Goal: Task Accomplishment & Management: Manage account settings

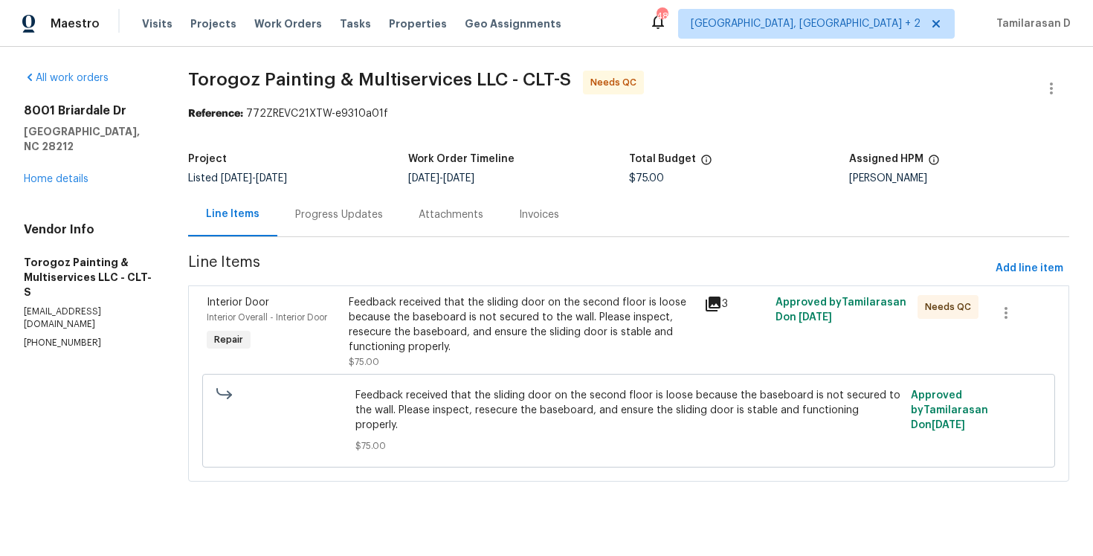
click at [341, 207] on div "Progress Updates" at bounding box center [339, 214] width 88 height 15
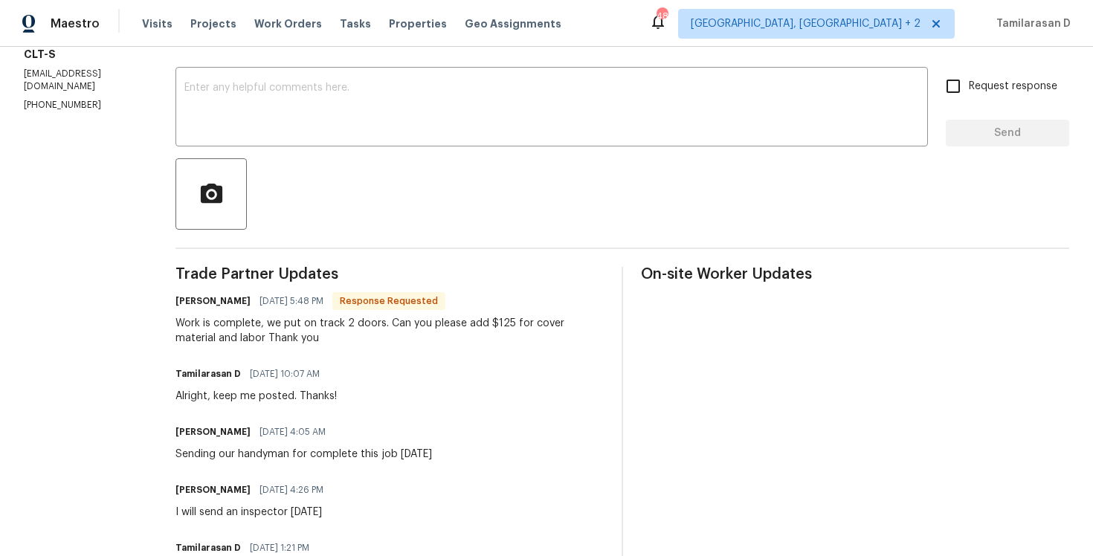
scroll to position [254, 0]
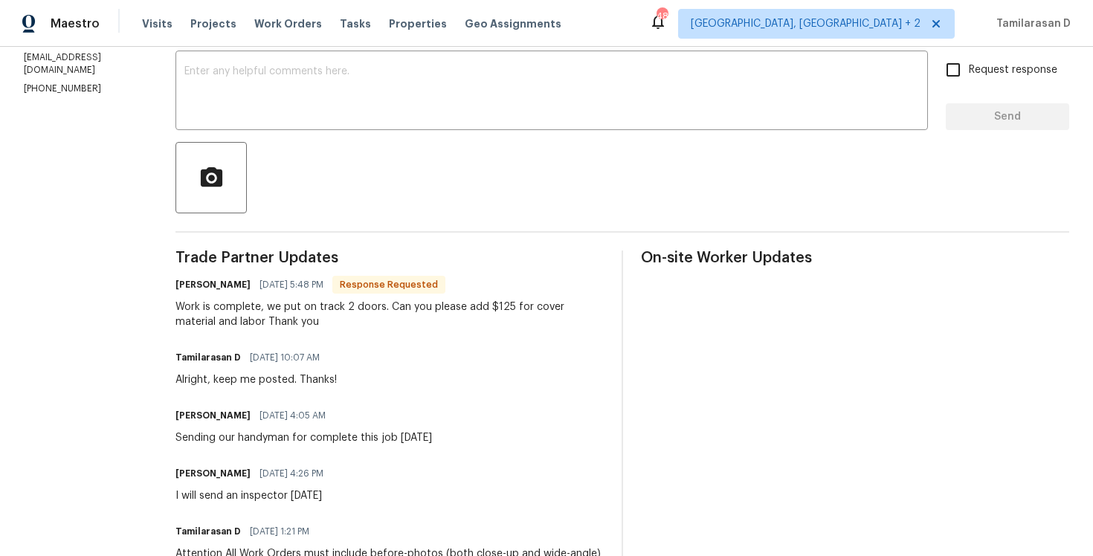
click at [297, 315] on div "Work is complete, we put on track 2 doors. Can you please add $125 for cover ma…" at bounding box center [389, 315] width 428 height 30
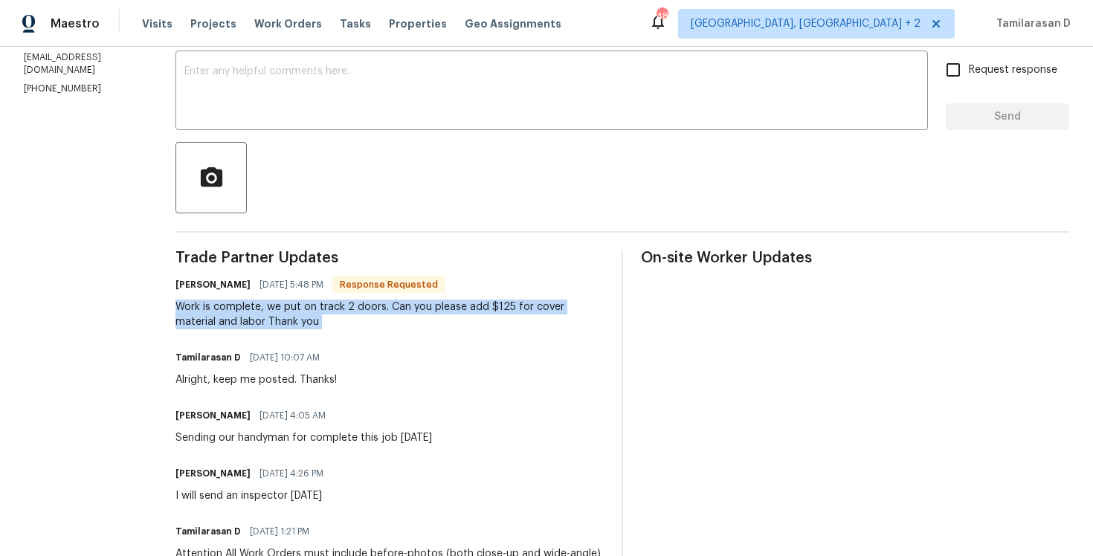
copy div "Work is complete, we put on track 2 doors. Can you please add $125 for cover ma…"
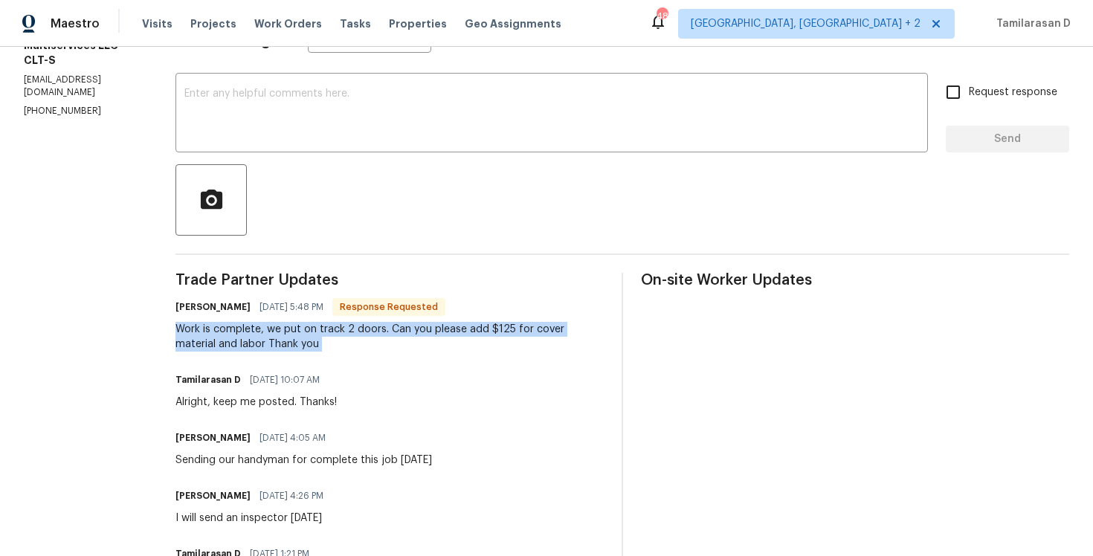
scroll to position [4, 0]
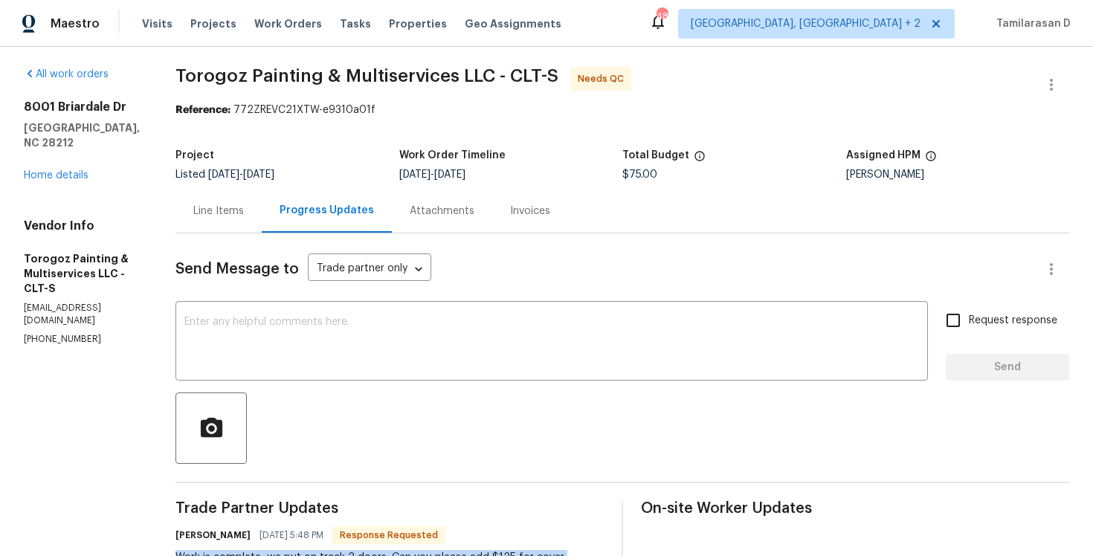
click at [257, 220] on div "Line Items" at bounding box center [218, 211] width 86 height 44
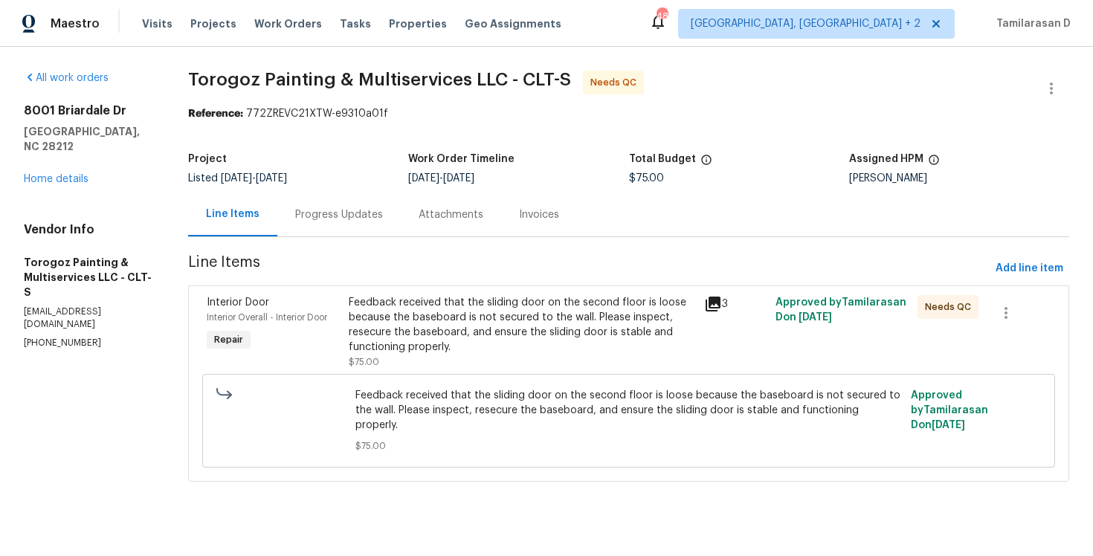
click at [449, 333] on div "Feedback received that the sliding door on the second floor is loose because th…" at bounding box center [522, 324] width 346 height 59
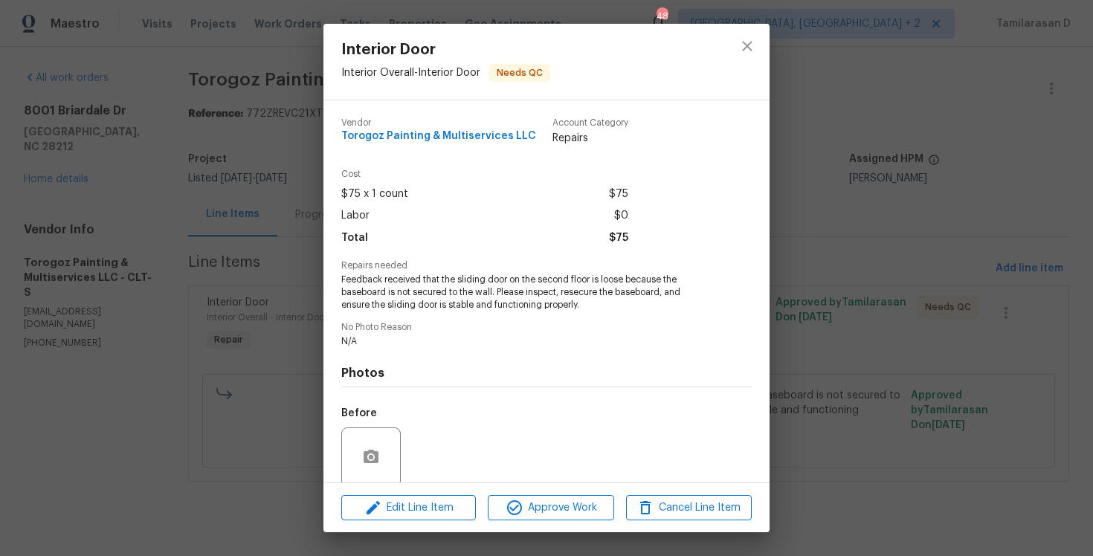
scroll to position [116, 0]
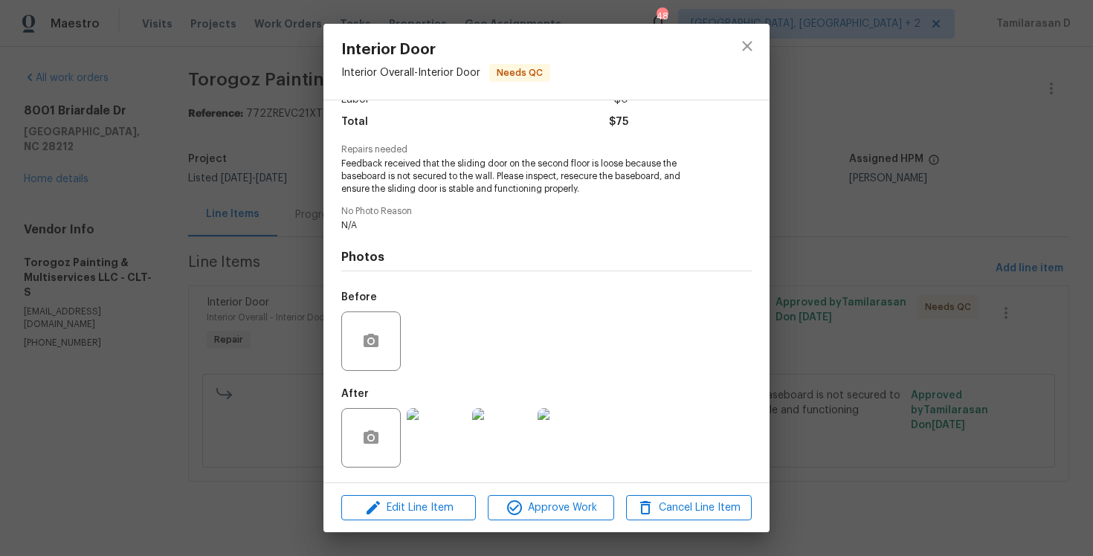
click at [425, 434] on img at bounding box center [436, 437] width 59 height 59
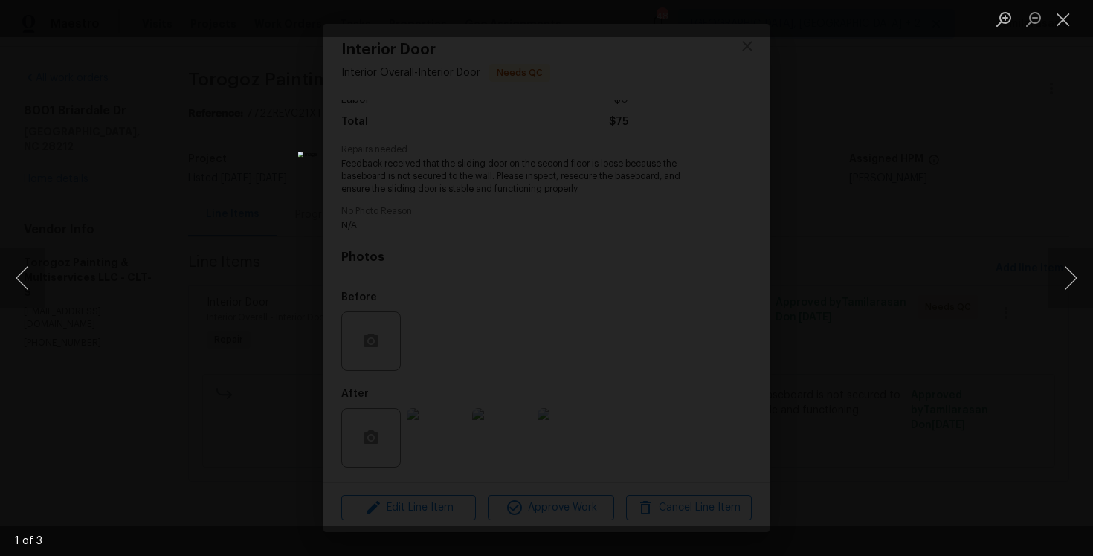
click at [880, 280] on div "Lightbox" at bounding box center [546, 278] width 1093 height 556
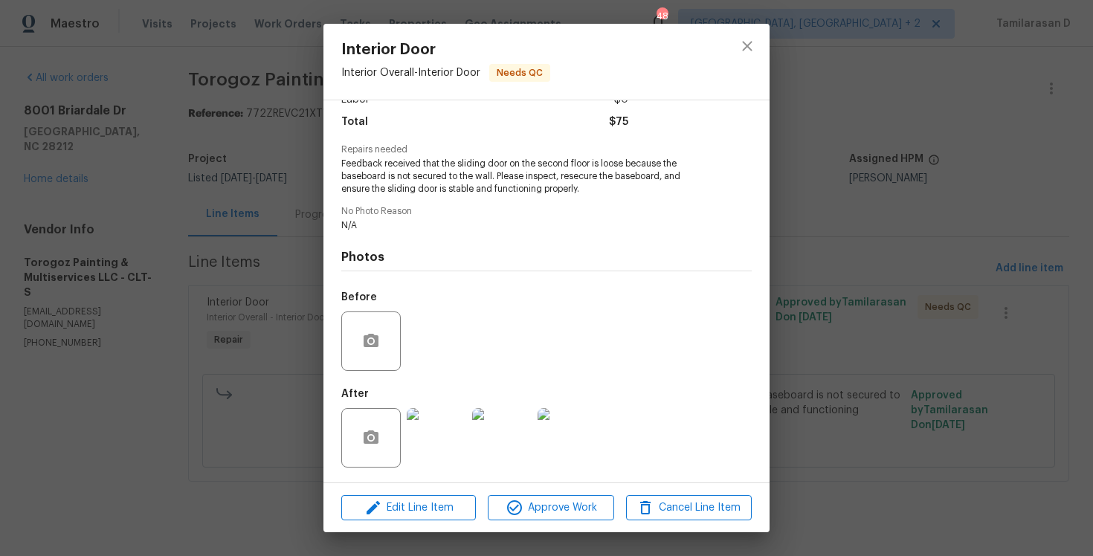
click at [433, 432] on img at bounding box center [436, 437] width 59 height 59
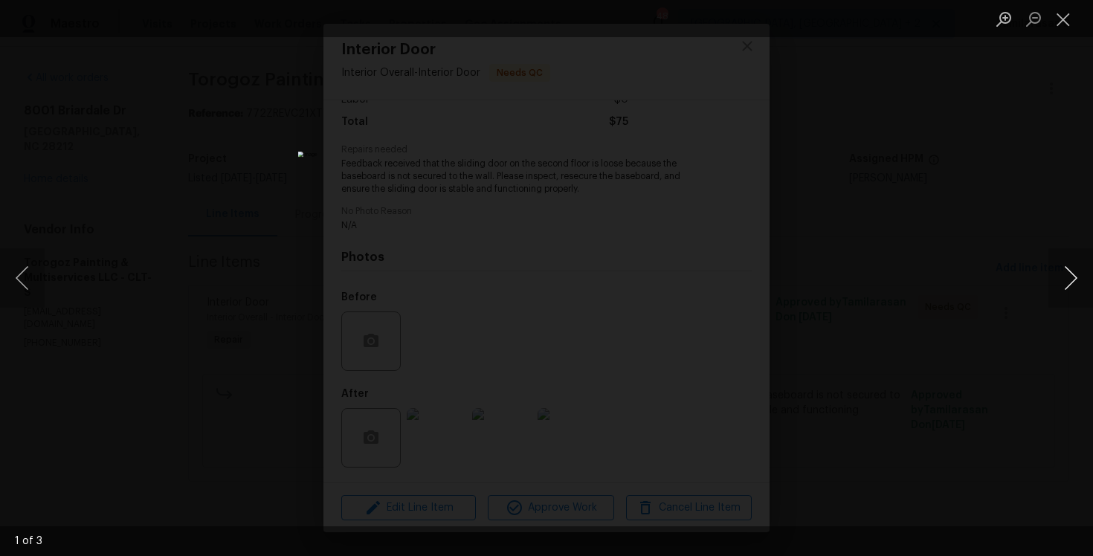
click at [1071, 272] on button "Next image" at bounding box center [1070, 277] width 45 height 59
click at [1064, 18] on button "Close lightbox" at bounding box center [1063, 19] width 30 height 26
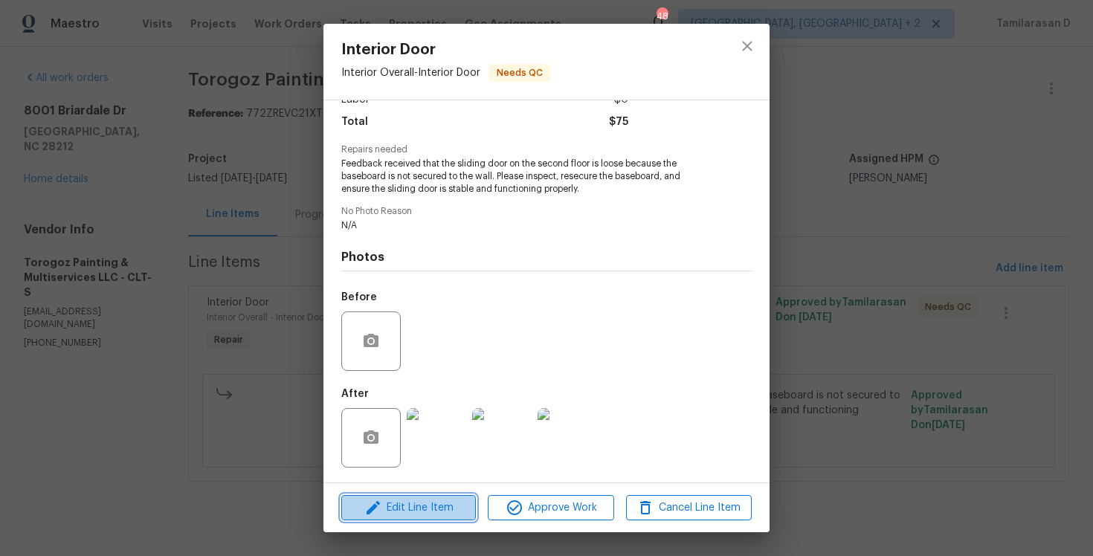
click at [419, 506] on span "Edit Line Item" at bounding box center [409, 508] width 126 height 19
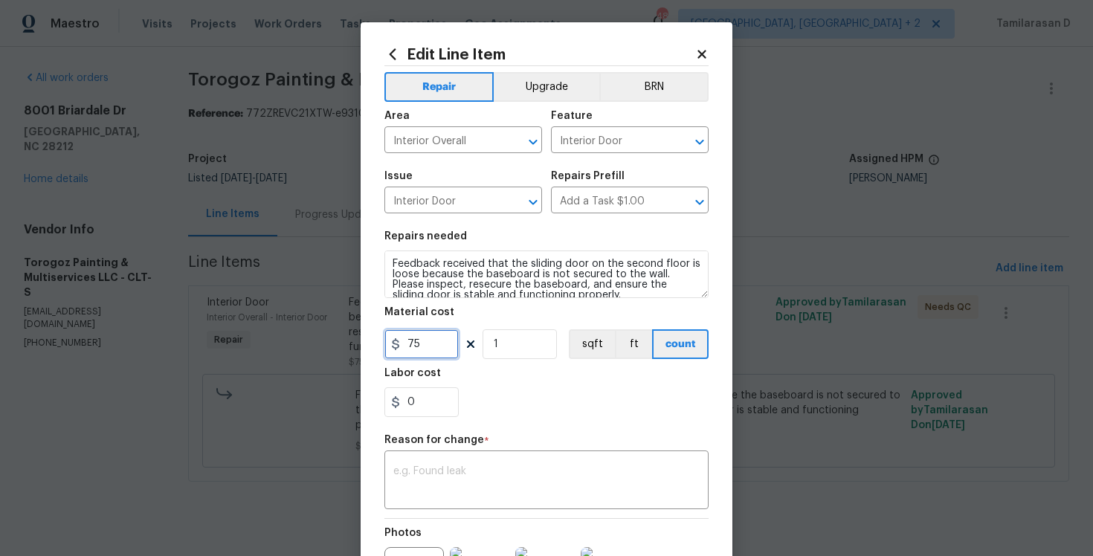
click at [411, 351] on input "75" at bounding box center [421, 344] width 74 height 30
type input "200"
click at [482, 471] on textarea at bounding box center [546, 481] width 306 height 31
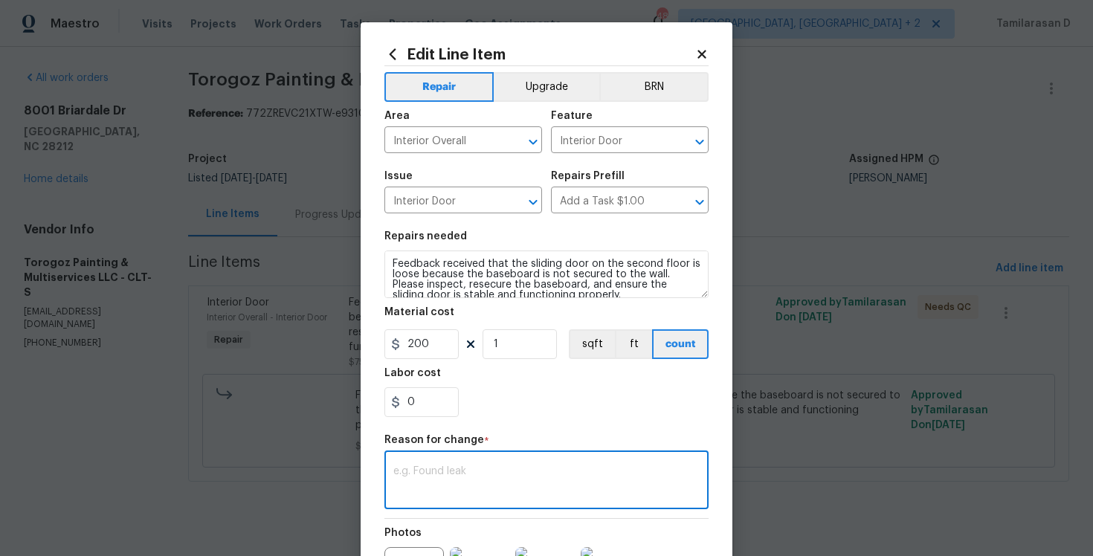
click at [418, 469] on textarea at bounding box center [546, 481] width 306 height 31
paste textarea "(TD) Updated per vendor’s final cost."
type textarea "(TD) Updated per vendor’s final cost."
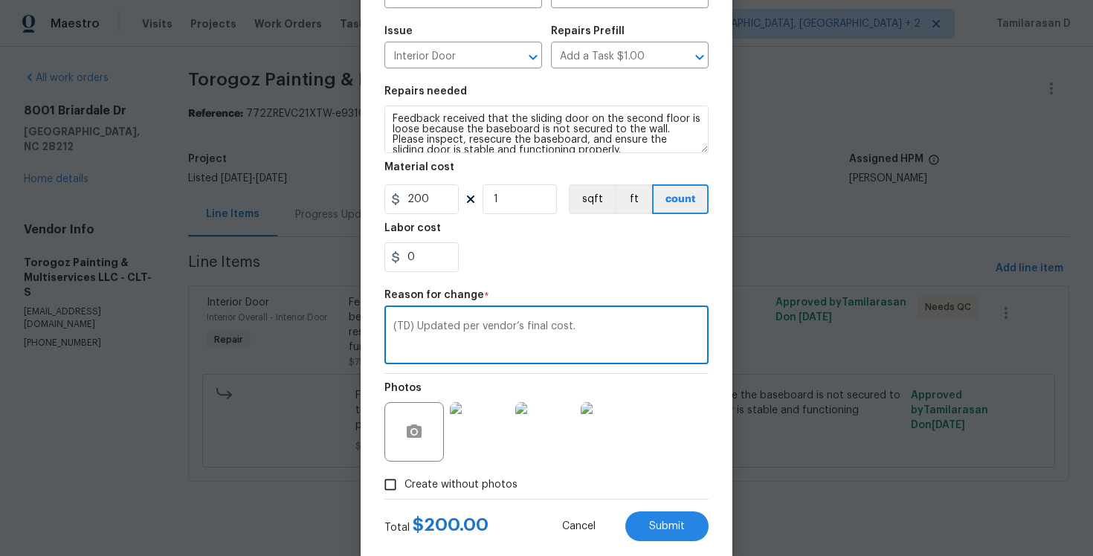
click at [411, 331] on textarea "(TD) Updated per vendor’s final cost." at bounding box center [546, 336] width 306 height 31
click at [661, 528] on span "Submit" at bounding box center [667, 526] width 36 height 11
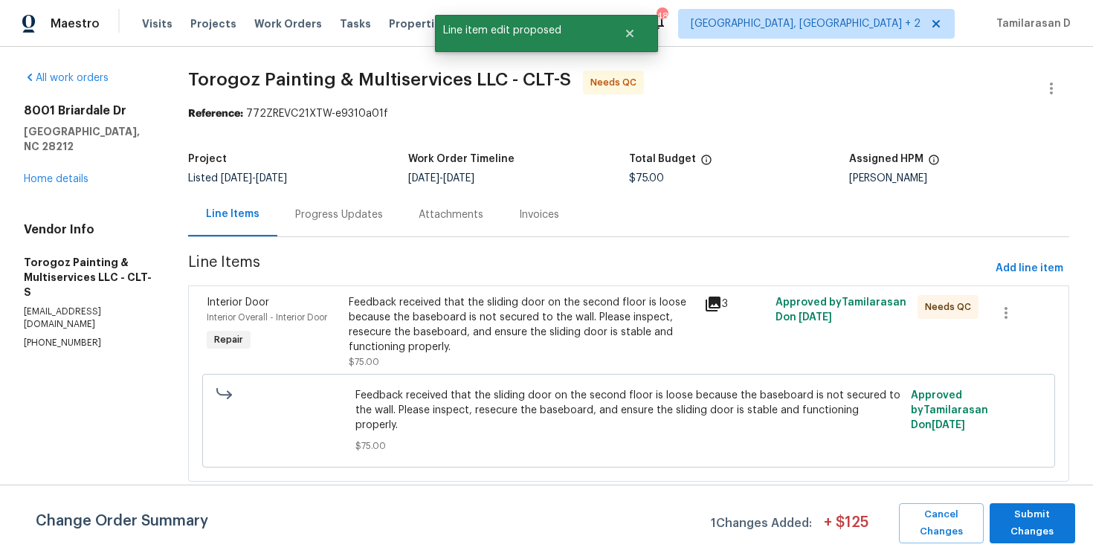
scroll to position [0, 0]
click at [1005, 515] on span "Submit Changes" at bounding box center [1032, 523] width 71 height 34
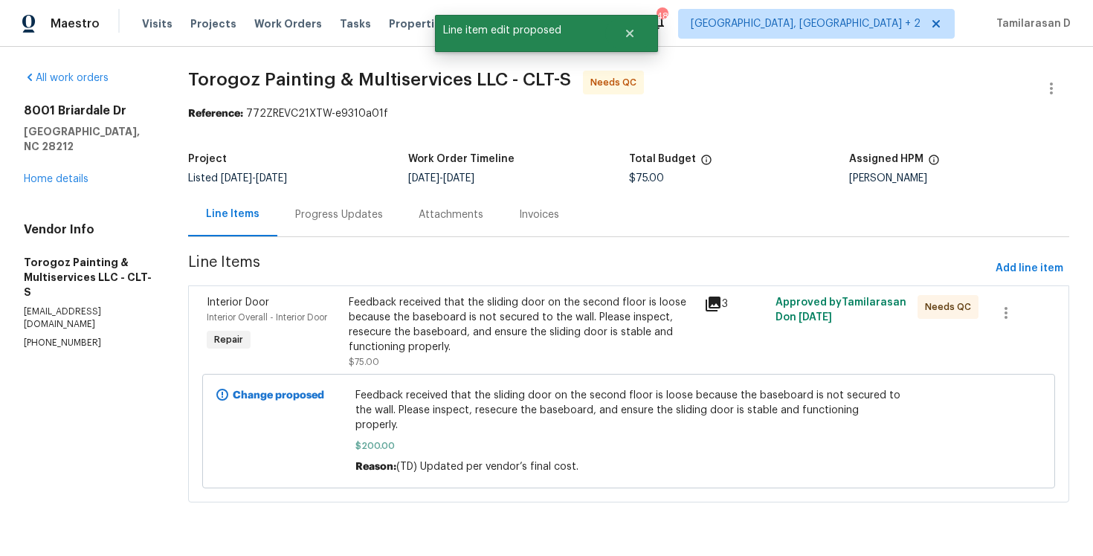
click at [379, 213] on div "Progress Updates" at bounding box center [339, 214] width 88 height 15
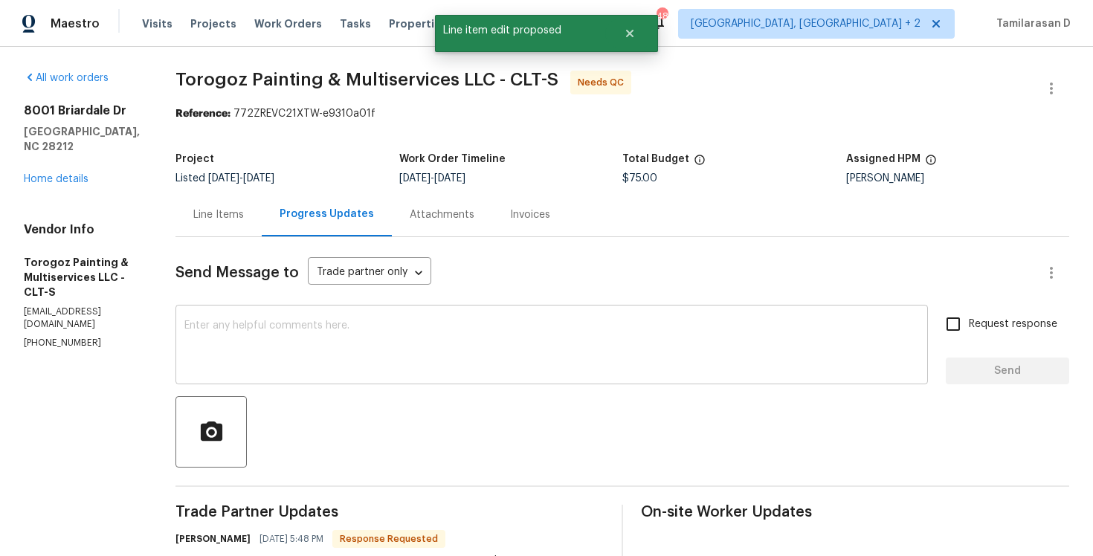
click at [313, 328] on textarea at bounding box center [551, 346] width 735 height 52
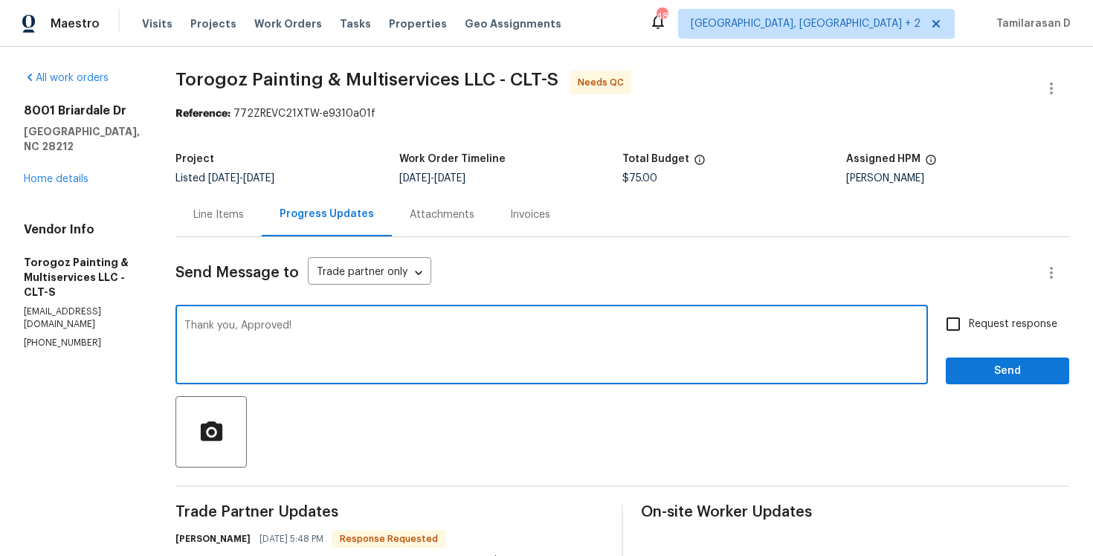
type textarea "Thank you, Approved!"
click at [1022, 375] on span "Send" at bounding box center [1008, 371] width 100 height 19
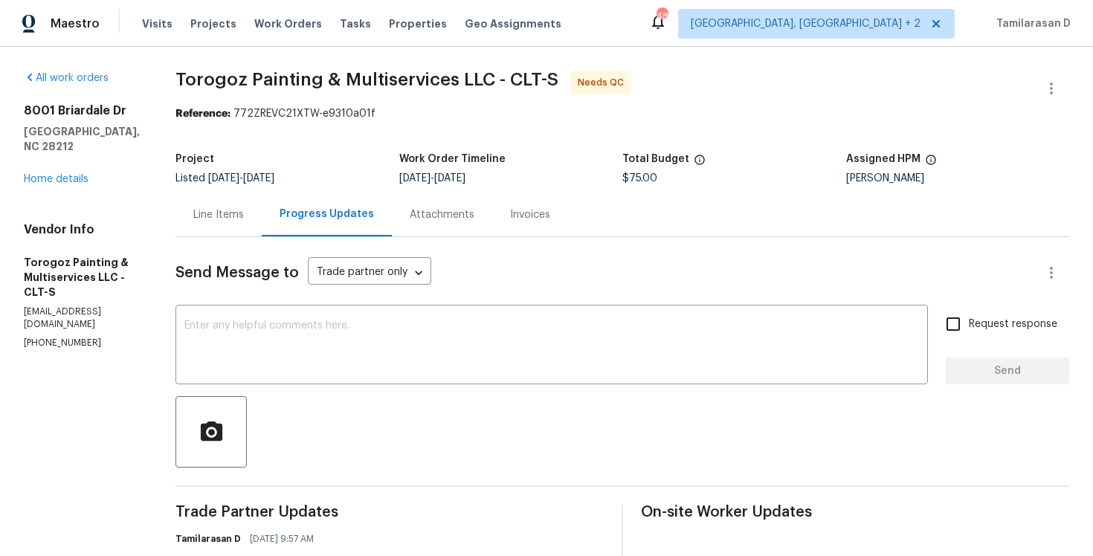
click at [244, 222] on div "Line Items" at bounding box center [218, 214] width 51 height 15
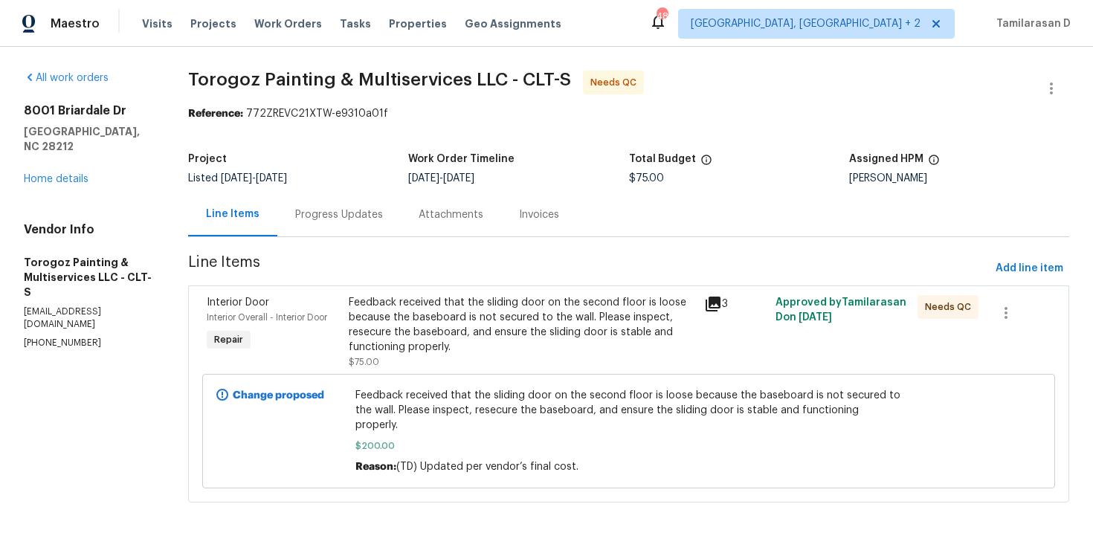
click at [370, 216] on div "Progress Updates" at bounding box center [339, 214] width 88 height 15
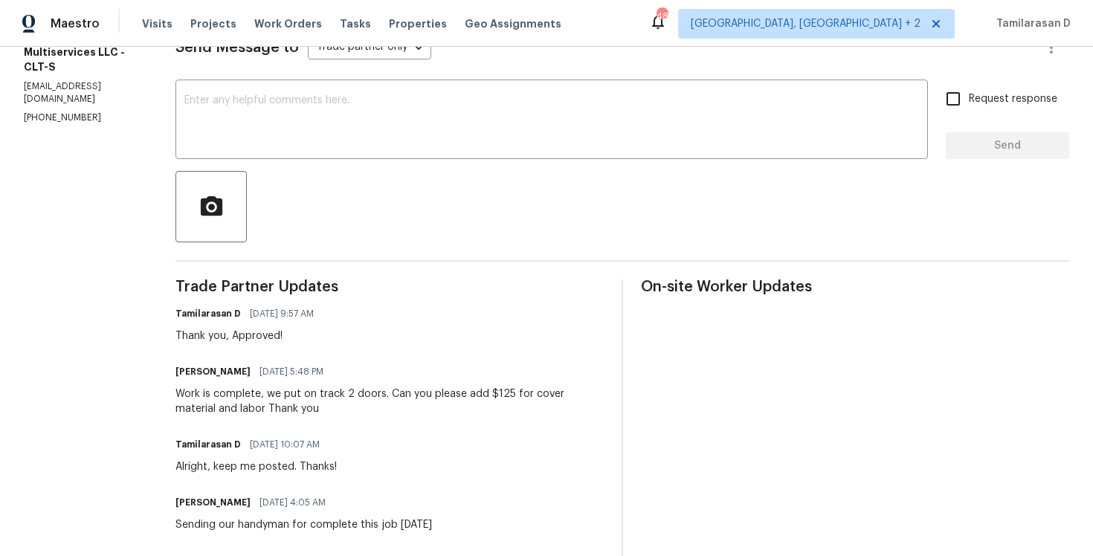
scroll to position [201, 0]
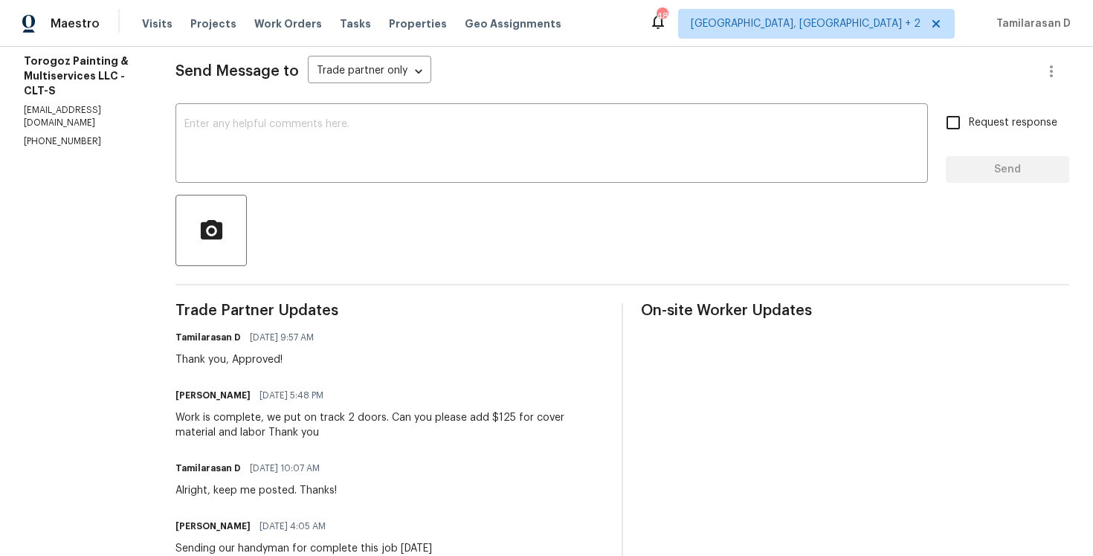
click at [276, 419] on div "Work is complete, we put on track 2 doors. Can you please add $125 for cover ma…" at bounding box center [389, 425] width 428 height 30
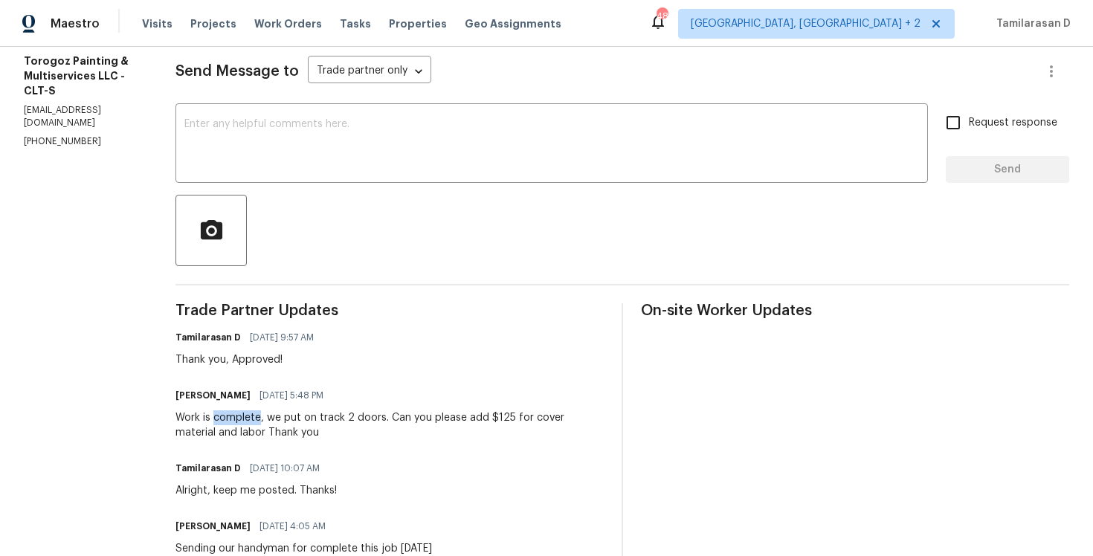
click at [276, 419] on div "Work is complete, we put on track 2 doors. Can you please add $125 for cover ma…" at bounding box center [389, 425] width 428 height 30
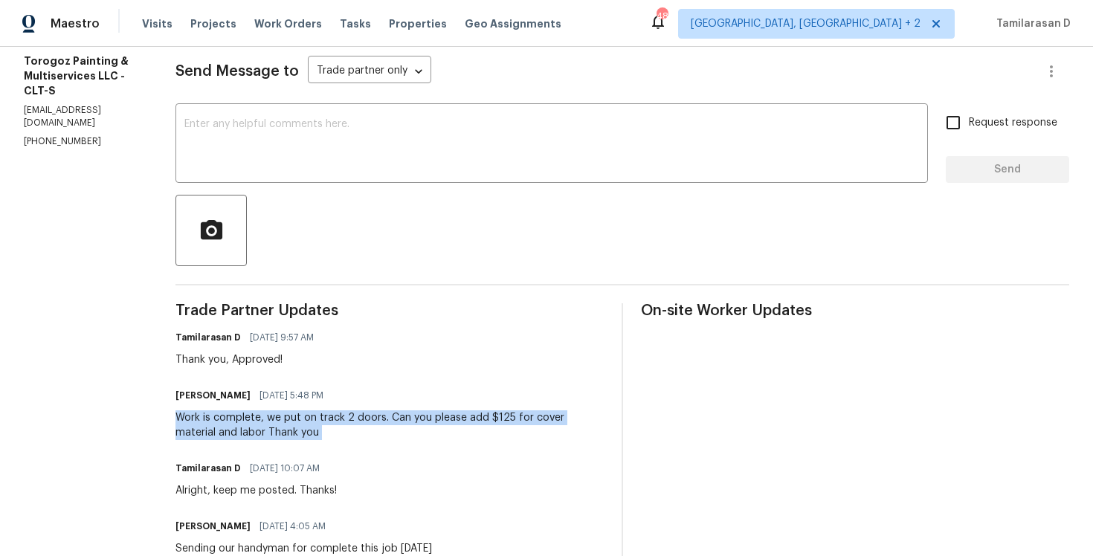
copy div "Work is complete, we put on track 2 doors. Can you please add $125 for cover ma…"
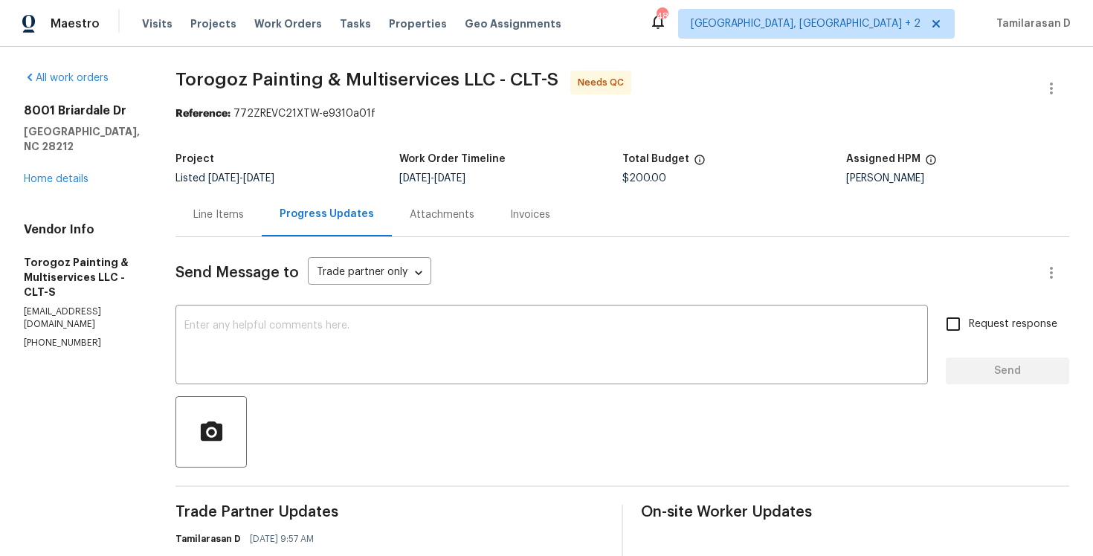
click at [544, 149] on div "Project Listed 10/3/2025 - 10/6/2025 Work Order Timeline 10/3/2025 - 10/6/2025 …" at bounding box center [622, 169] width 894 height 48
click at [244, 219] on div "Line Items" at bounding box center [218, 214] width 51 height 15
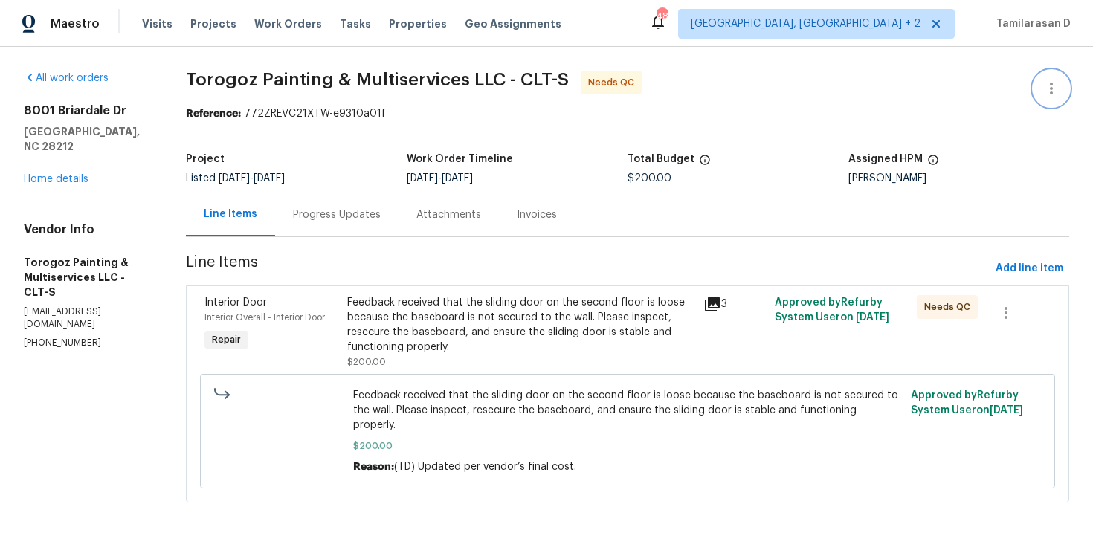
click at [1038, 96] on button "button" at bounding box center [1052, 89] width 36 height 36
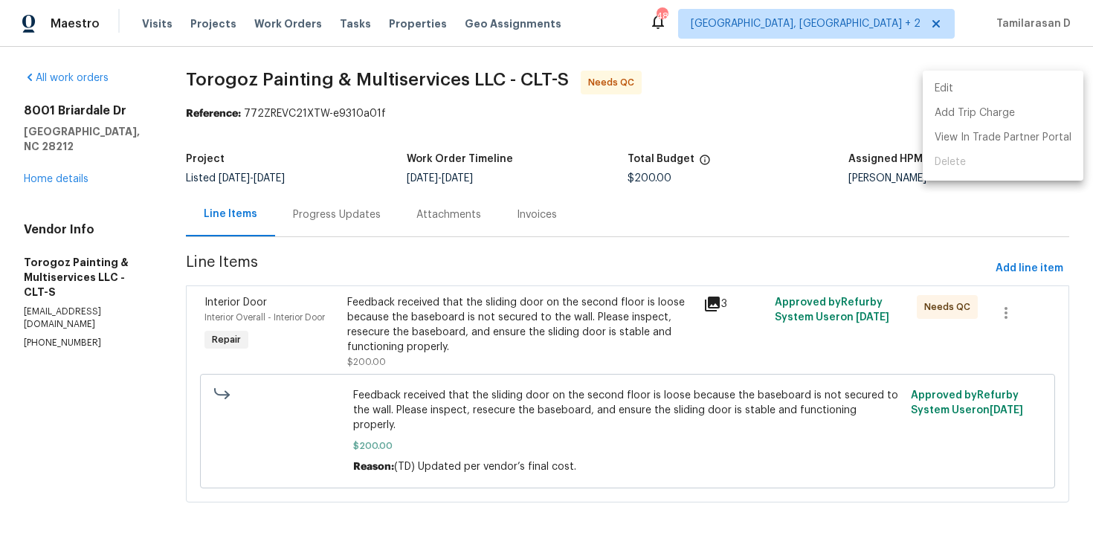
click at [977, 86] on li "Edit" at bounding box center [1003, 89] width 161 height 25
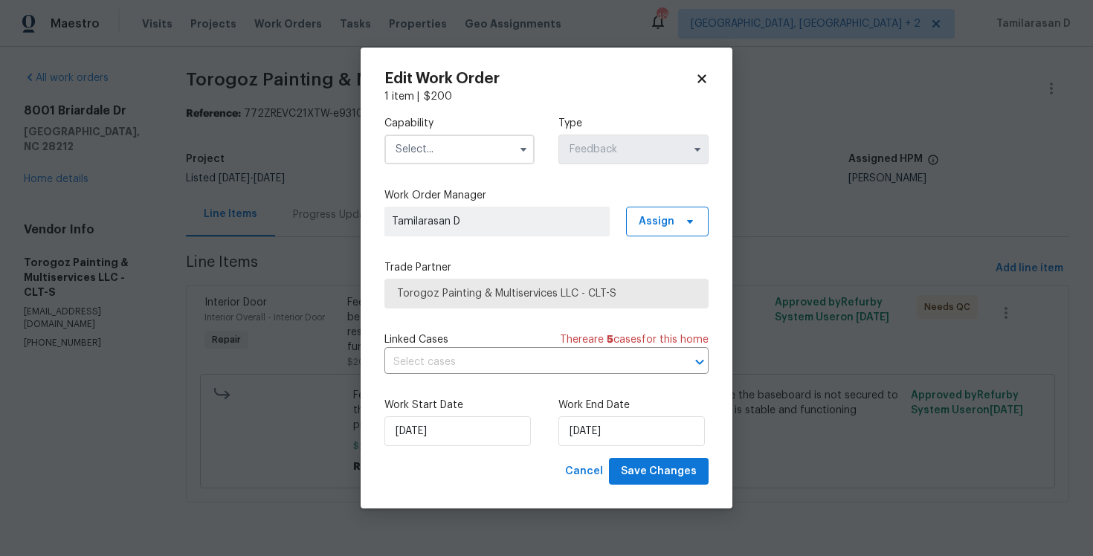
click at [434, 154] on input "text" at bounding box center [459, 150] width 150 height 30
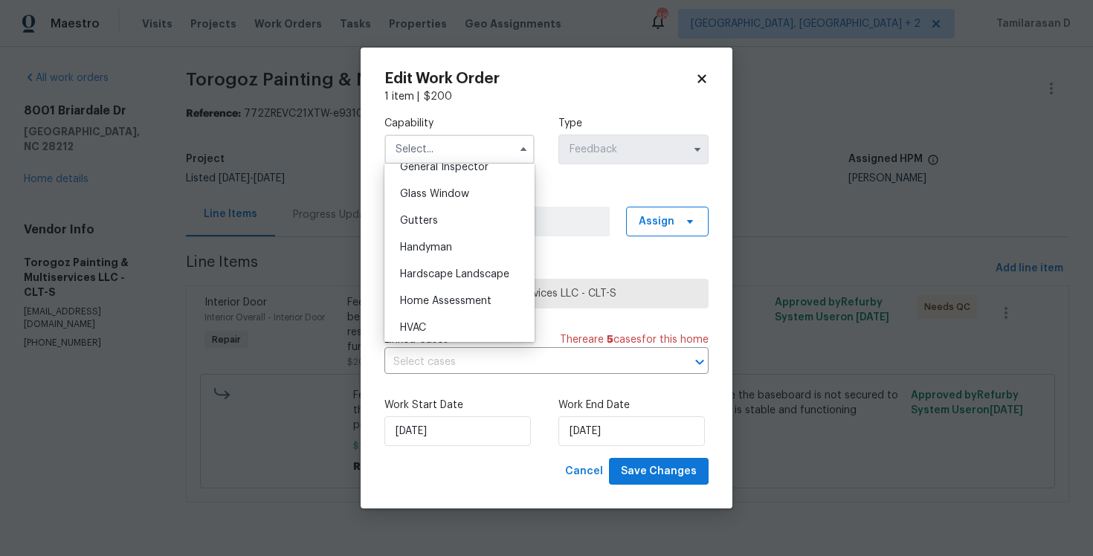
scroll to position [752, 0]
click at [428, 242] on span "Handyman" at bounding box center [426, 247] width 52 height 10
type input "Handyman"
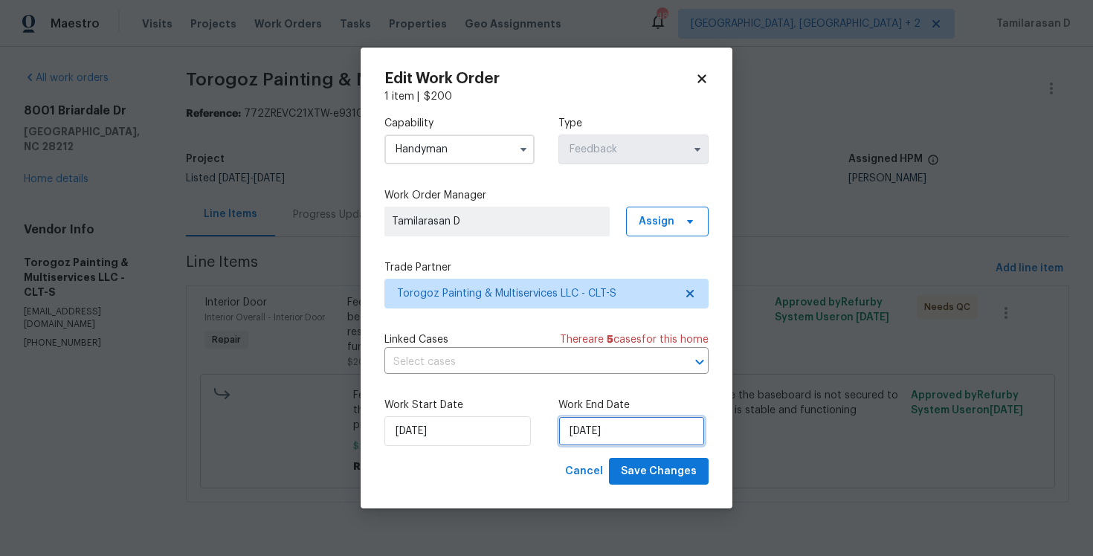
click at [569, 418] on input "06/10/2025" at bounding box center [631, 431] width 146 height 30
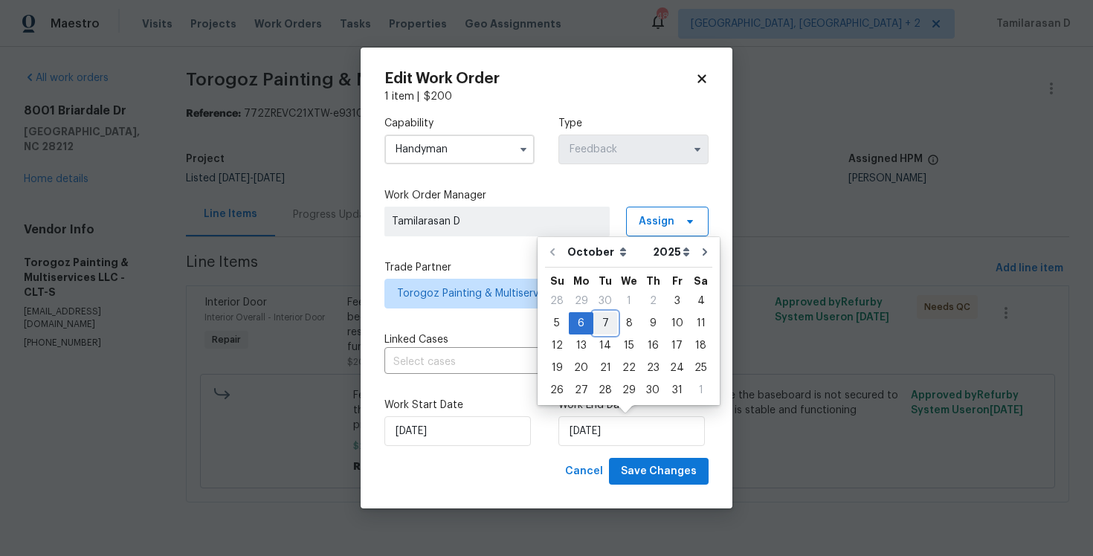
click at [596, 326] on div "7" at bounding box center [605, 323] width 24 height 21
type input "07/10/2025"
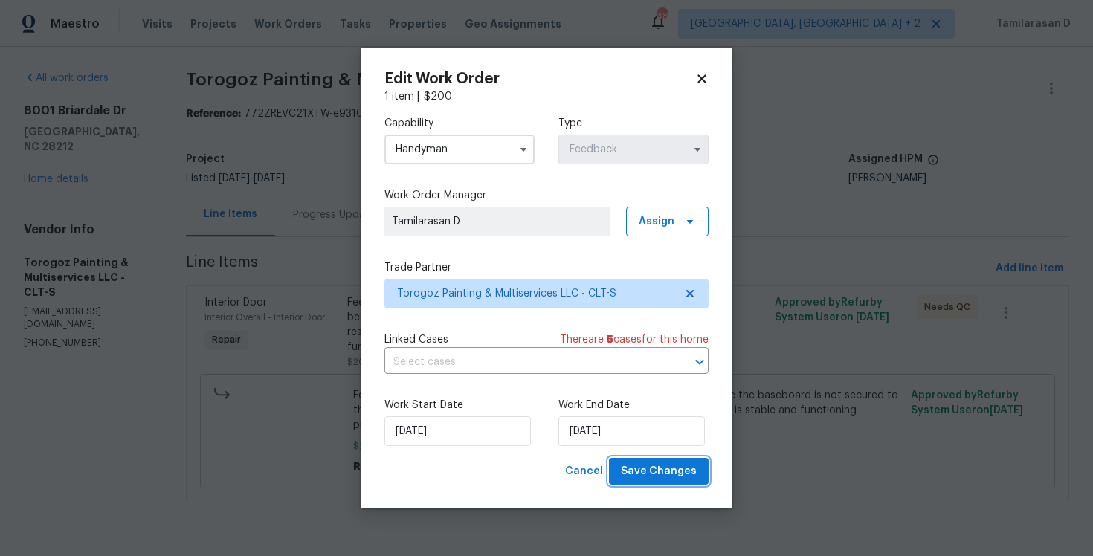
click at [660, 472] on span "Save Changes" at bounding box center [659, 471] width 76 height 19
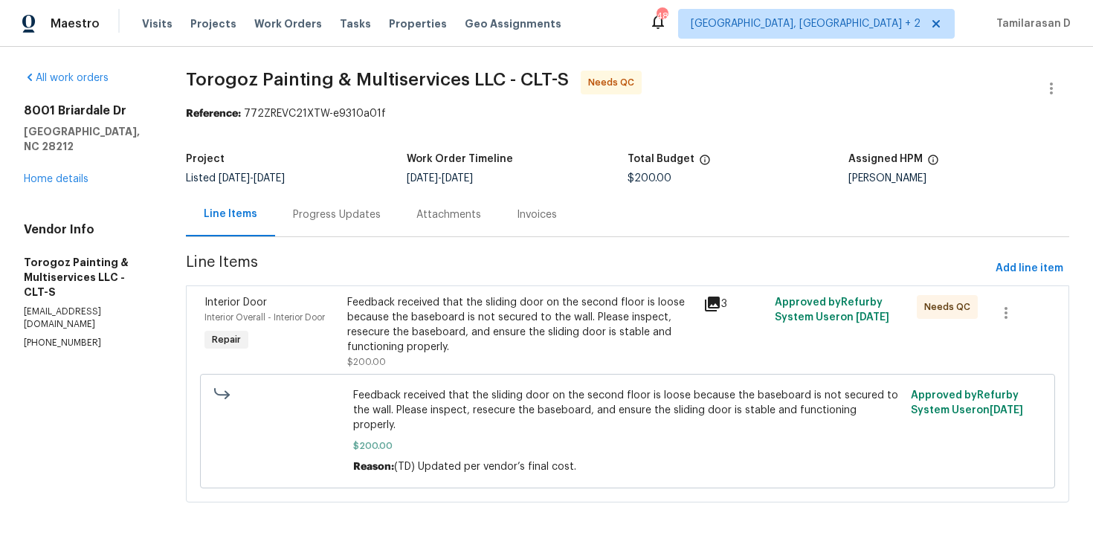
click at [365, 210] on div "Progress Updates" at bounding box center [337, 214] width 88 height 15
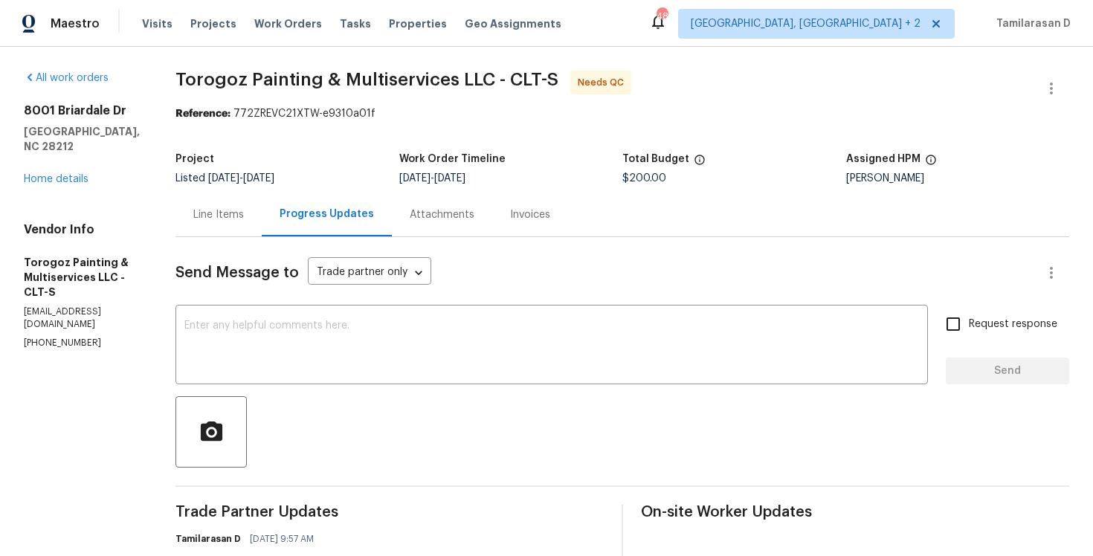
click at [261, 224] on div "Line Items" at bounding box center [218, 215] width 86 height 44
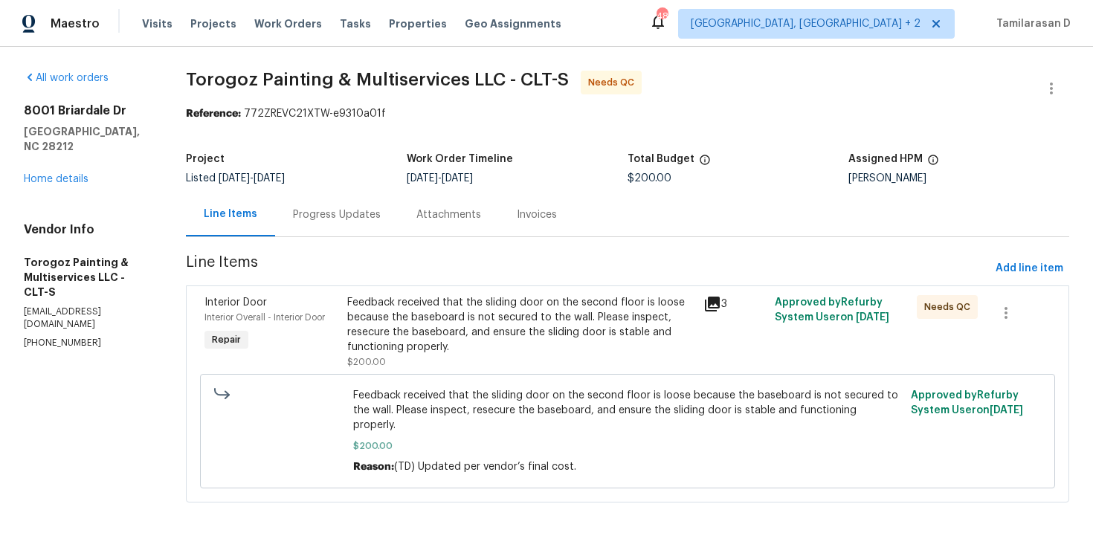
click at [494, 367] on div "Feedback received that the sliding door on the second floor is loose because th…" at bounding box center [520, 332] width 347 height 74
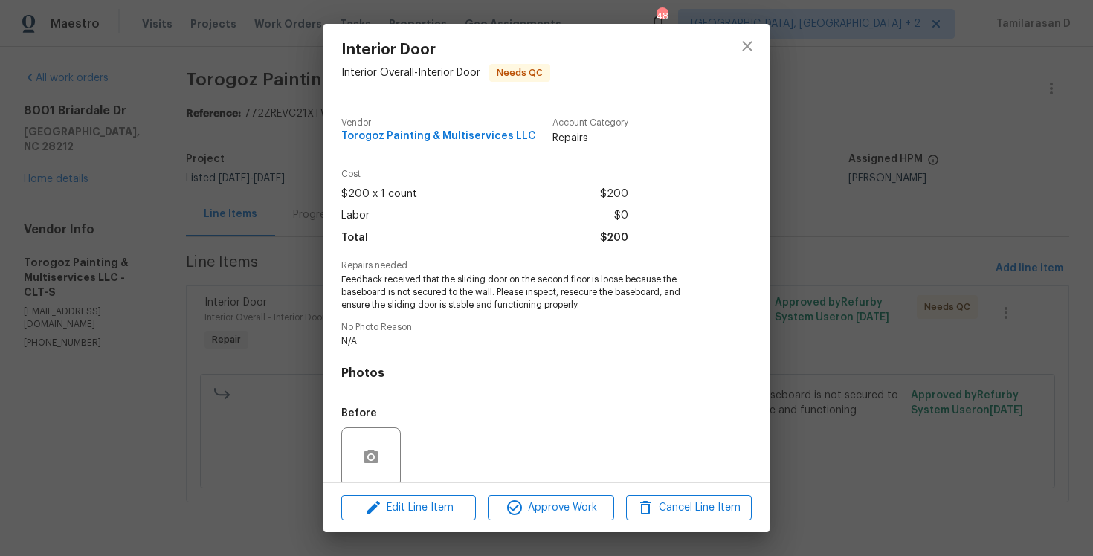
scroll to position [116, 0]
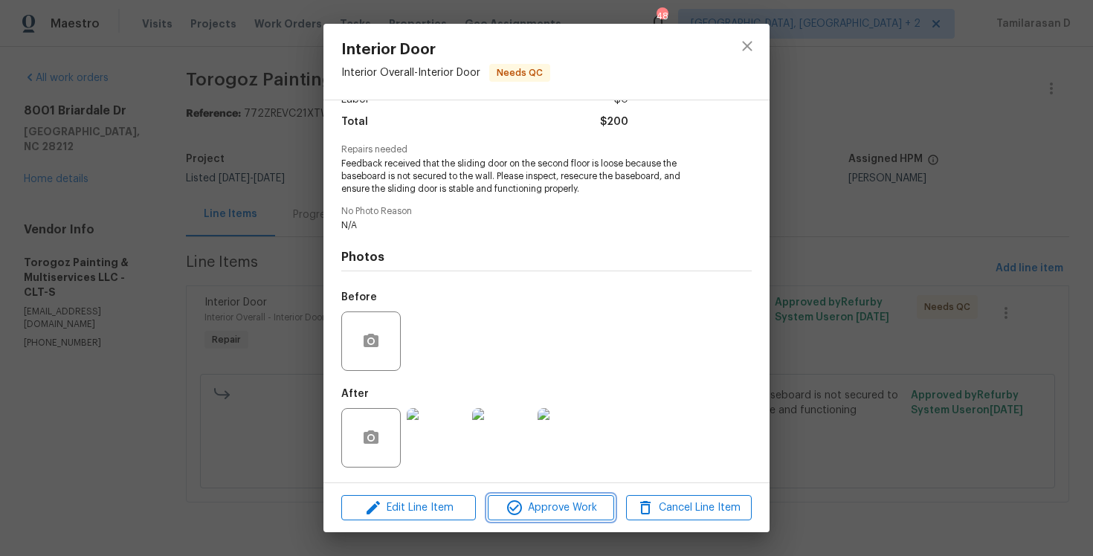
click at [516, 515] on icon "button" at bounding box center [515, 508] width 18 height 18
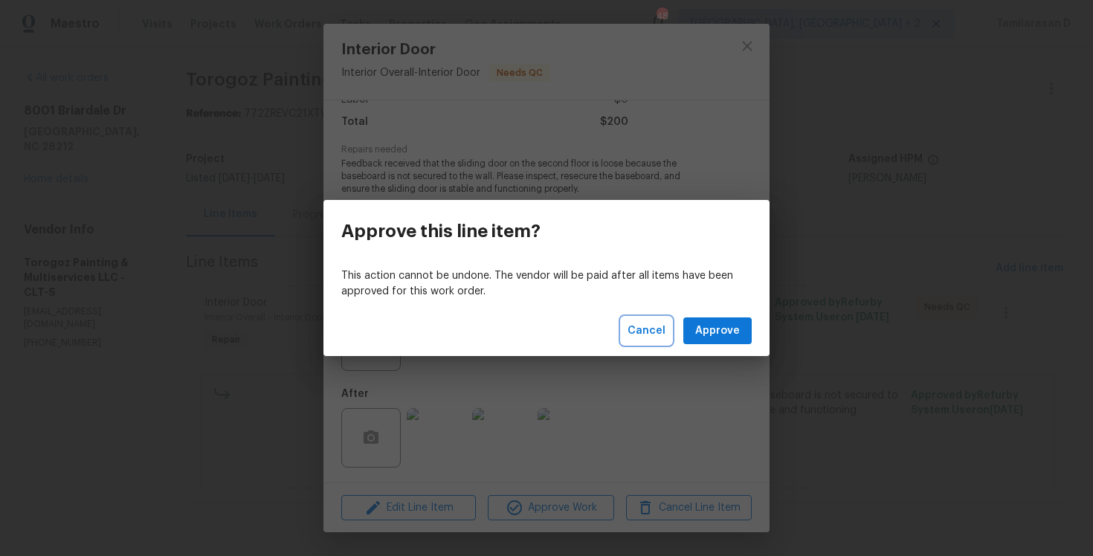
click at [645, 330] on span "Cancel" at bounding box center [647, 331] width 38 height 19
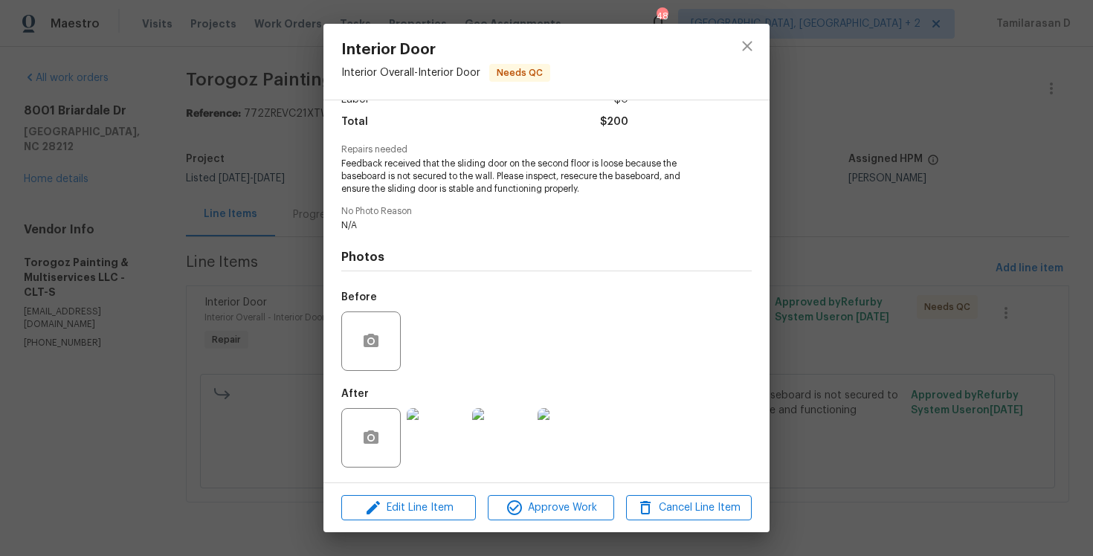
click at [218, 274] on div "Interior Door Interior Overall - Interior Door Needs QC Vendor Torogoz Painting…" at bounding box center [546, 278] width 1093 height 556
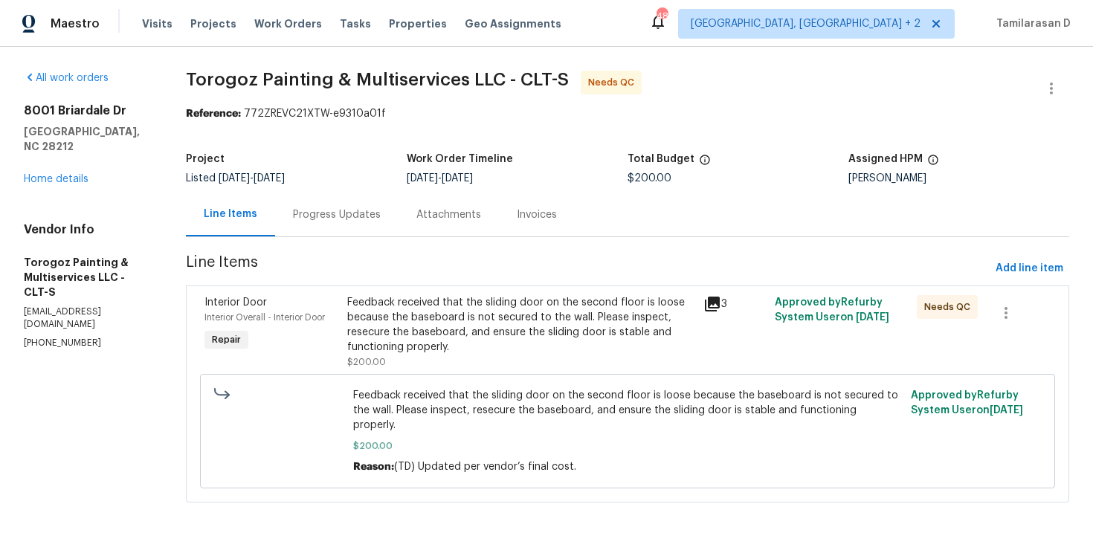
click at [320, 217] on div "Progress Updates" at bounding box center [337, 214] width 88 height 15
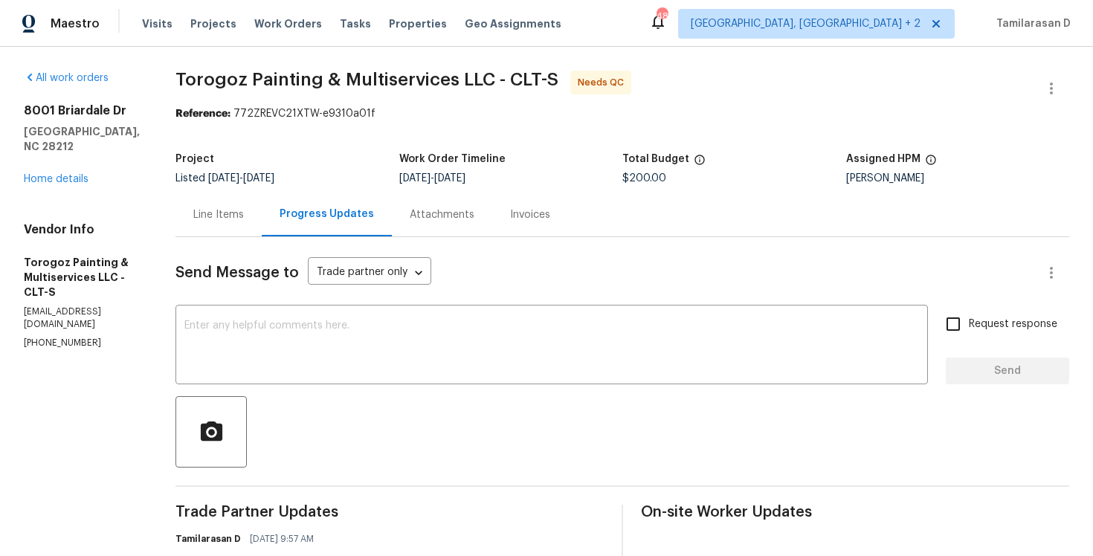
click at [262, 225] on div "Line Items" at bounding box center [218, 215] width 86 height 44
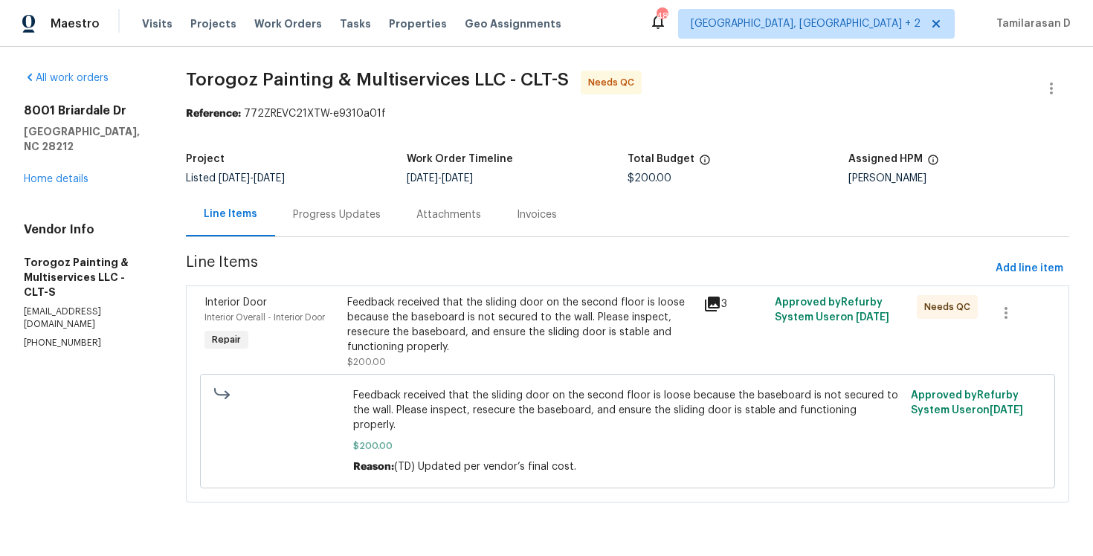
click at [584, 349] on div "Feedback received that the sliding door on the second floor is loose because th…" at bounding box center [520, 324] width 347 height 59
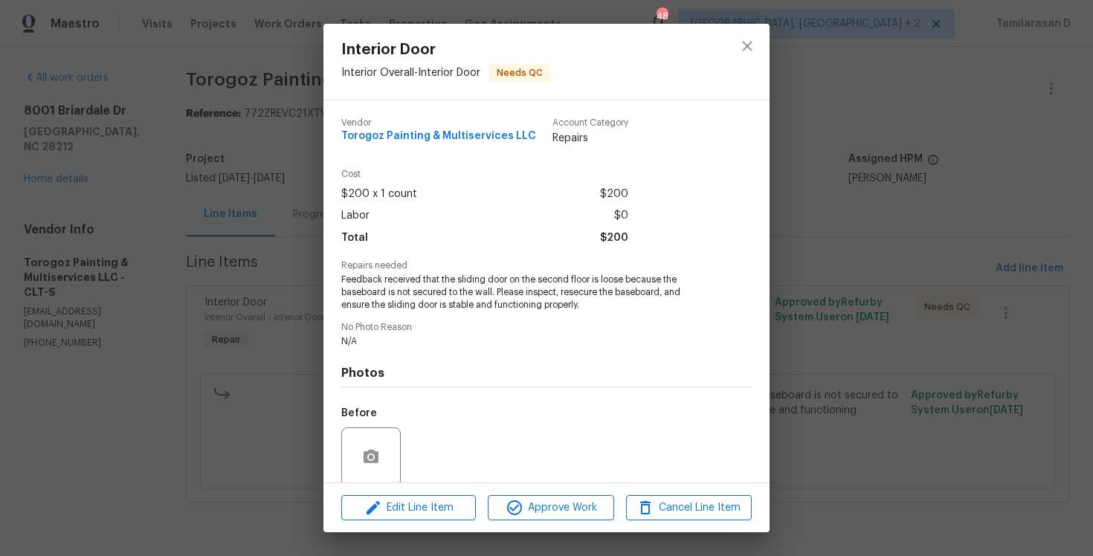
scroll to position [116, 0]
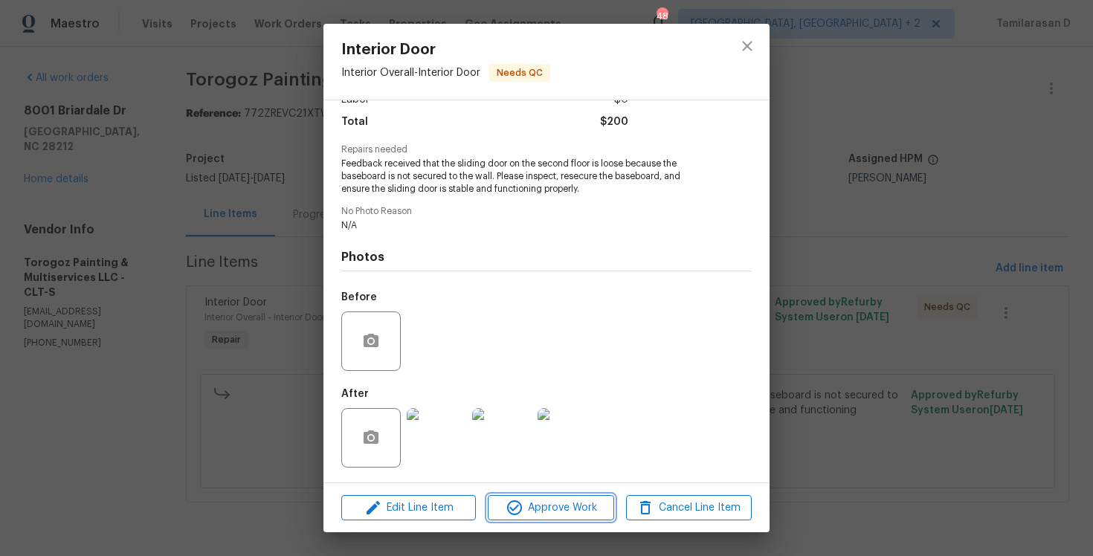
click at [573, 516] on span "Approve Work" at bounding box center [550, 508] width 117 height 19
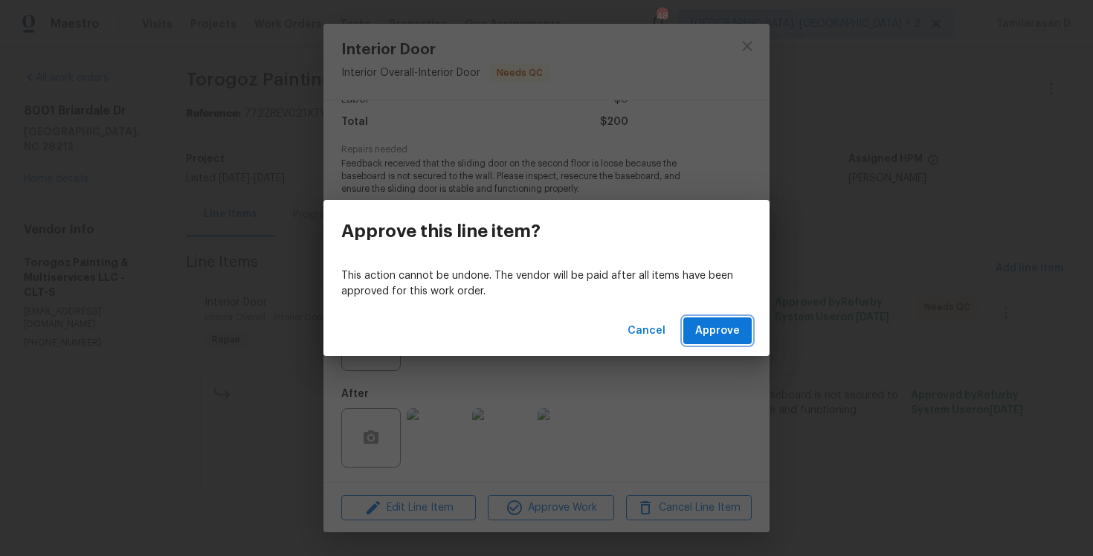
click at [703, 343] on button "Approve" at bounding box center [717, 331] width 68 height 28
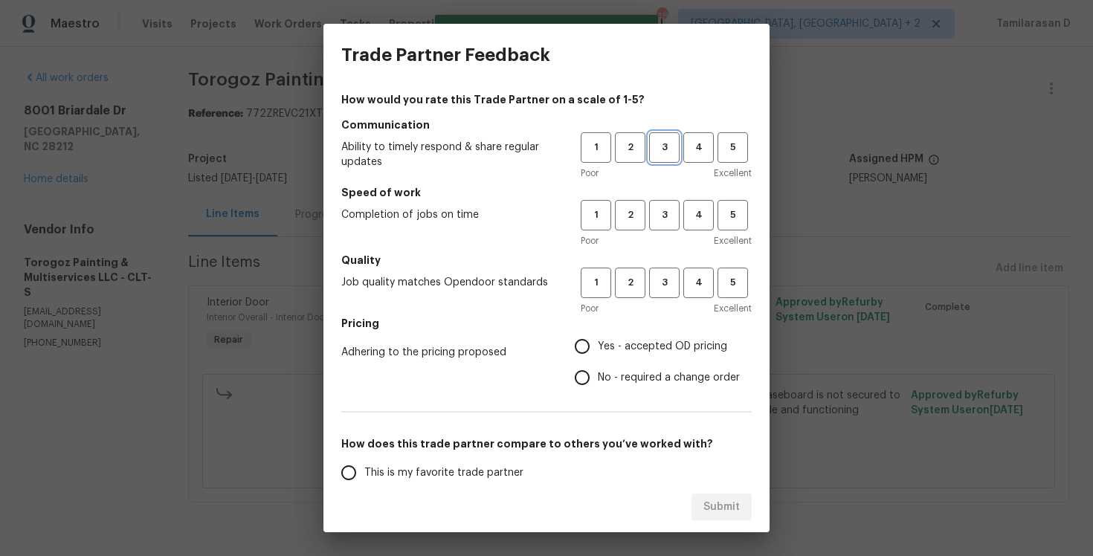
click at [661, 155] on span "3" at bounding box center [665, 147] width 28 height 17
click at [660, 207] on span "3" at bounding box center [665, 215] width 28 height 17
click at [660, 273] on button "3" at bounding box center [664, 283] width 30 height 30
click at [585, 381] on input "No - required a change order" at bounding box center [582, 377] width 31 height 31
radio input "true"
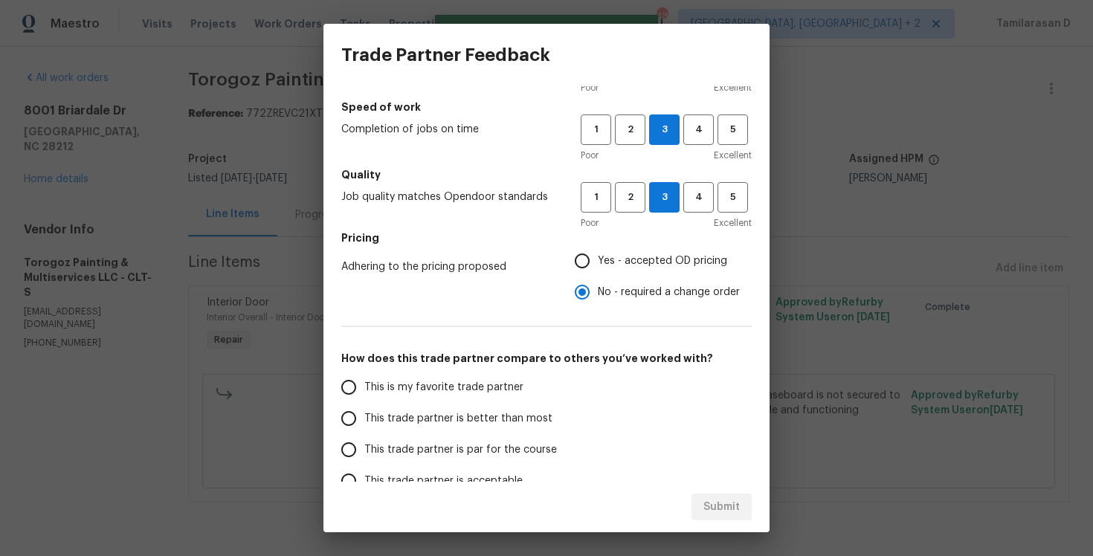
scroll to position [164, 0]
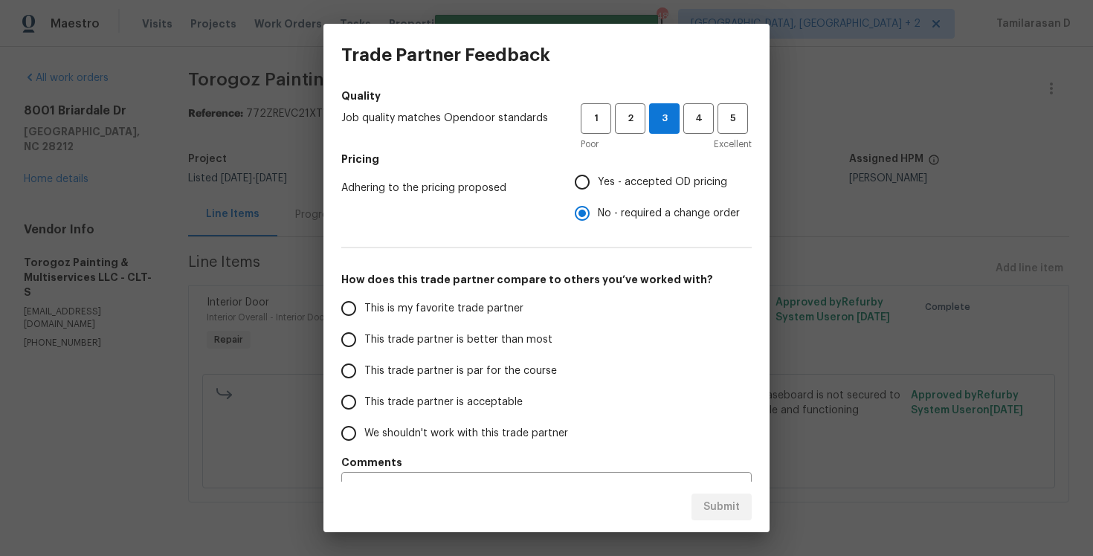
click at [346, 371] on input "This trade partner is par for the course" at bounding box center [348, 370] width 31 height 31
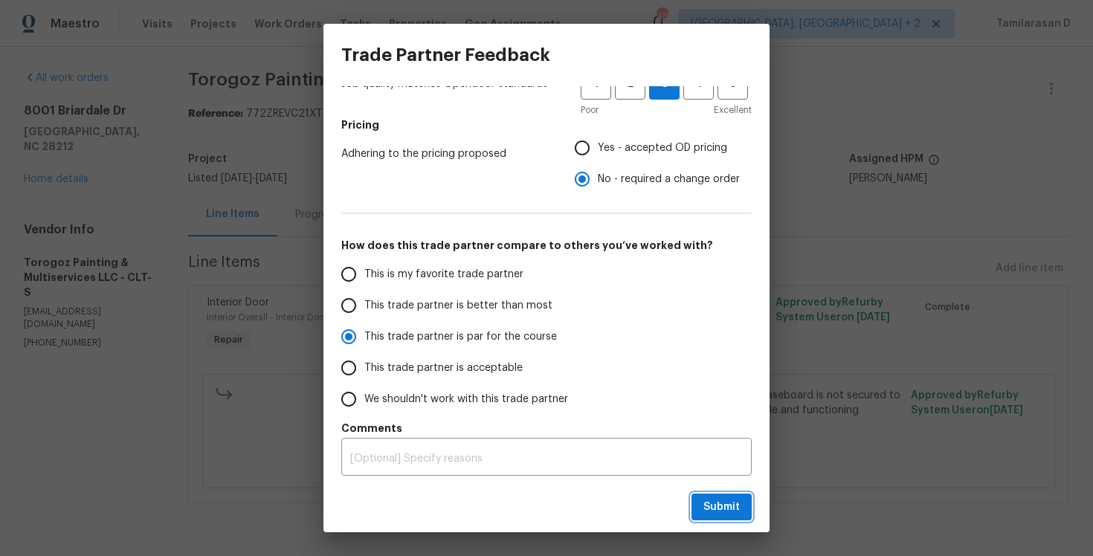
click at [723, 500] on span "Submit" at bounding box center [721, 507] width 36 height 19
radio input "true"
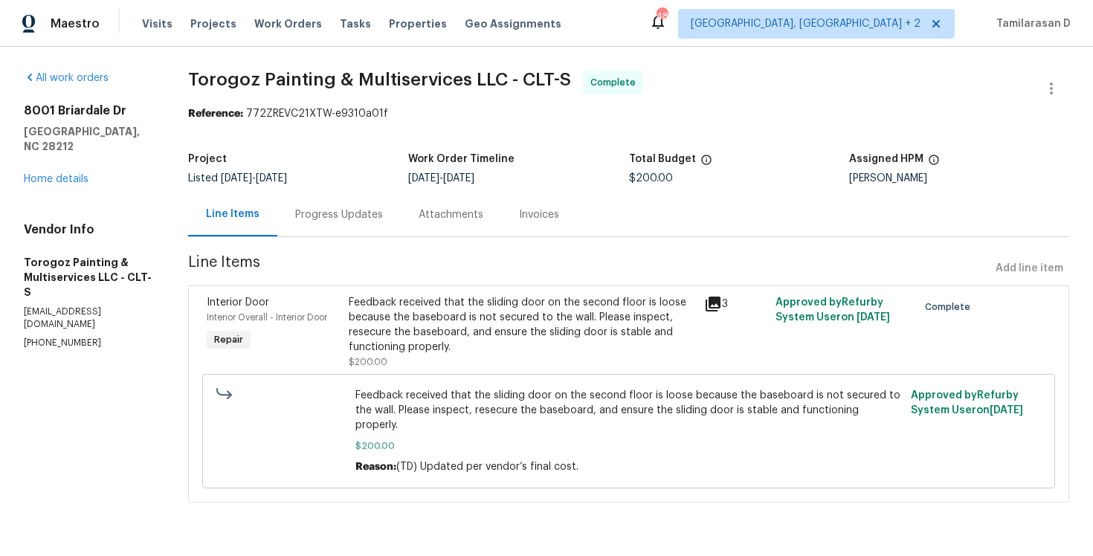
click at [349, 219] on div "Progress Updates" at bounding box center [339, 214] width 88 height 15
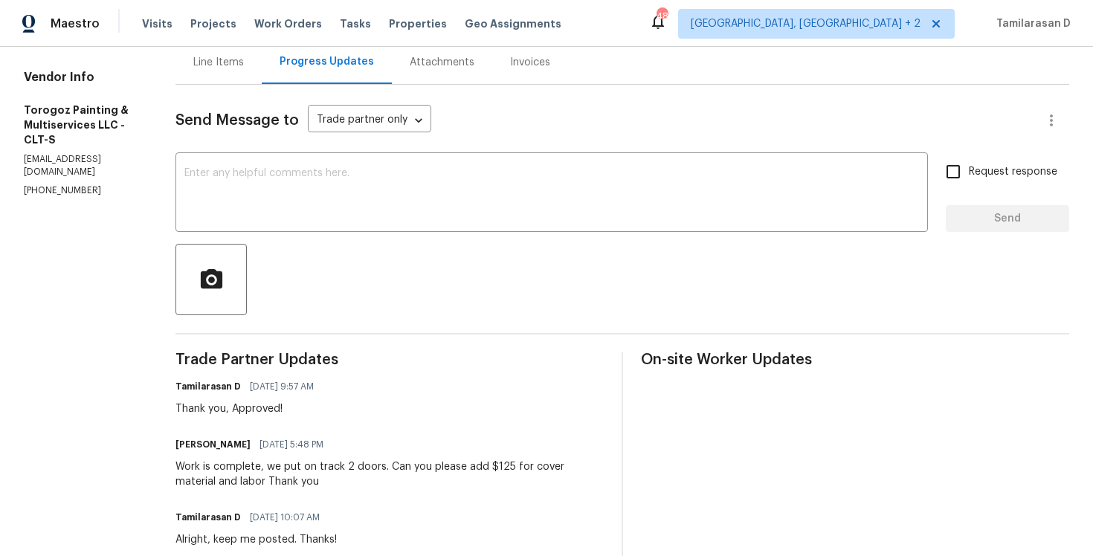
scroll to position [186, 0]
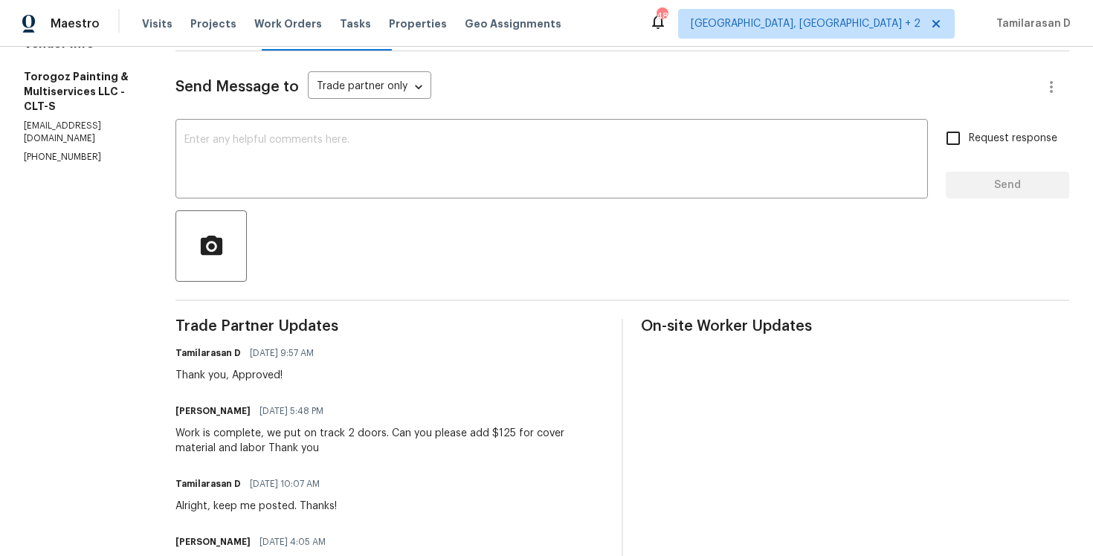
click at [330, 268] on div at bounding box center [622, 245] width 894 height 71
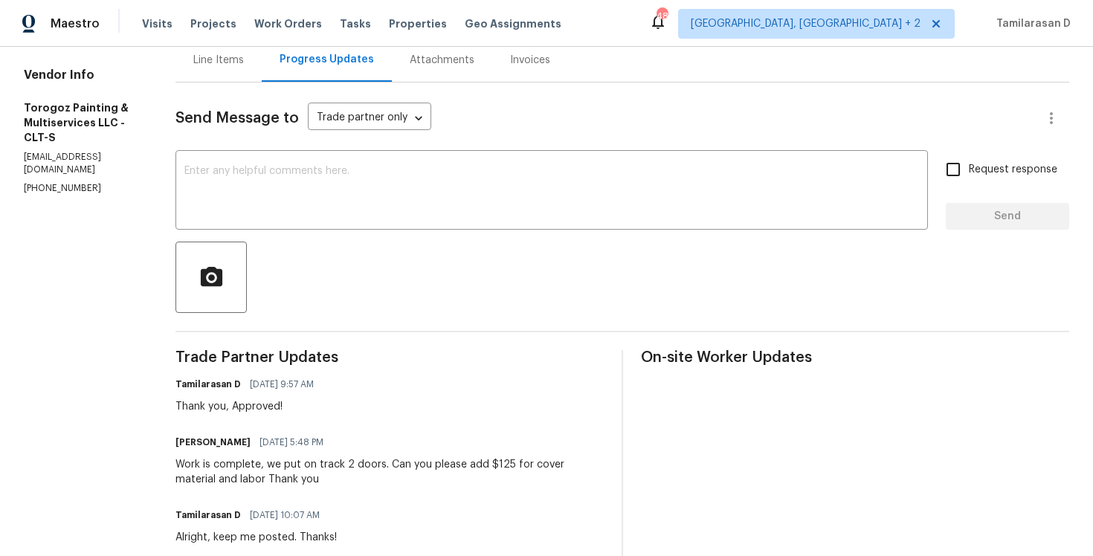
scroll to position [0, 0]
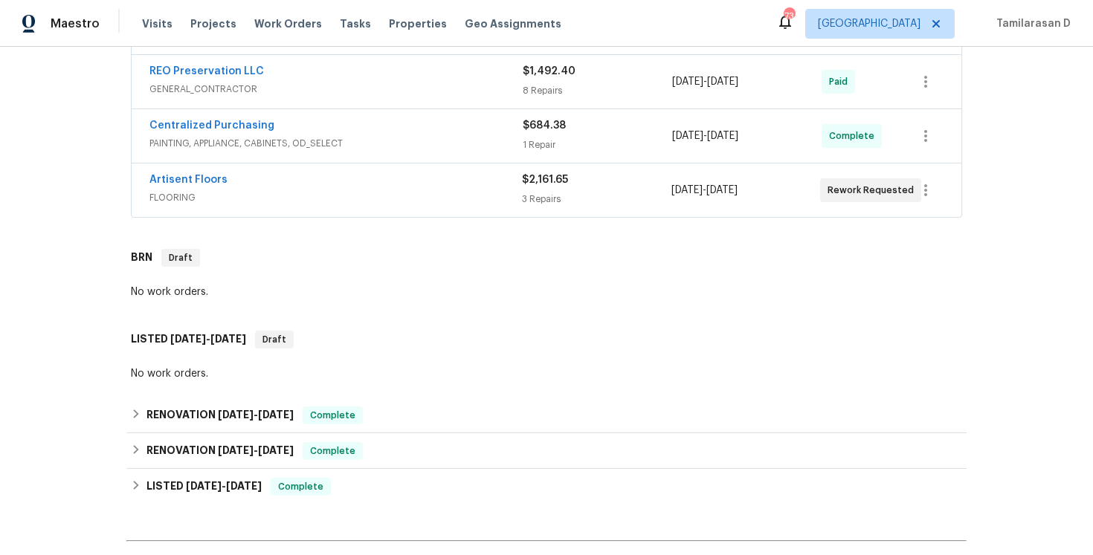
scroll to position [756, 0]
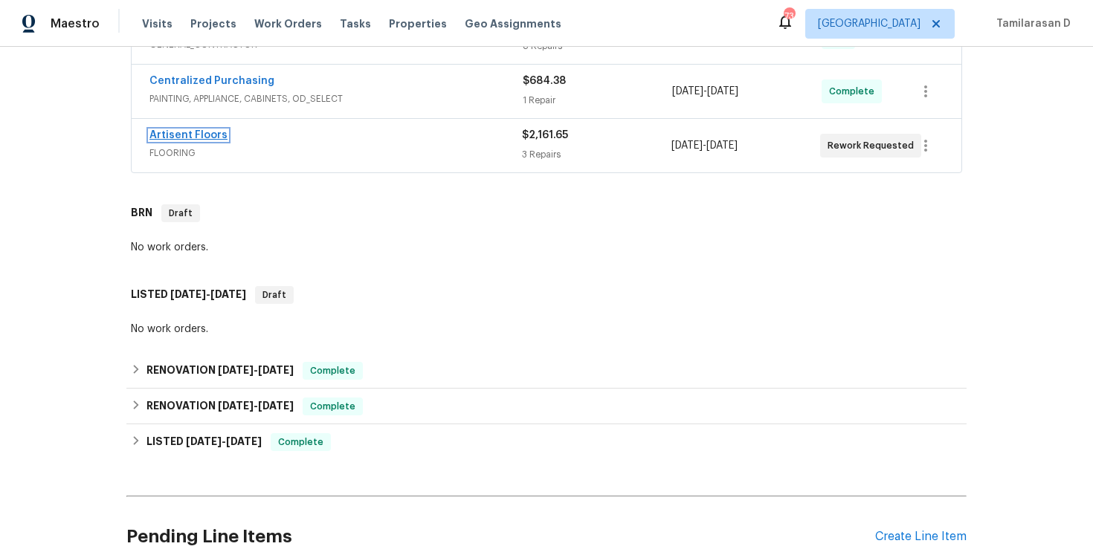
click at [214, 136] on link "Artisent Floors" at bounding box center [188, 135] width 78 height 10
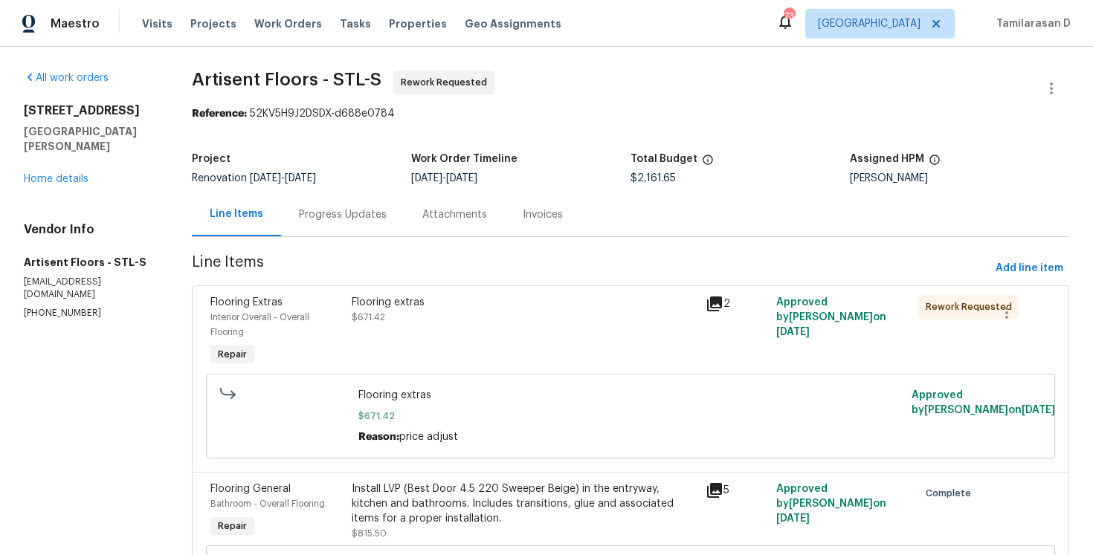
click at [350, 216] on div "Progress Updates" at bounding box center [343, 214] width 88 height 15
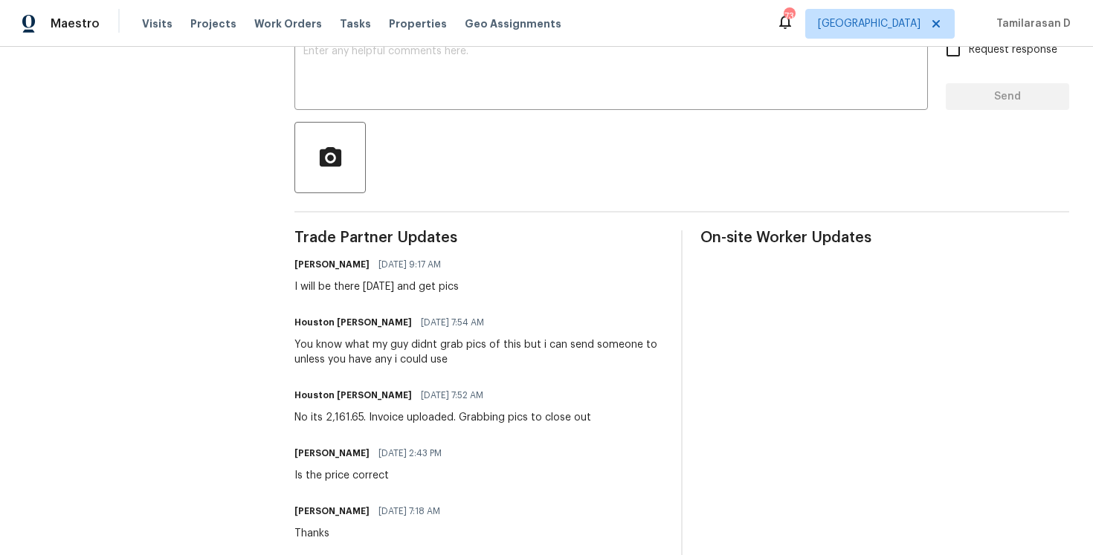
scroll to position [271, 0]
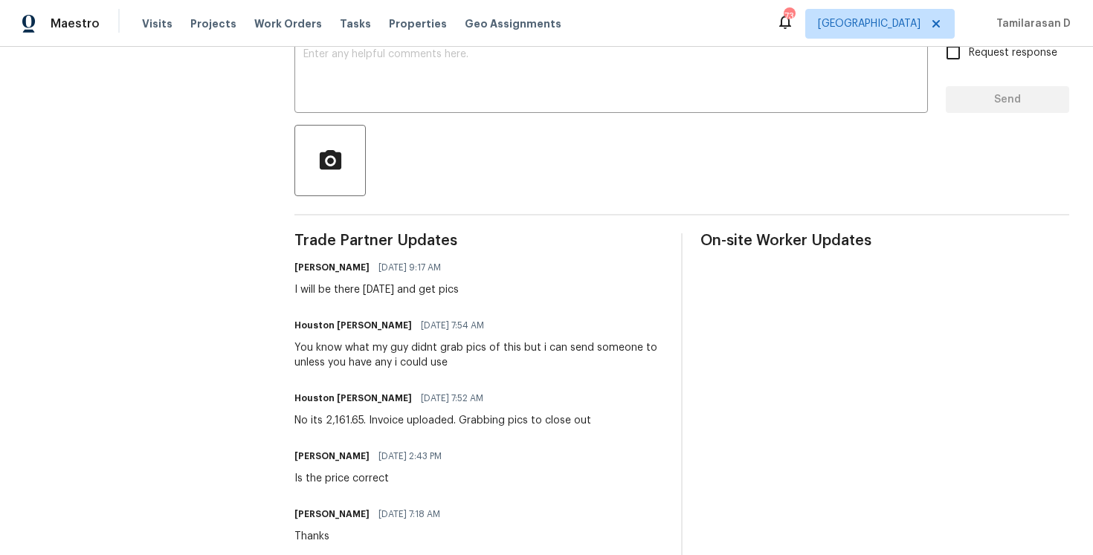
click at [342, 298] on div "Trade Partner Updates Brad Baum 08/21/2025 9:17 AM I will be there today and ge…" at bounding box center [478, 513] width 369 height 561
click at [383, 291] on div "I will be there today and get pics" at bounding box center [376, 290] width 164 height 15
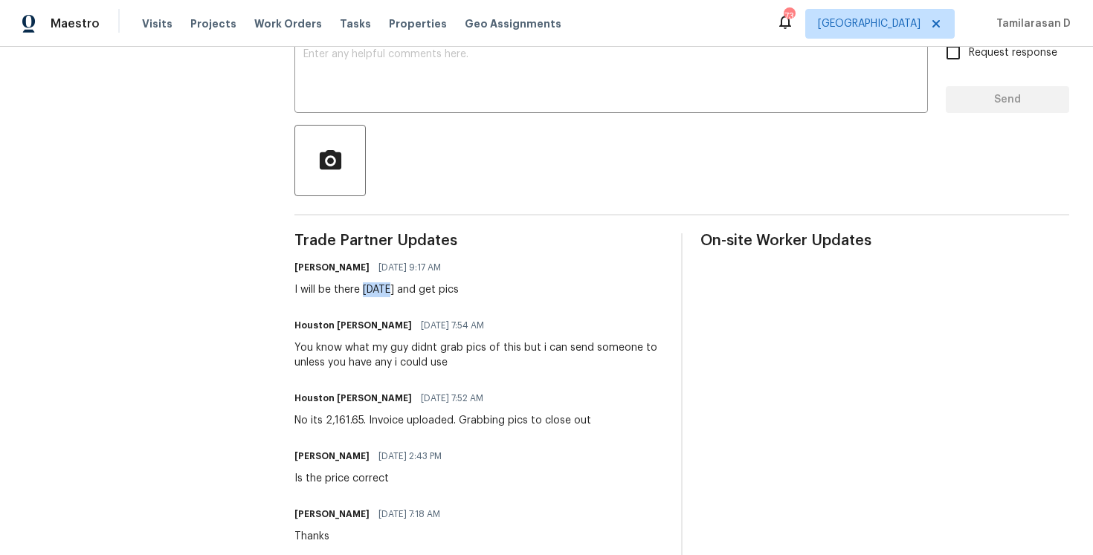
click at [383, 291] on div "I will be there today and get pics" at bounding box center [376, 290] width 164 height 15
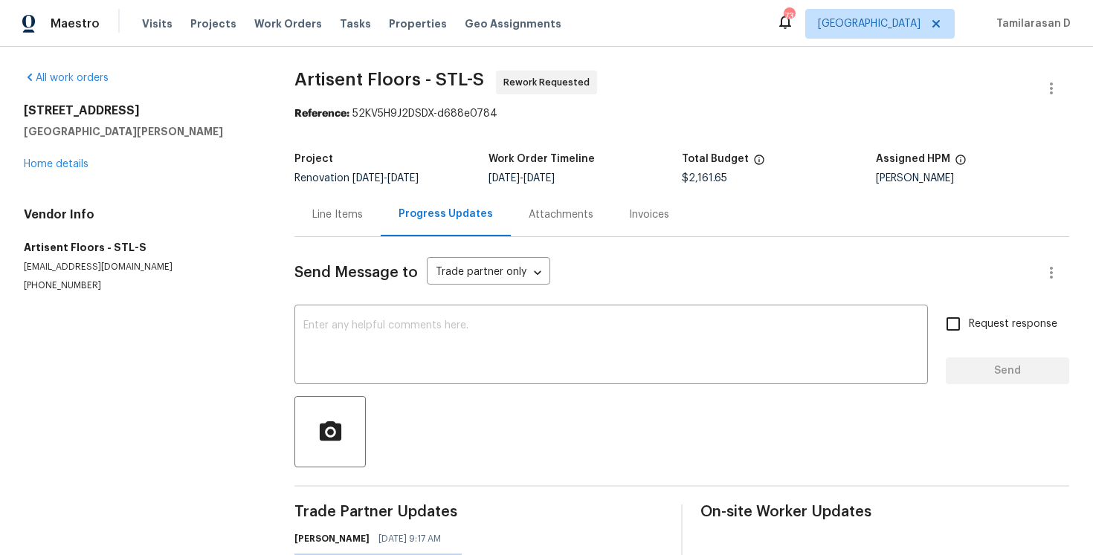
click at [35, 162] on link "Home details" at bounding box center [56, 164] width 65 height 10
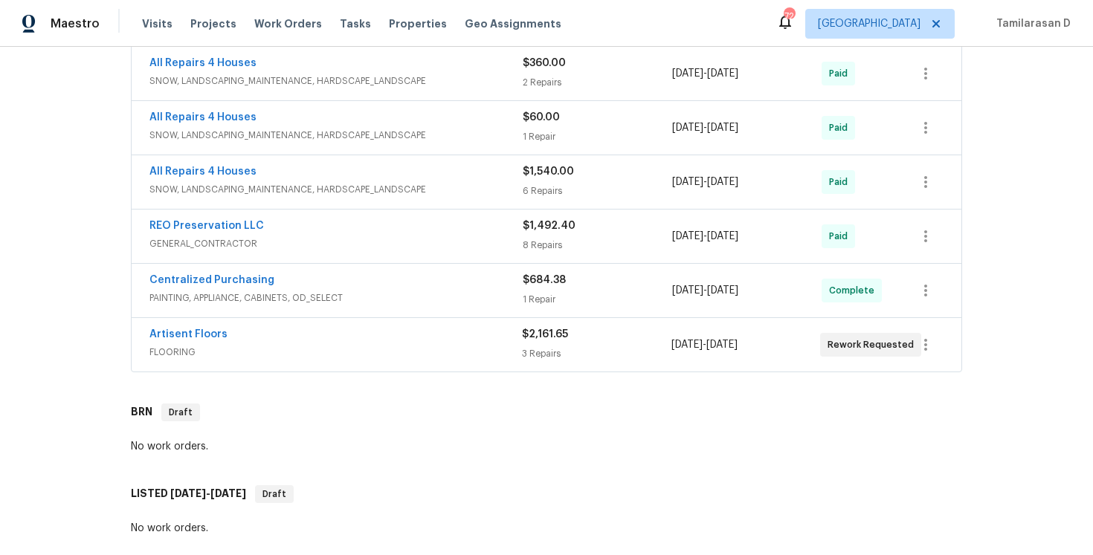
scroll to position [578, 0]
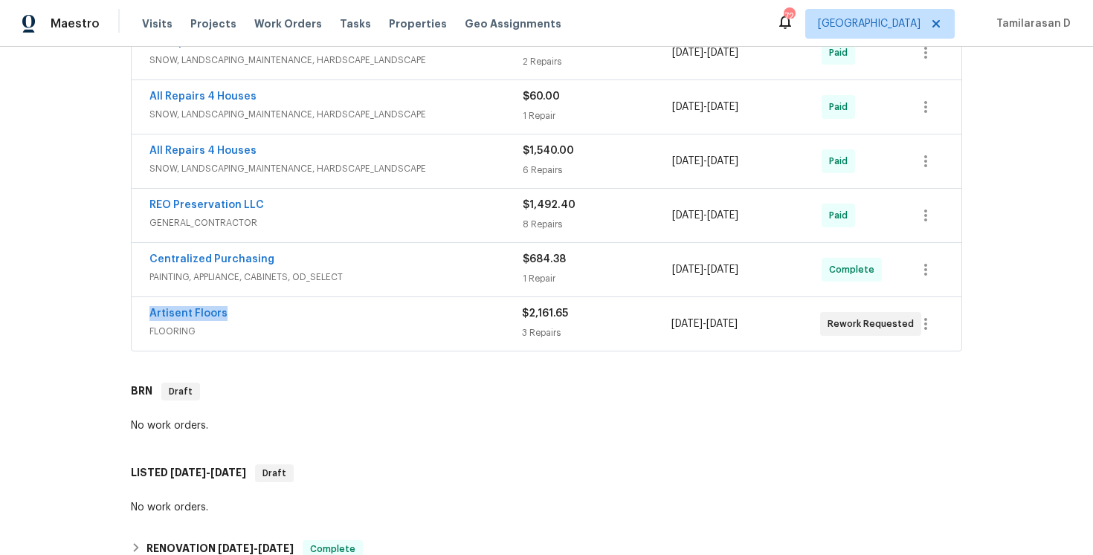
drag, startPoint x: 232, startPoint y: 314, endPoint x: 117, endPoint y: 314, distance: 114.5
click at [117, 314] on div "Back to all projects 417 Dove Dr, Saint Charles, MO 63301 3 Beds | 2 Baths | To…" at bounding box center [546, 301] width 1093 height 509
copy link "Artisent Floors"
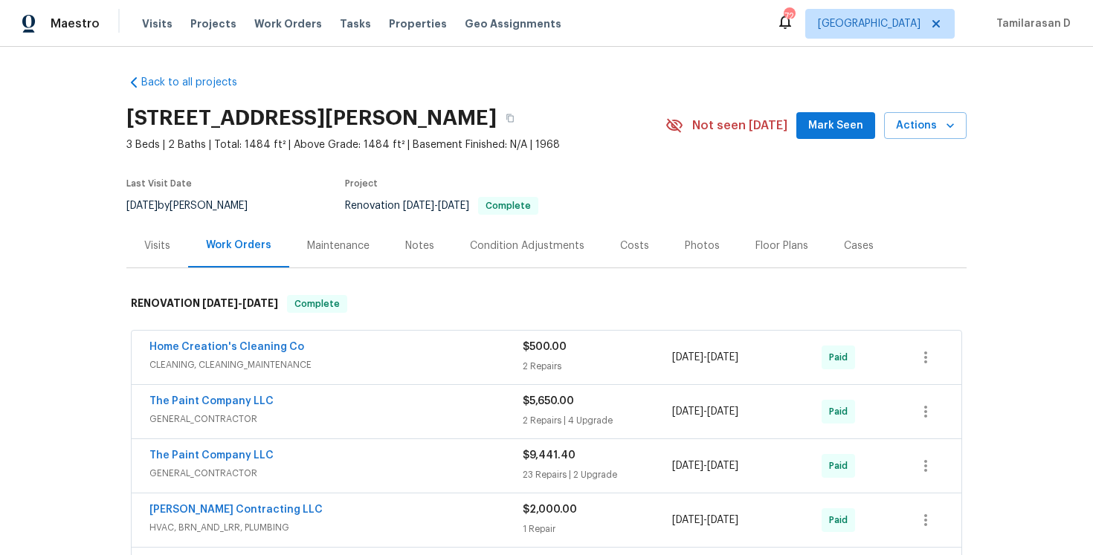
scroll to position [0, 0]
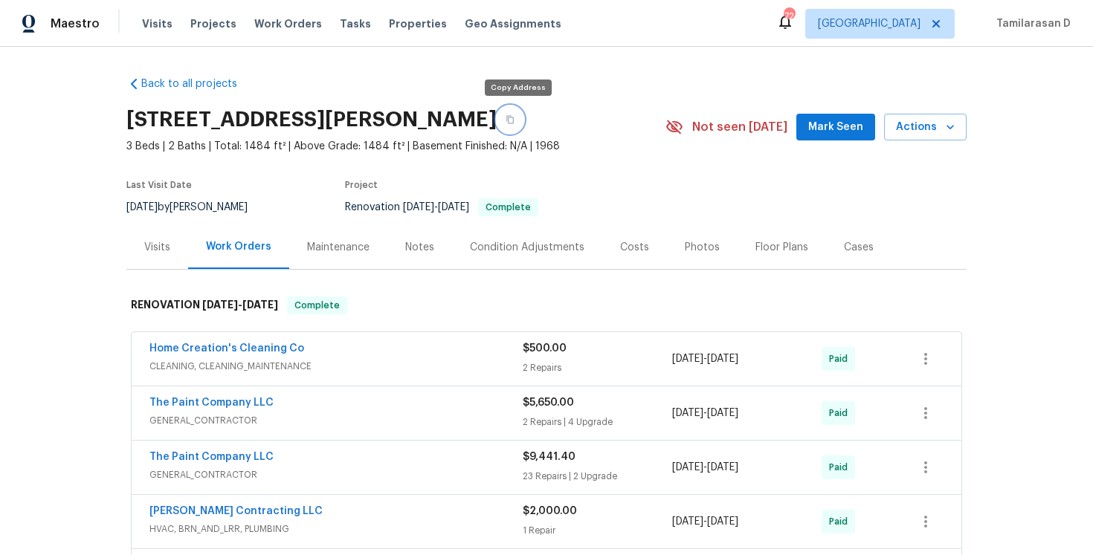
click at [507, 117] on button "button" at bounding box center [510, 119] width 27 height 27
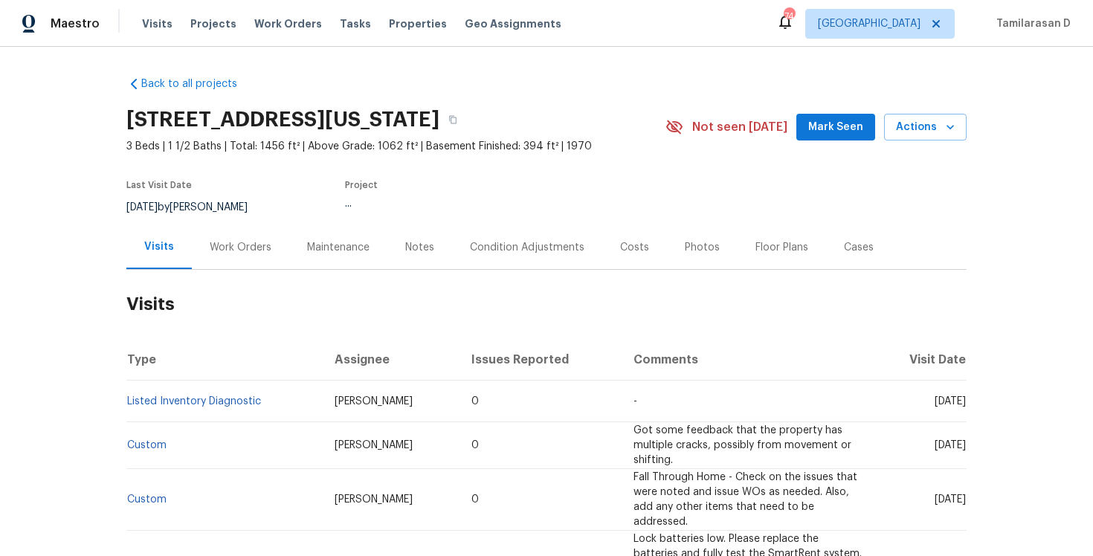
click at [226, 236] on div "Work Orders" at bounding box center [240, 247] width 97 height 44
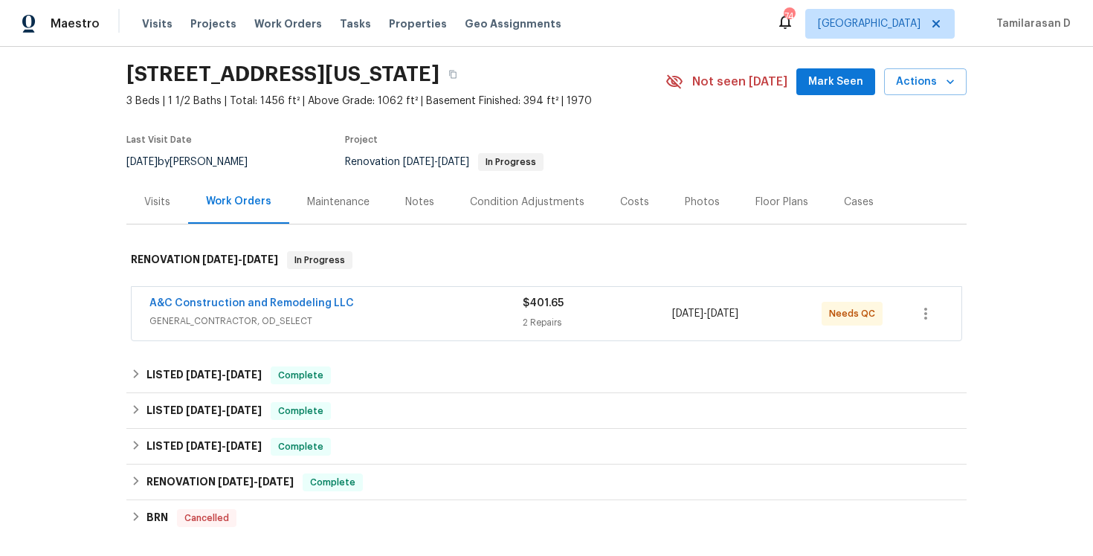
scroll to position [113, 0]
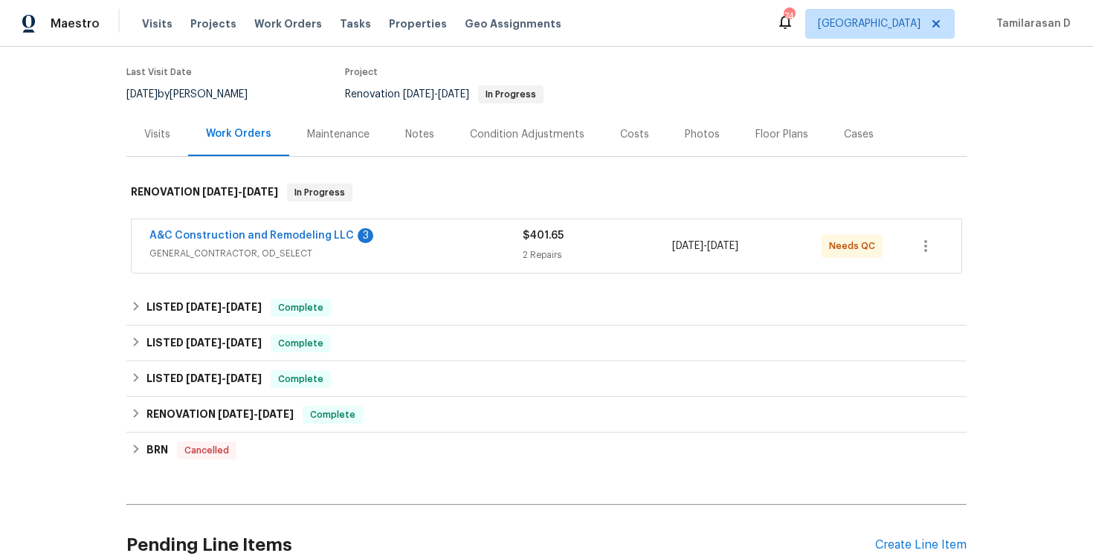
click at [314, 262] on div "A&C Construction and Remodeling LLC 3 GENERAL_CONTRACTOR, OD_SELECT" at bounding box center [335, 246] width 373 height 36
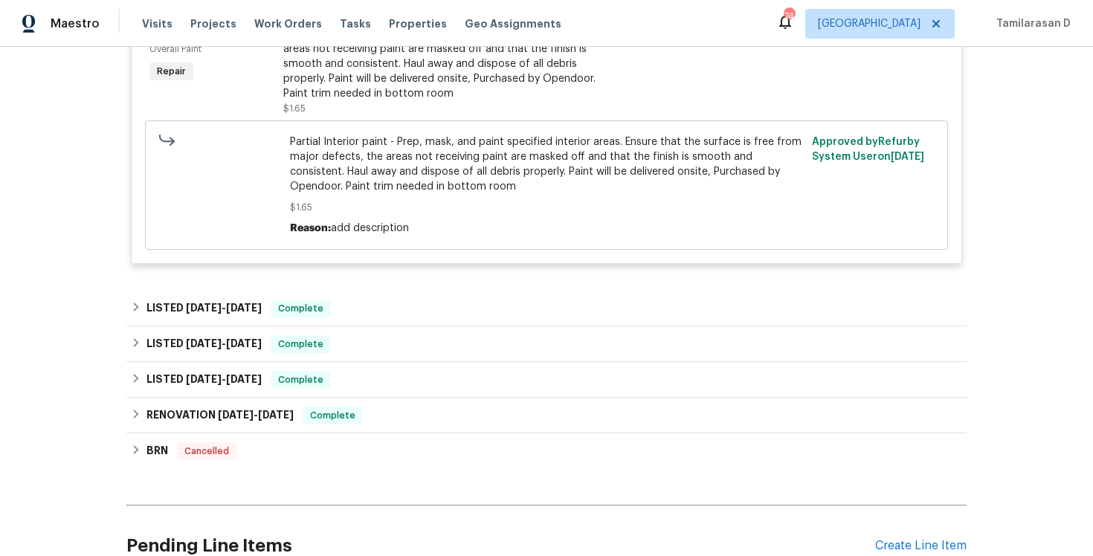
scroll to position [0, 0]
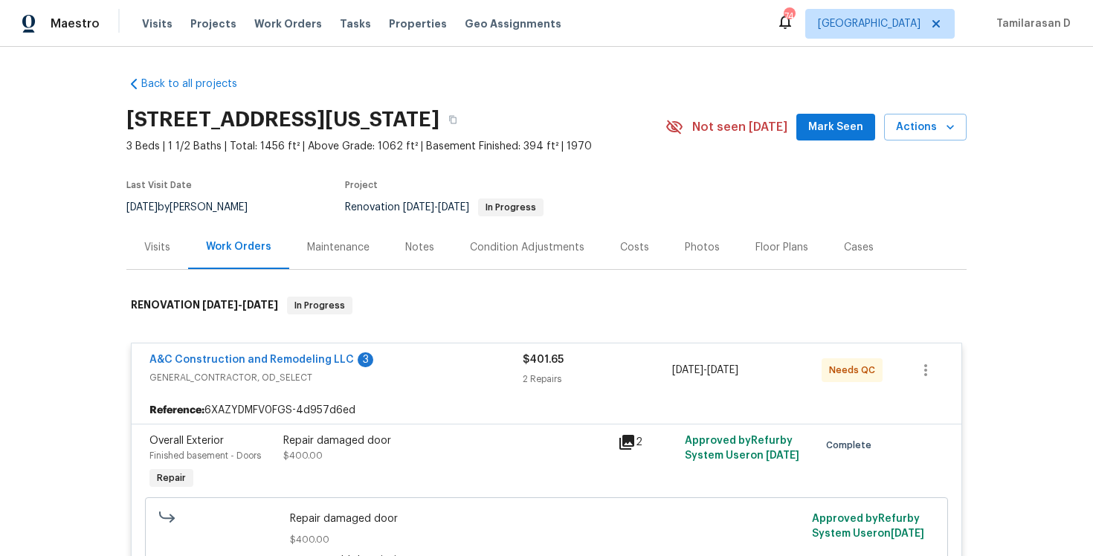
click at [373, 379] on span "GENERAL_CONTRACTOR, OD_SELECT" at bounding box center [335, 377] width 373 height 15
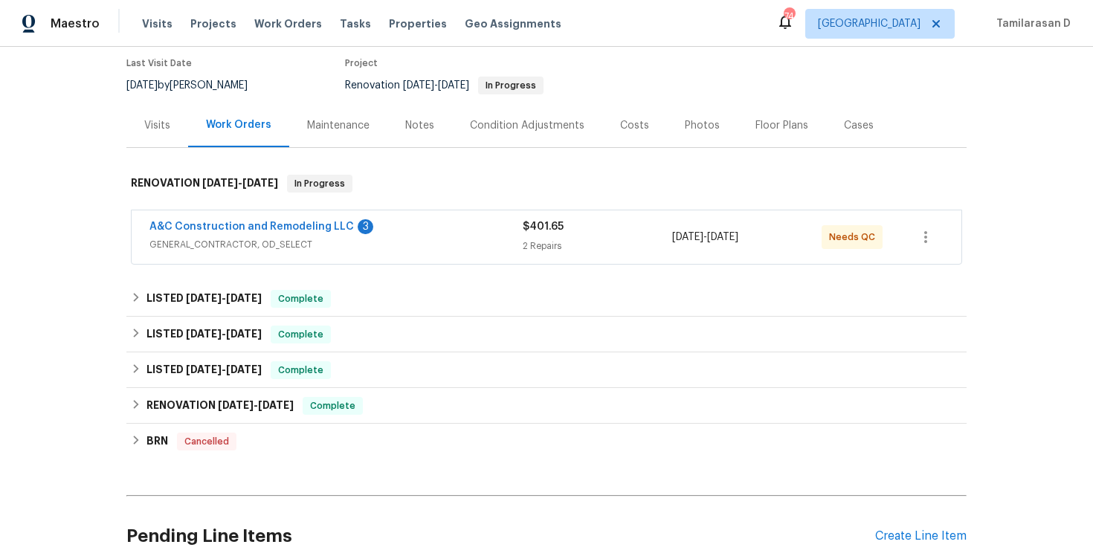
scroll to position [253, 0]
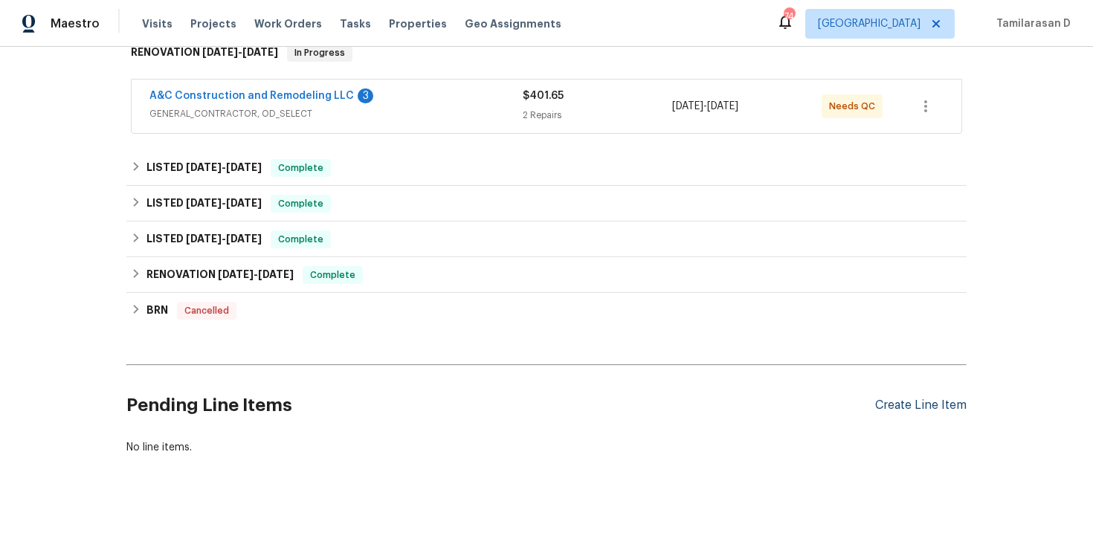
click at [902, 400] on div "Create Line Item" at bounding box center [920, 406] width 91 height 14
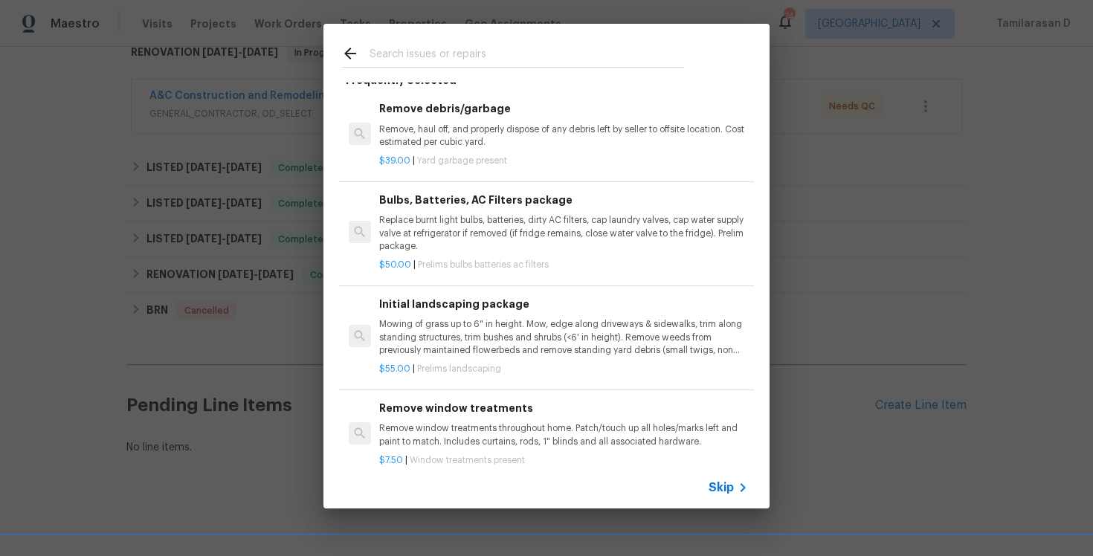
scroll to position [101, 0]
click at [722, 477] on div "Skip" at bounding box center [546, 488] width 446 height 42
click at [708, 478] on div "Skip" at bounding box center [546, 488] width 446 height 42
click at [726, 488] on span "Skip" at bounding box center [721, 487] width 25 height 15
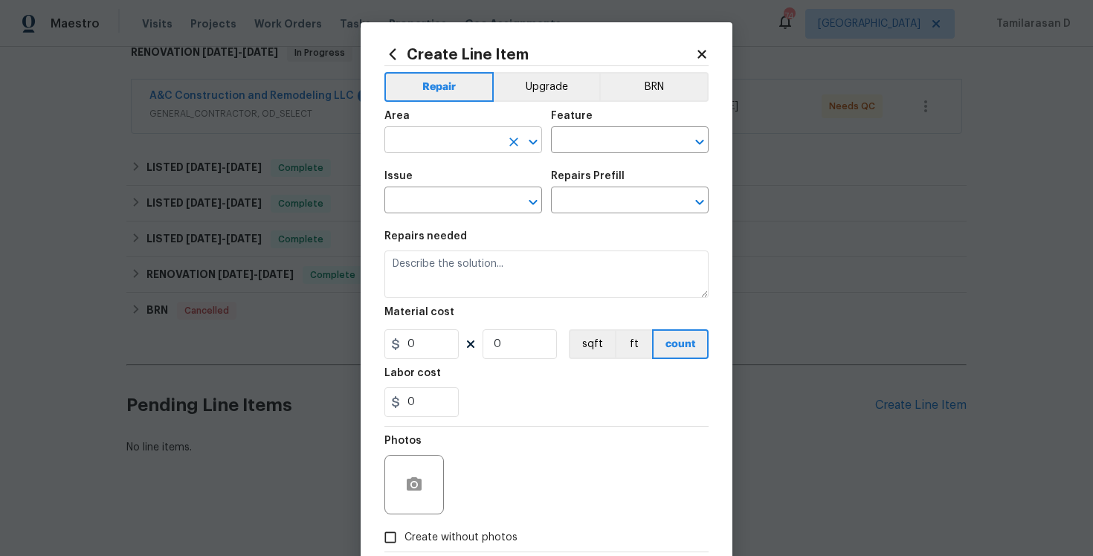
click at [422, 151] on input "text" at bounding box center [442, 141] width 116 height 23
click at [440, 194] on li "Interior Overall" at bounding box center [463, 199] width 158 height 25
type input "Interior Overall"
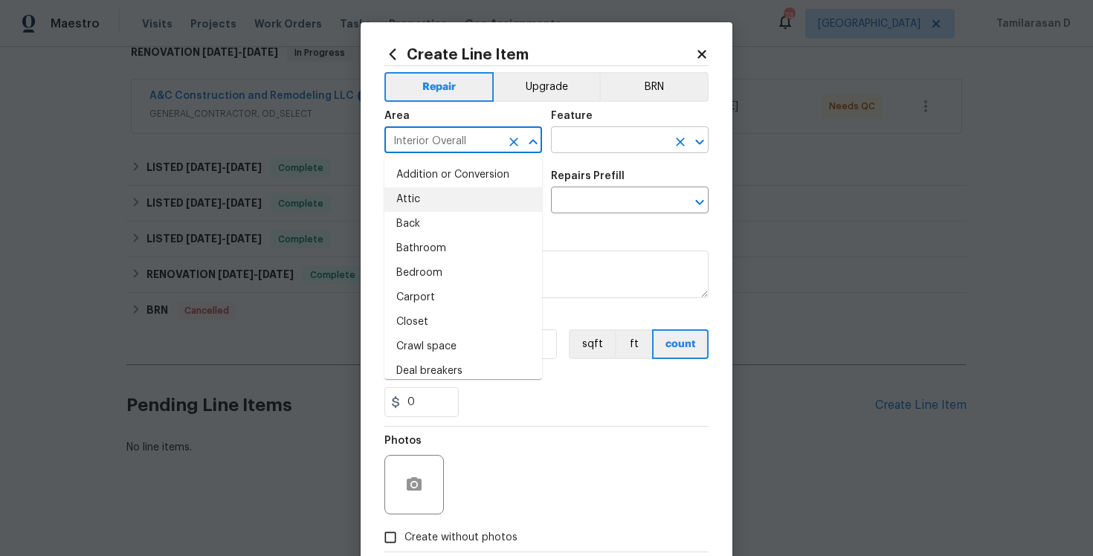
click at [573, 141] on input "text" at bounding box center [609, 141] width 116 height 23
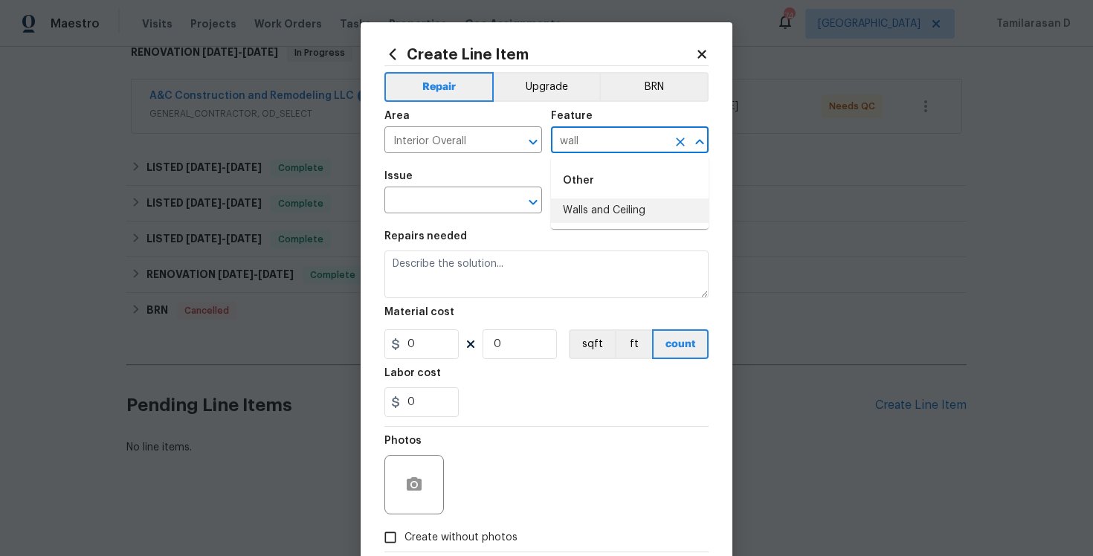
click at [613, 214] on li "Walls and Ceiling" at bounding box center [630, 211] width 158 height 25
type input "Walls and Ceiling"
click at [426, 192] on input "text" at bounding box center [442, 201] width 116 height 23
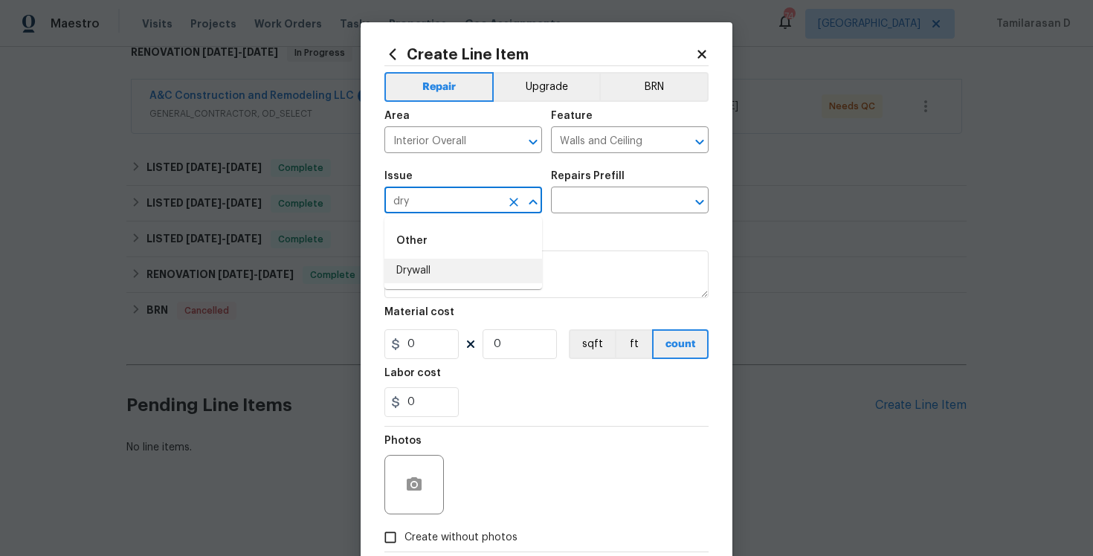
click at [428, 274] on li "Drywall" at bounding box center [463, 271] width 158 height 25
type input "Drywall"
click at [599, 185] on div "Repairs Prefill" at bounding box center [630, 180] width 158 height 19
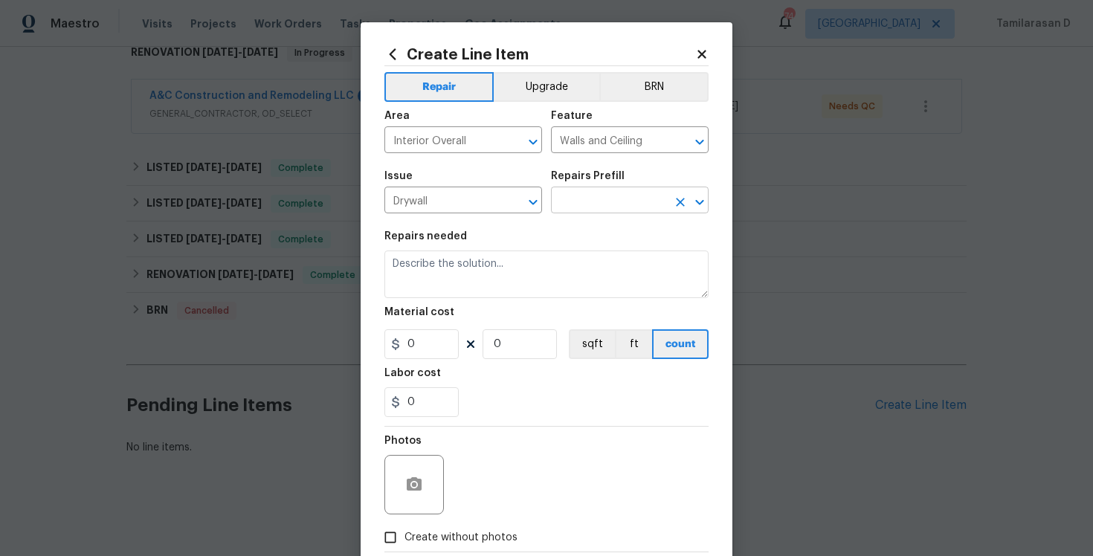
click at [599, 201] on input "text" at bounding box center [609, 201] width 116 height 23
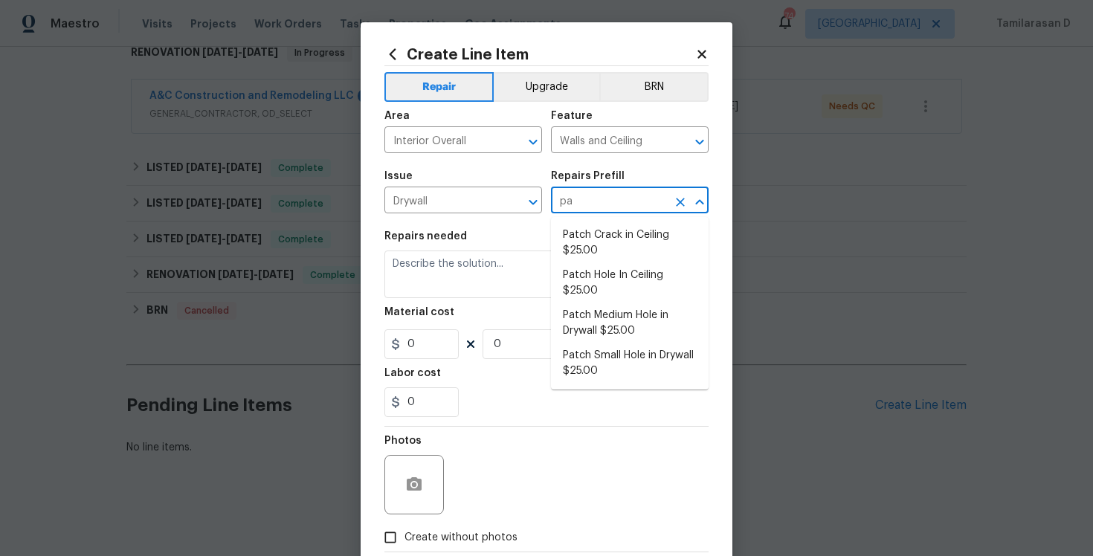
type input "pat"
click at [584, 245] on li "Patch Crack in Ceiling $25.00" at bounding box center [630, 243] width 158 height 40
type input "Patch Crack in Ceiling $25.00"
type textarea "Prep/scrape all loose material from the damaged area; prime if needed. Patch th…"
type input "25"
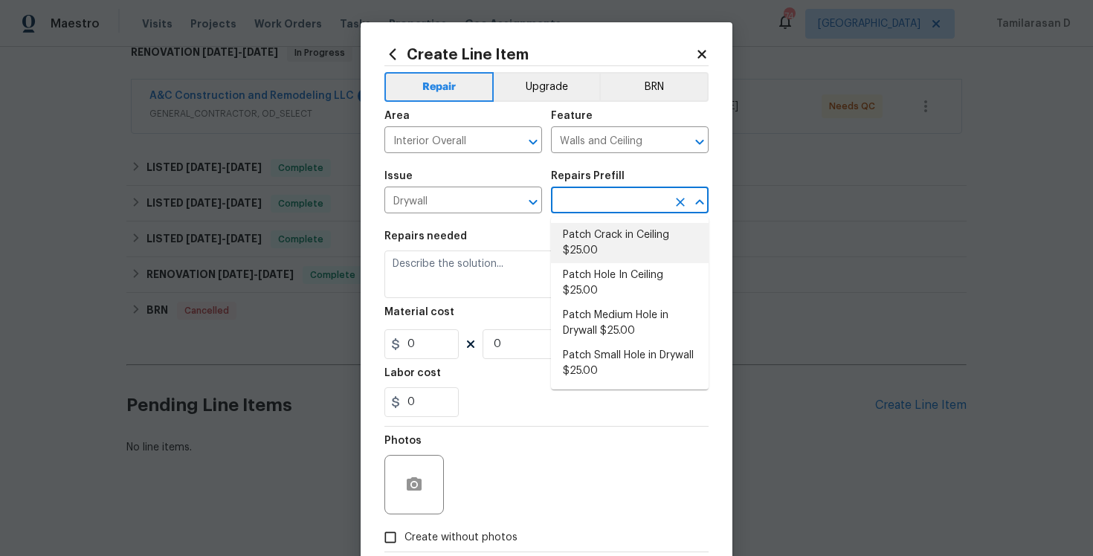
type input "1"
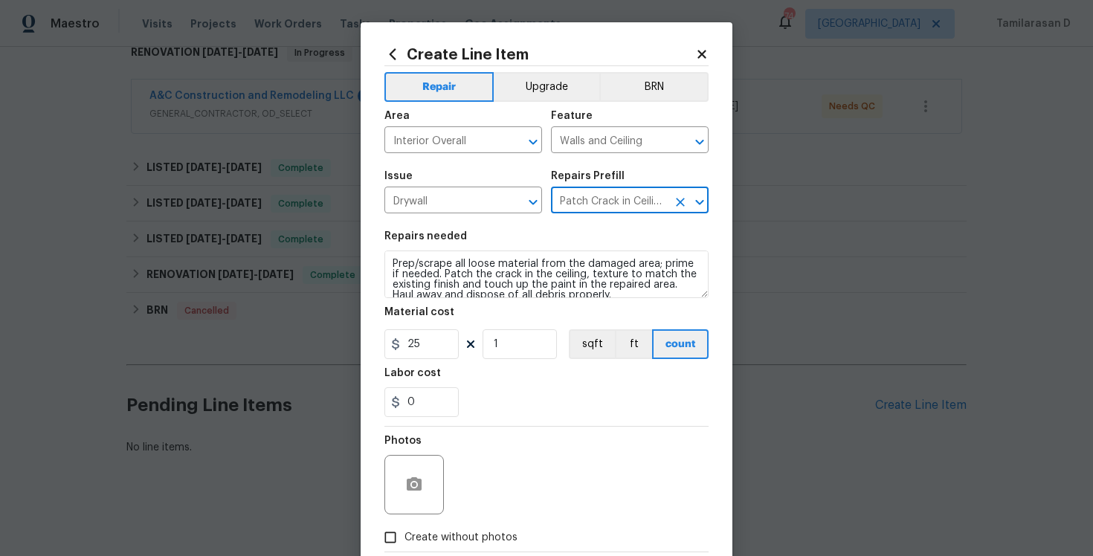
type input "Patch Crack in Ceiling $25.00"
click at [421, 271] on textarea "Prep/scrape all loose material from the damaged area; prime if needed. Patch th…" at bounding box center [546, 275] width 324 height 48
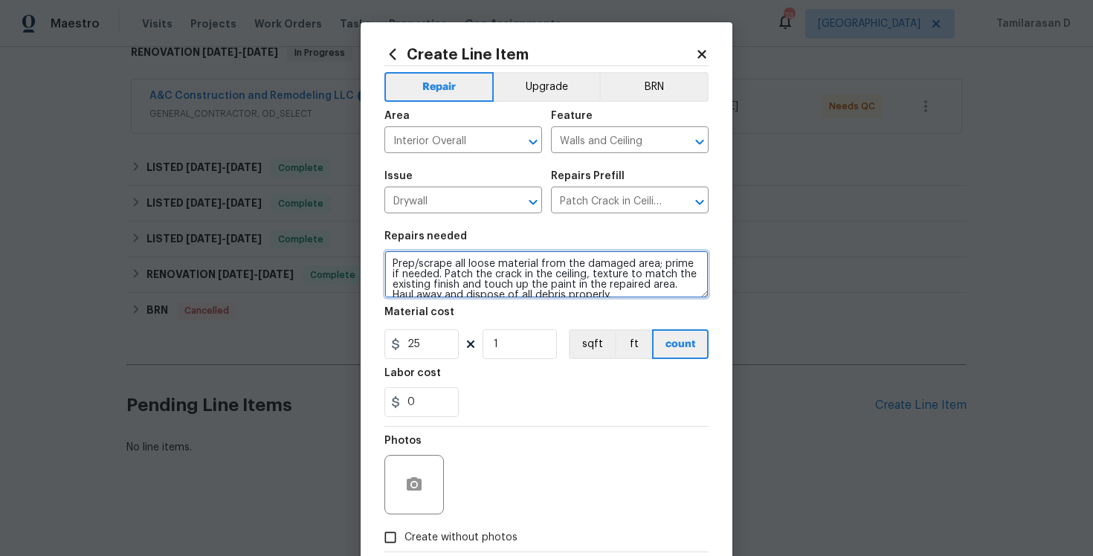
click at [421, 271] on textarea "Prep/scrape all loose material from the damaged area; prime if needed. Patch th…" at bounding box center [546, 275] width 324 height 48
paste textarea "There are settlement cracks visible upstairs. Please inspect the affected areas…"
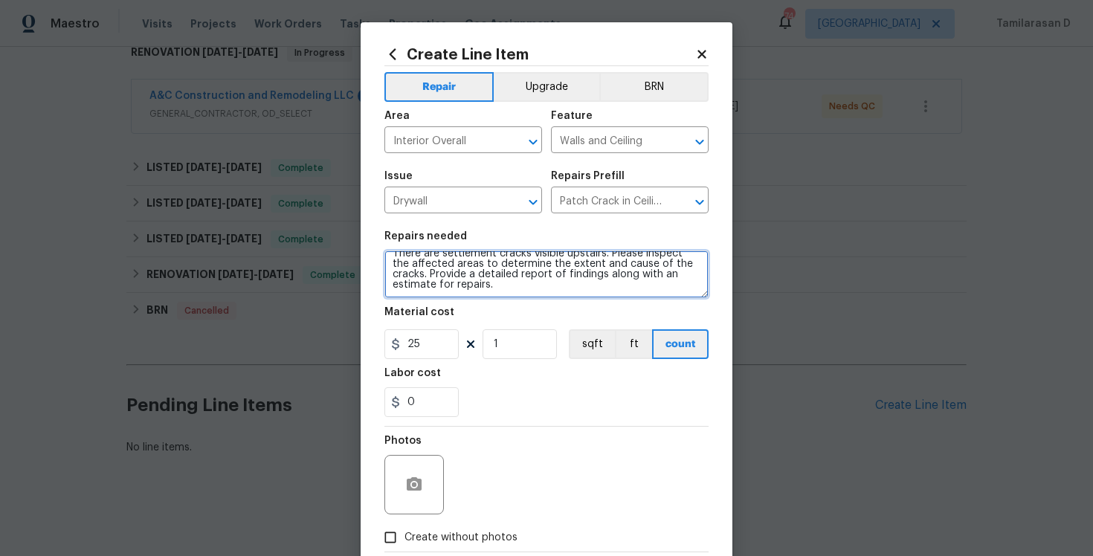
type textarea "There are settlement cracks visible upstairs. Please inspect the affected areas…"
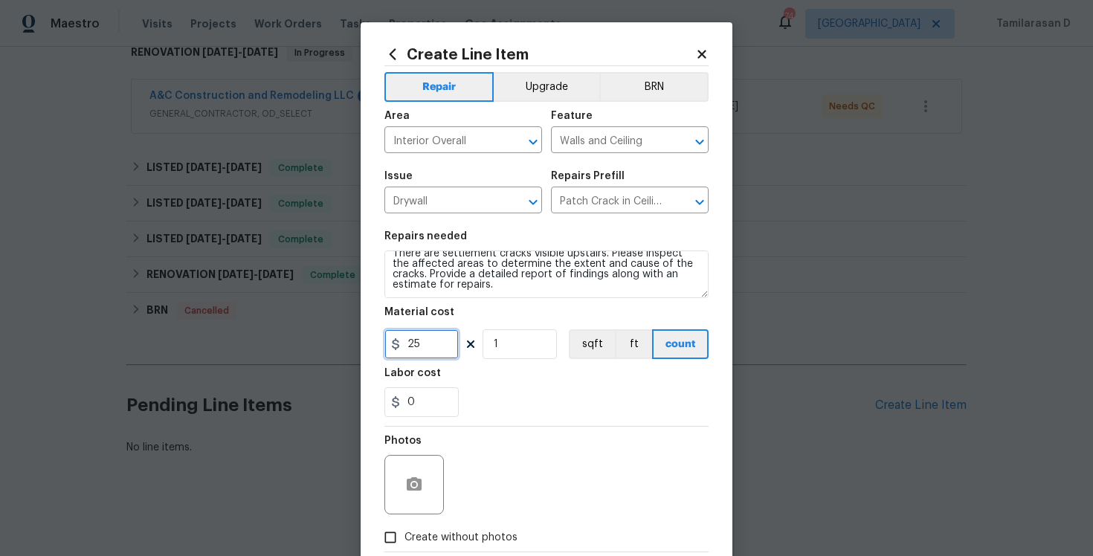
click at [422, 345] on input "25" at bounding box center [421, 344] width 74 height 30
type input "75"
click at [491, 370] on div "Labor cost" at bounding box center [546, 377] width 324 height 19
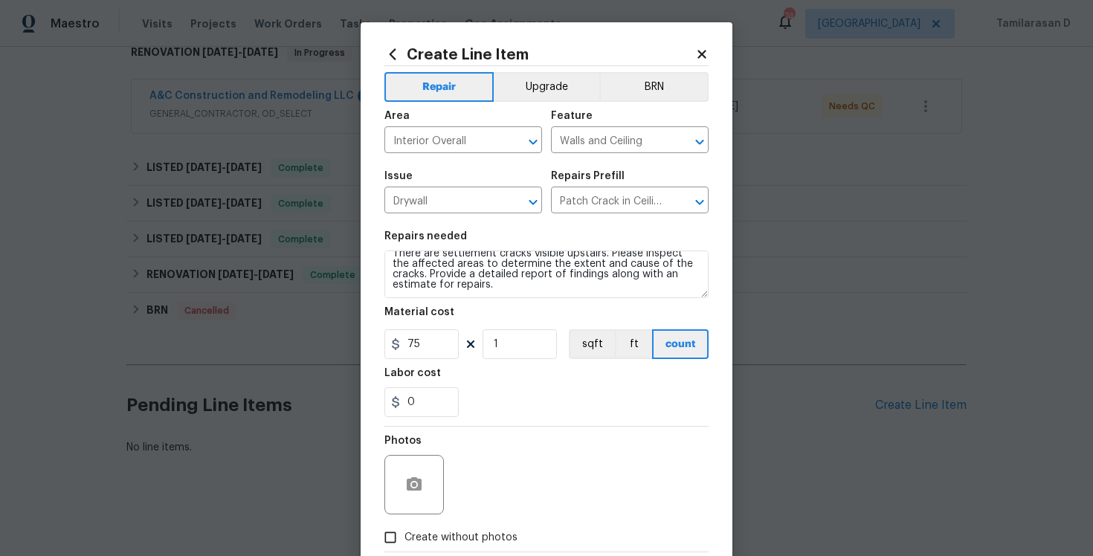
scroll to position [85, 0]
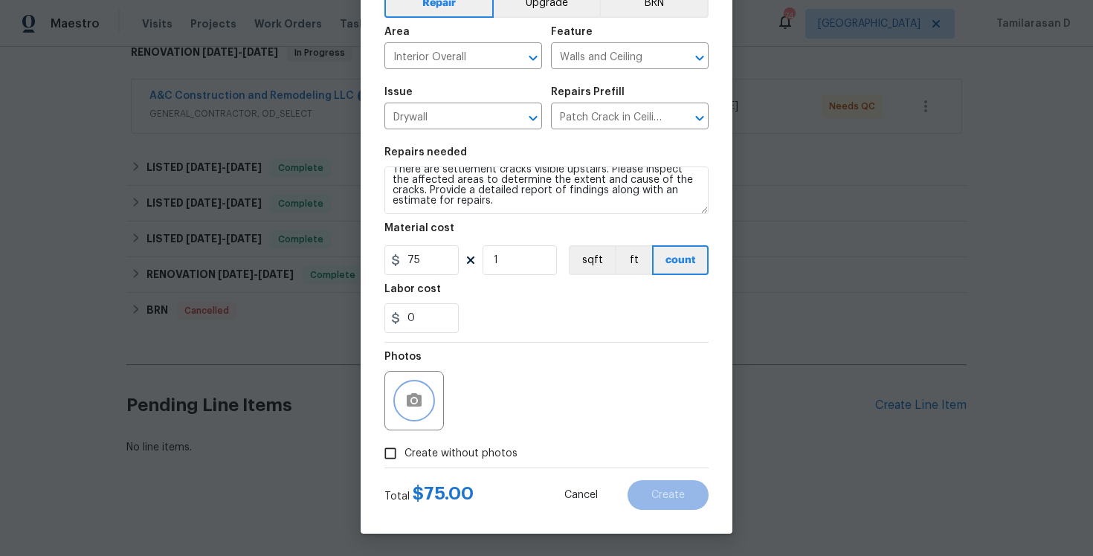
click at [413, 412] on button "button" at bounding box center [414, 401] width 36 height 36
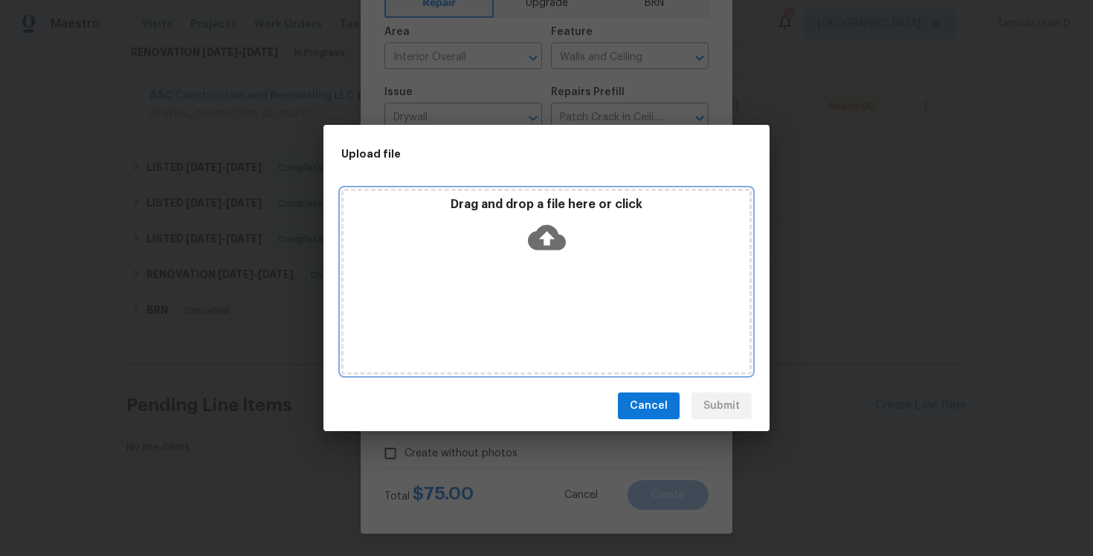
click at [550, 231] on icon at bounding box center [547, 237] width 38 height 25
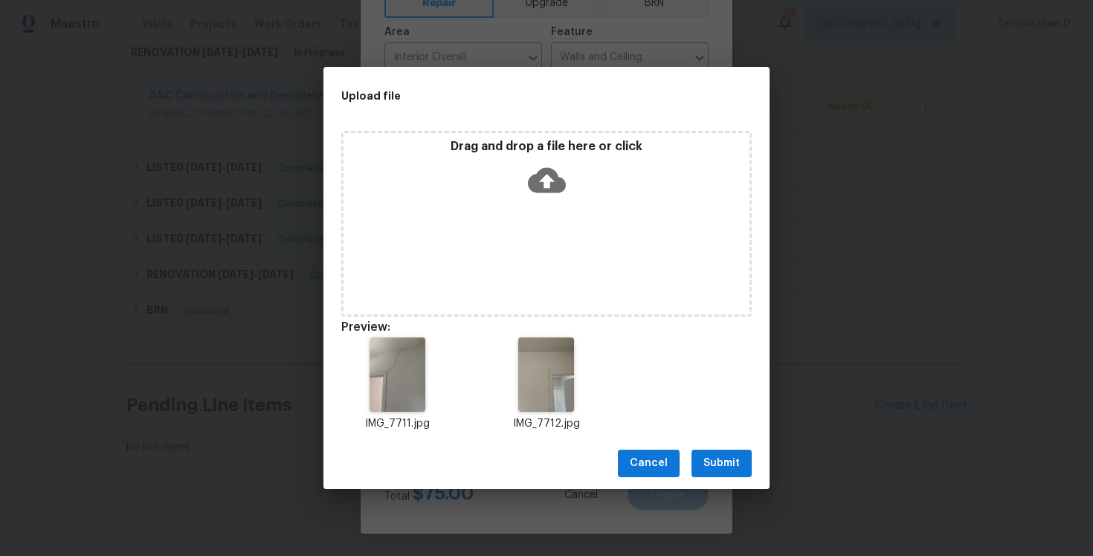
click at [733, 475] on button "Submit" at bounding box center [721, 464] width 60 height 28
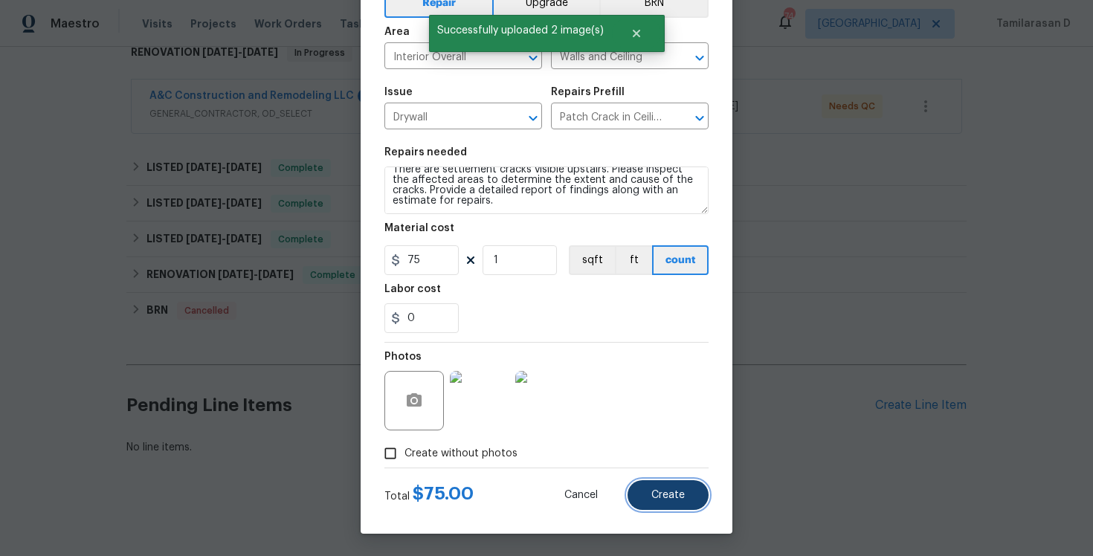
click at [668, 502] on button "Create" at bounding box center [668, 495] width 81 height 30
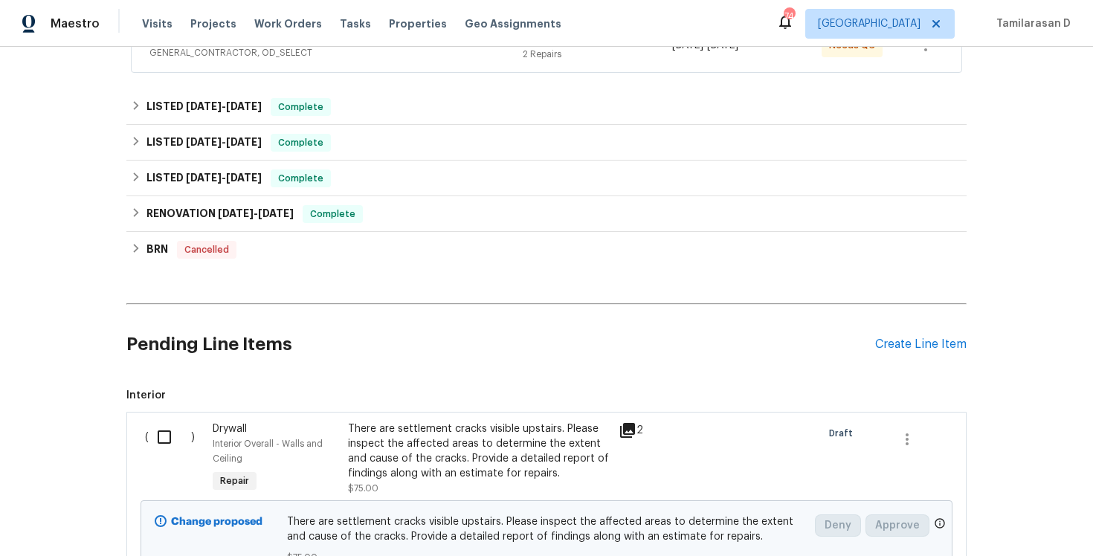
scroll to position [399, 0]
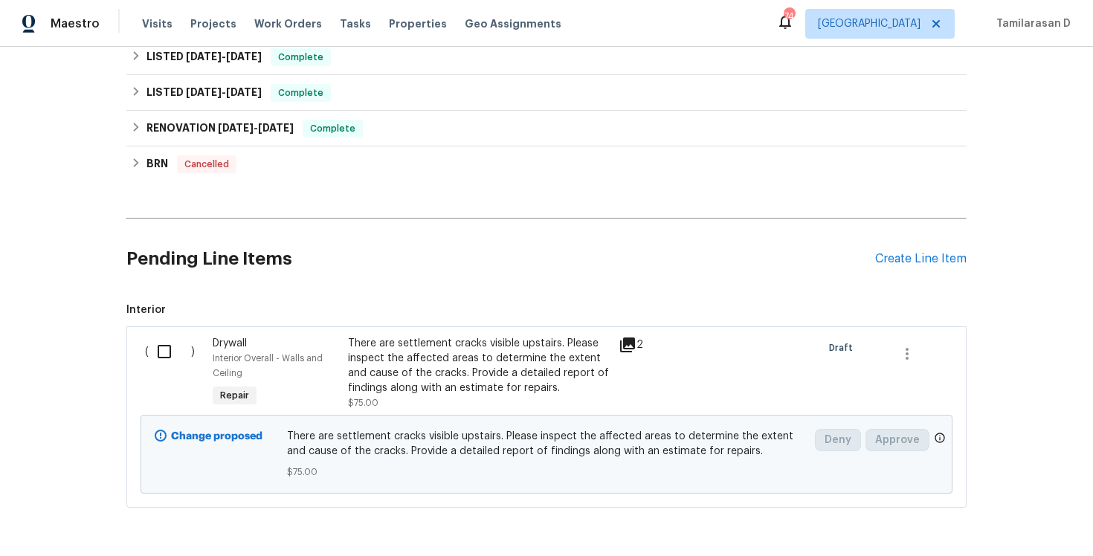
click at [158, 339] on input "checkbox" at bounding box center [170, 351] width 42 height 31
checkbox input "true"
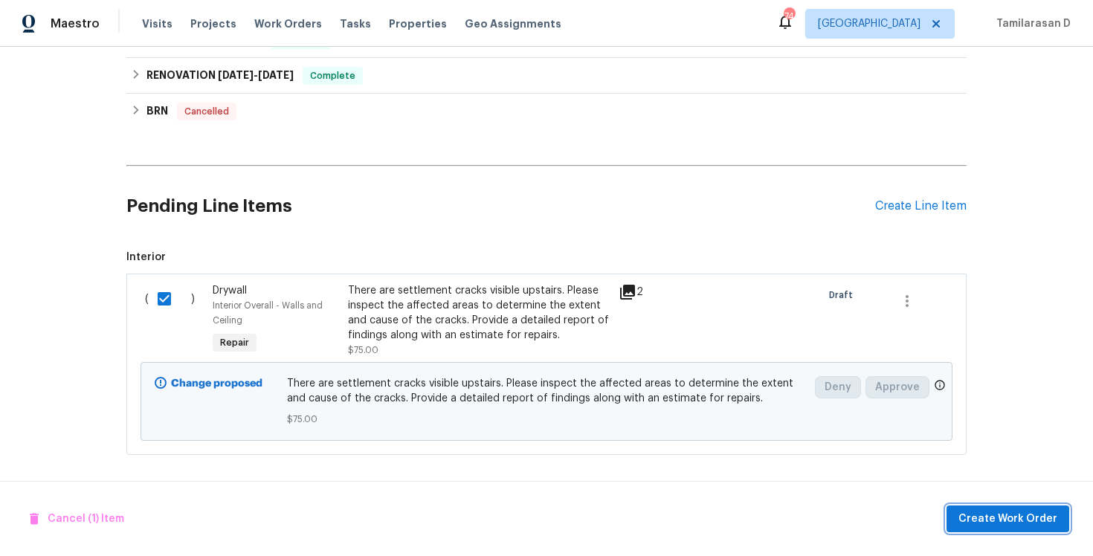
click at [993, 521] on span "Create Work Order" at bounding box center [1007, 519] width 99 height 19
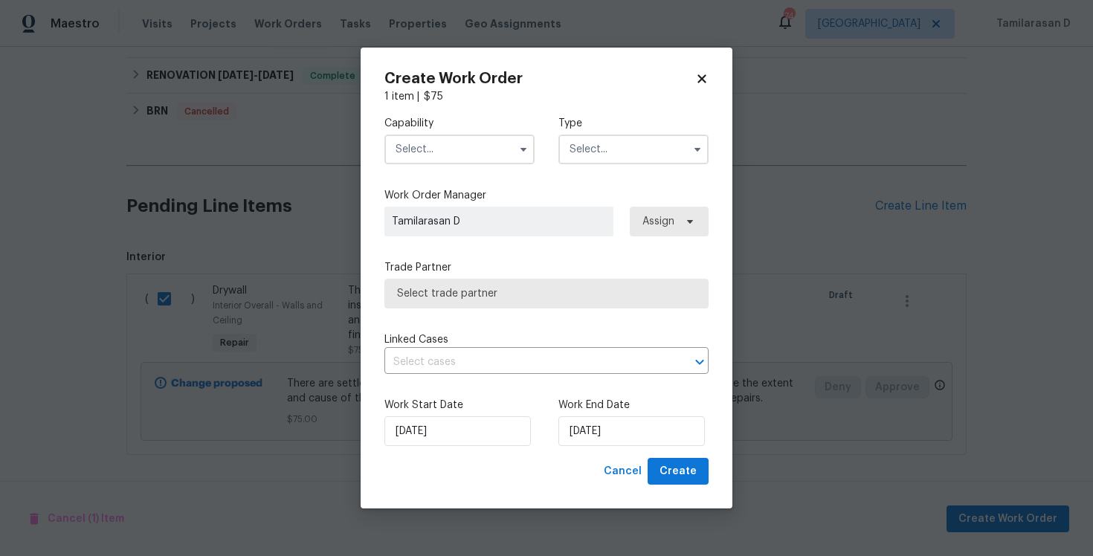
click at [665, 156] on input "text" at bounding box center [633, 150] width 150 height 30
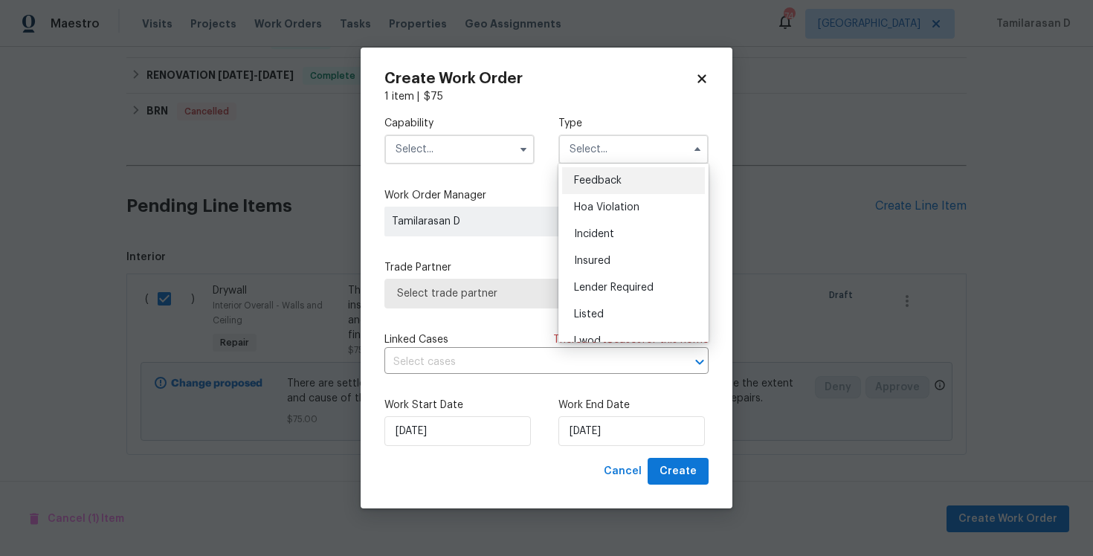
click at [590, 184] on span "Feedback" at bounding box center [598, 180] width 48 height 10
type input "Feedback"
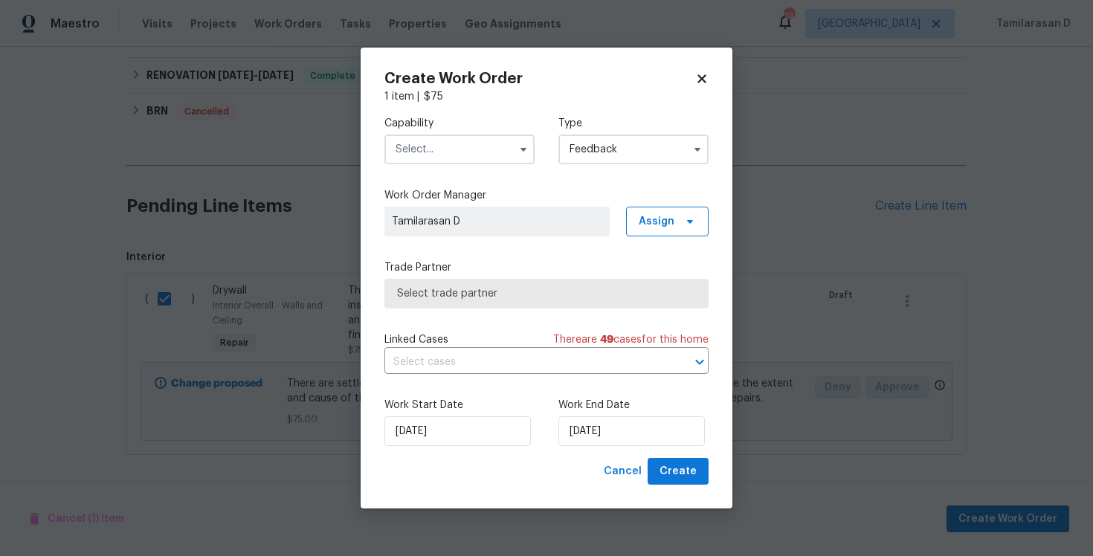
click at [450, 152] on input "text" at bounding box center [459, 150] width 150 height 30
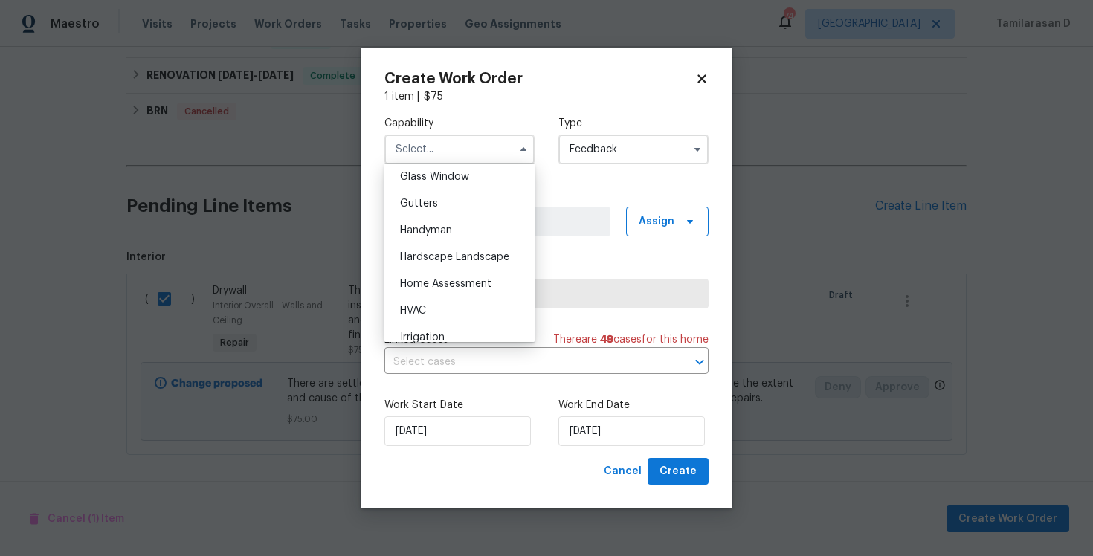
scroll to position [738, 0]
click at [446, 257] on span "Handyman" at bounding box center [426, 261] width 52 height 10
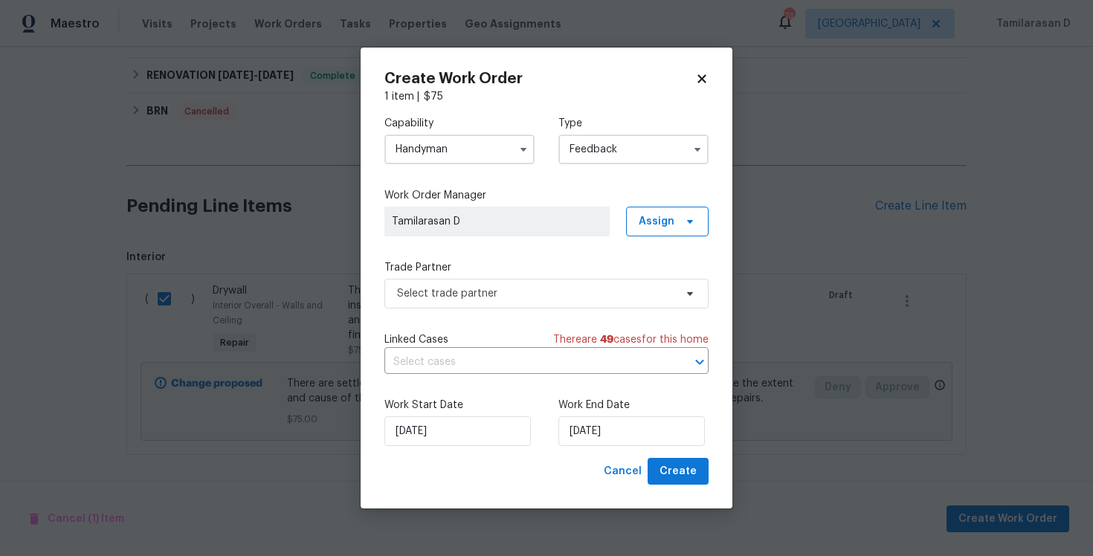
click at [452, 309] on div "Capability Handyman Type Feedback Work Order Manager Tamilarasan D Assign Trade…" at bounding box center [546, 281] width 324 height 354
click at [456, 300] on span "Select trade partner" at bounding box center [535, 293] width 277 height 15
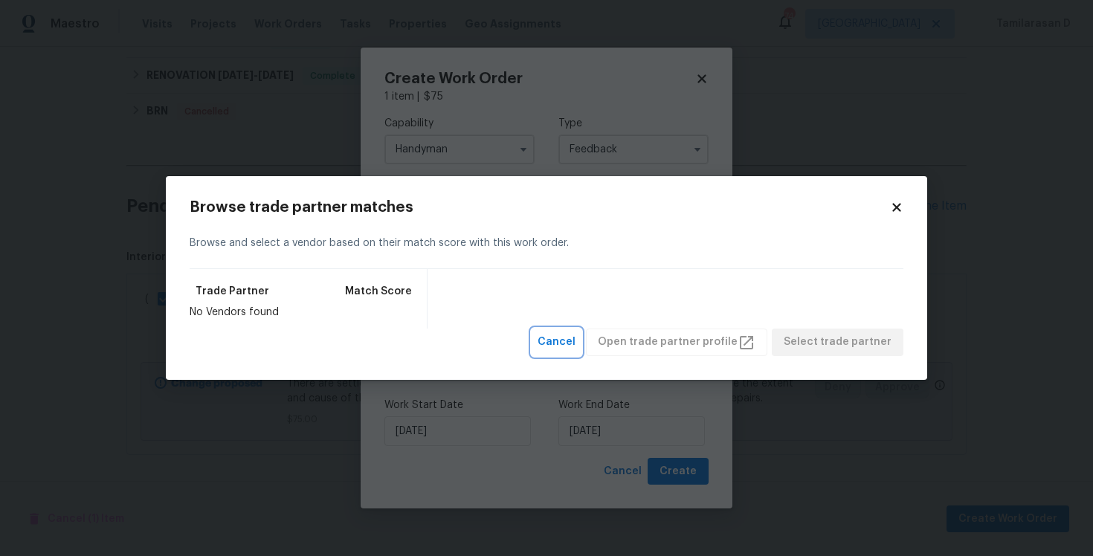
click at [575, 343] on span "Cancel" at bounding box center [557, 342] width 38 height 19
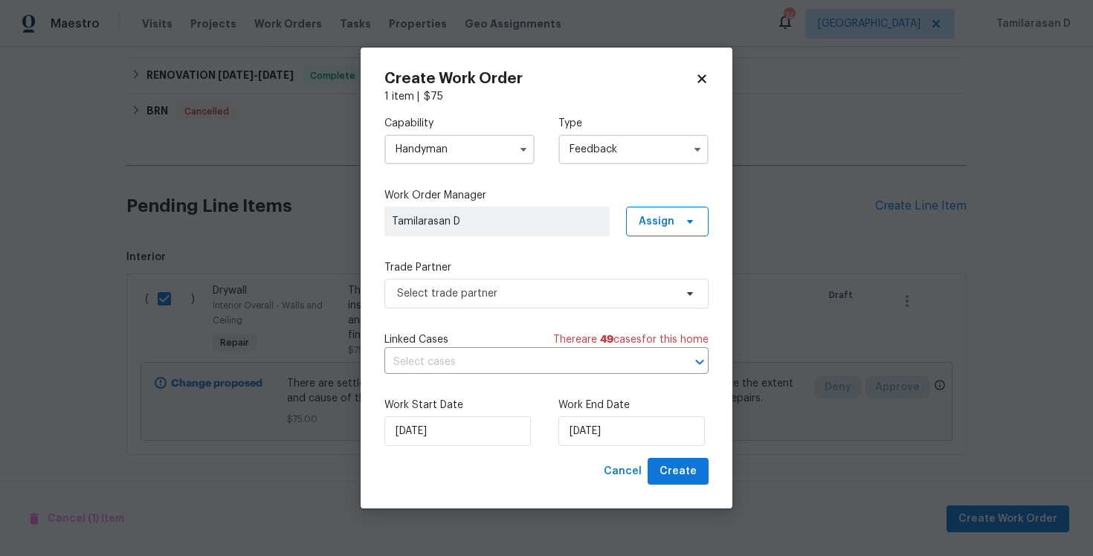
click at [454, 155] on input "Handyman" at bounding box center [459, 150] width 150 height 30
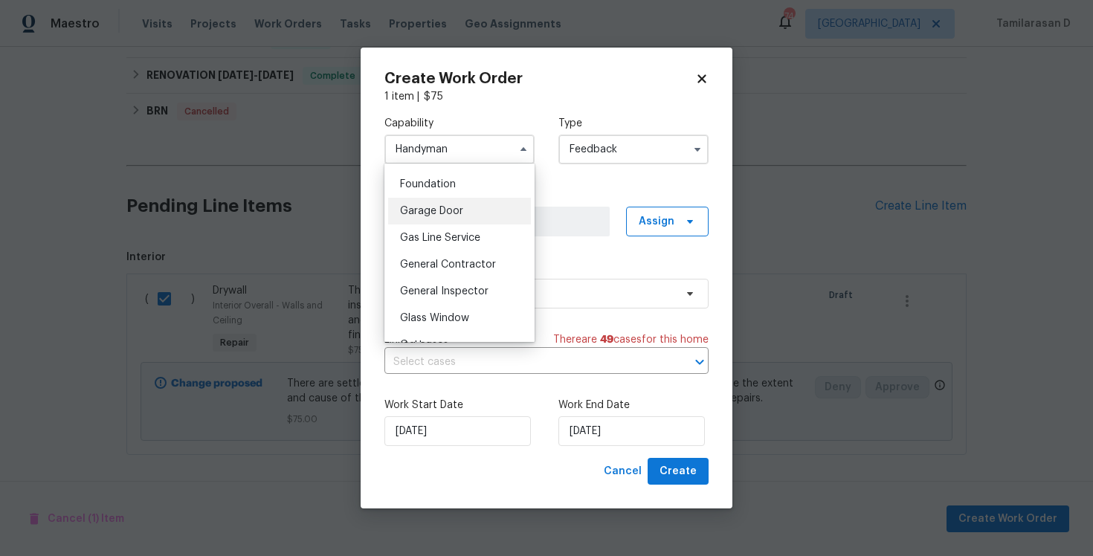
scroll to position [623, 0]
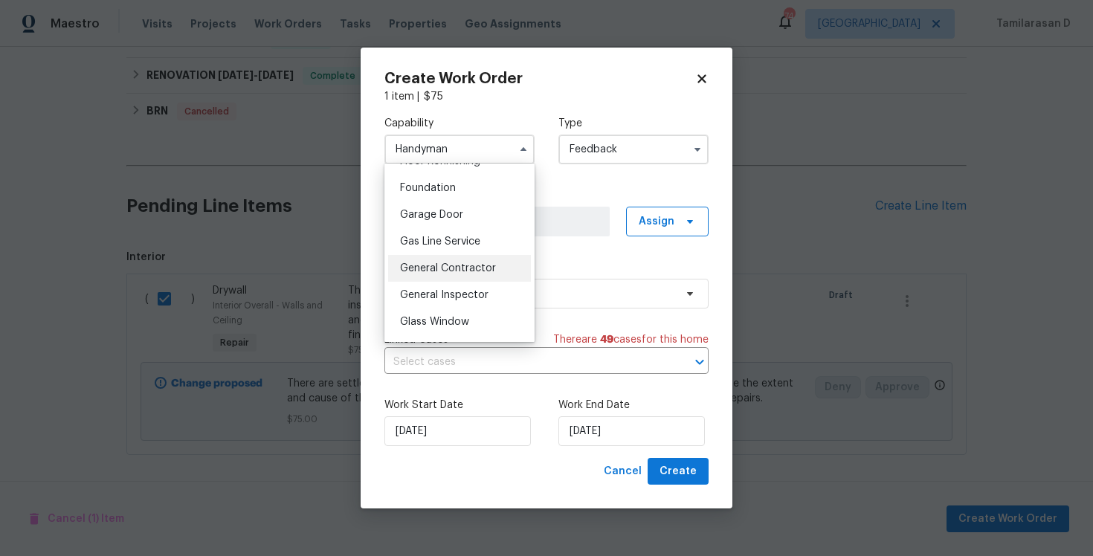
click at [420, 264] on span "General Contractor" at bounding box center [448, 268] width 96 height 10
type input "General Contractor"
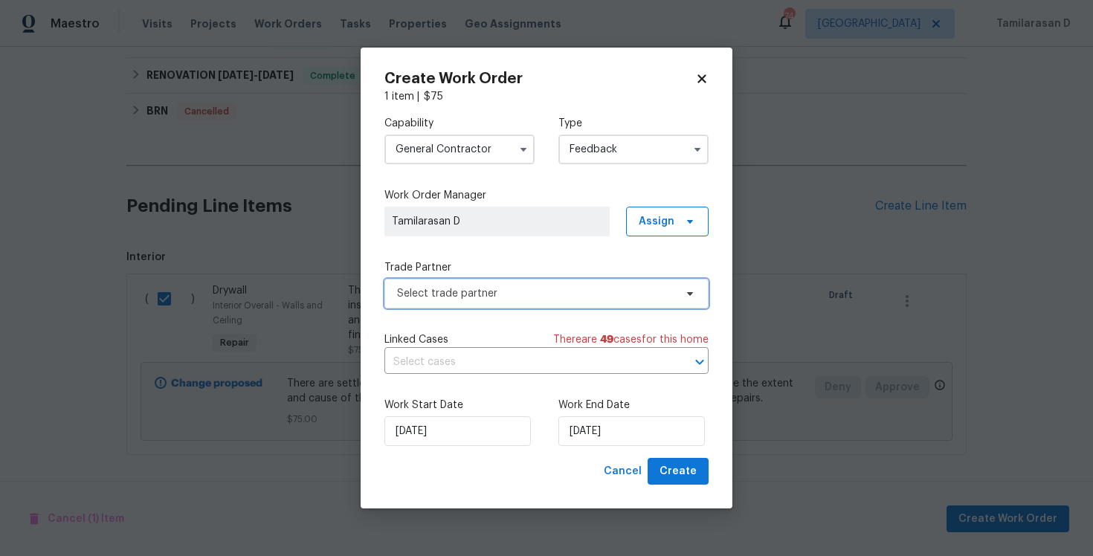
click at [445, 301] on span "Select trade partner" at bounding box center [546, 294] width 324 height 30
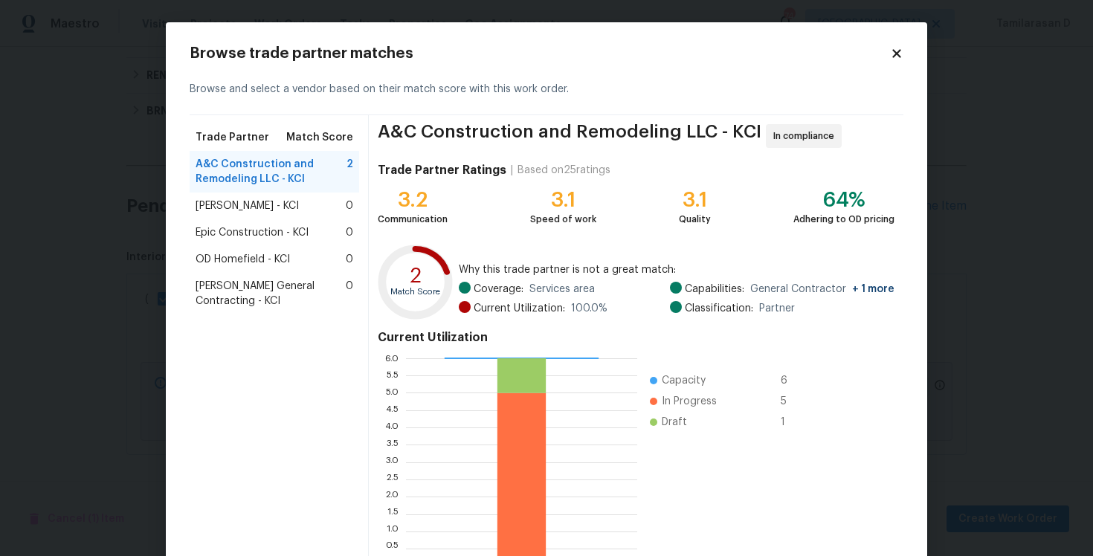
scroll to position [100, 0]
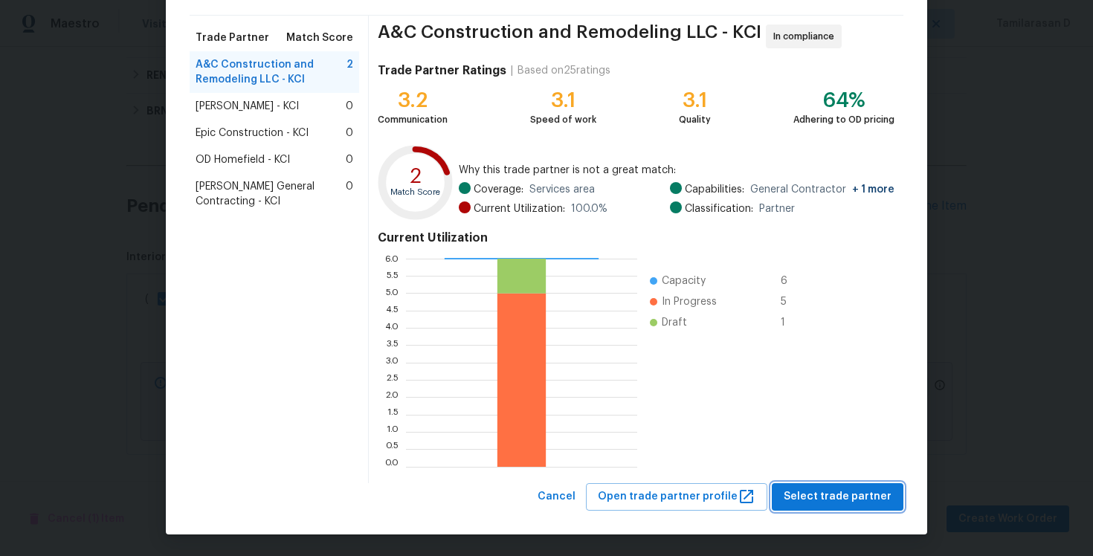
click at [825, 496] on span "Select trade partner" at bounding box center [838, 497] width 108 height 19
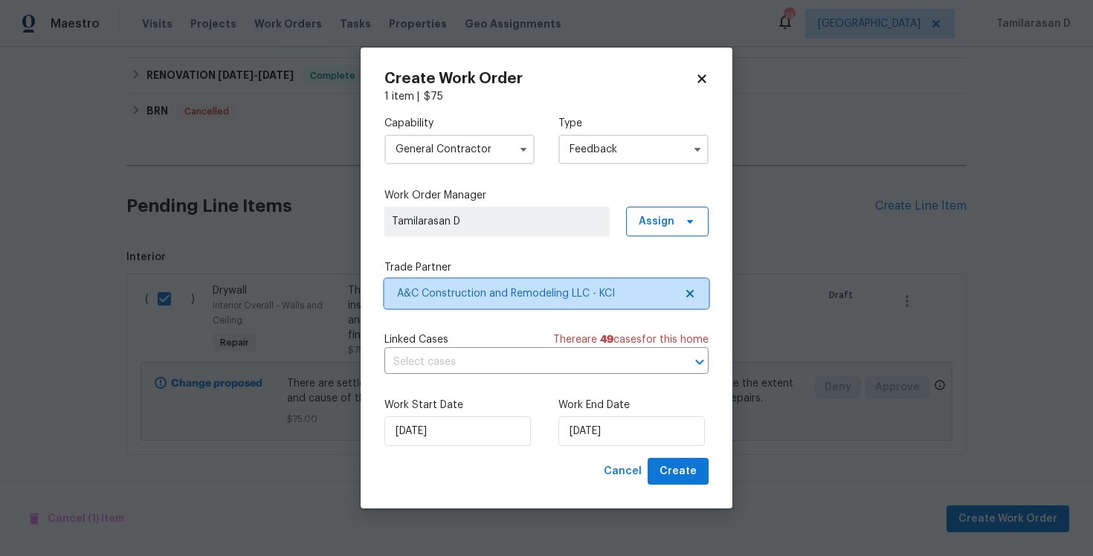
scroll to position [0, 0]
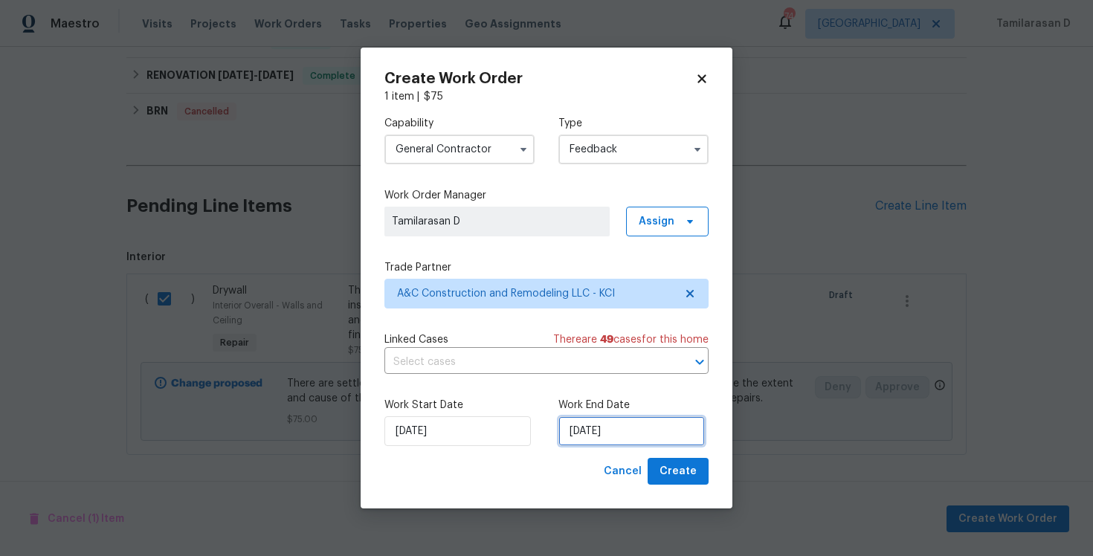
click at [587, 433] on input "07/10/2025" at bounding box center [631, 431] width 146 height 30
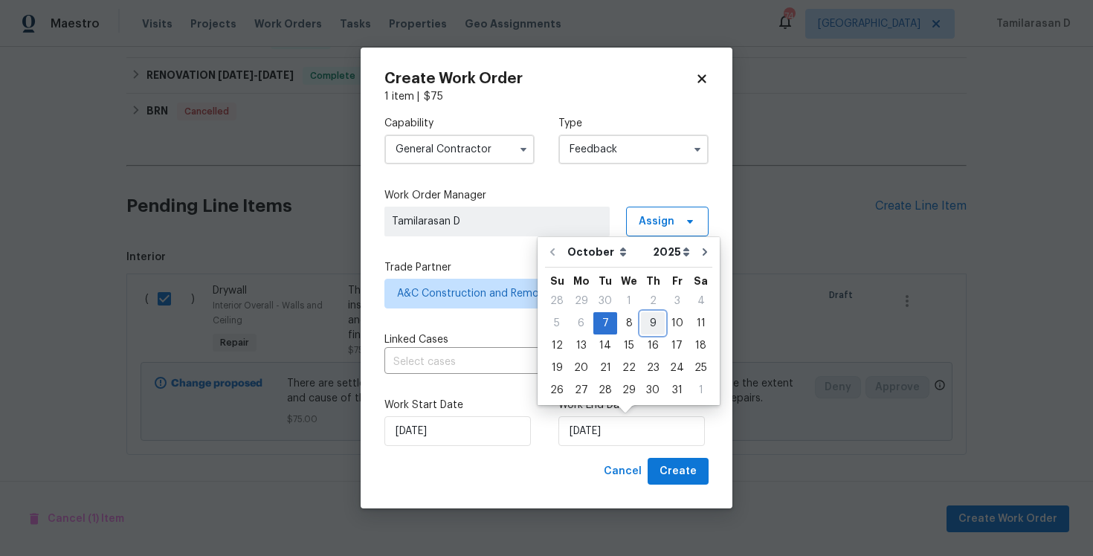
click at [651, 323] on div "9" at bounding box center [653, 323] width 24 height 21
type input "09/10/2025"
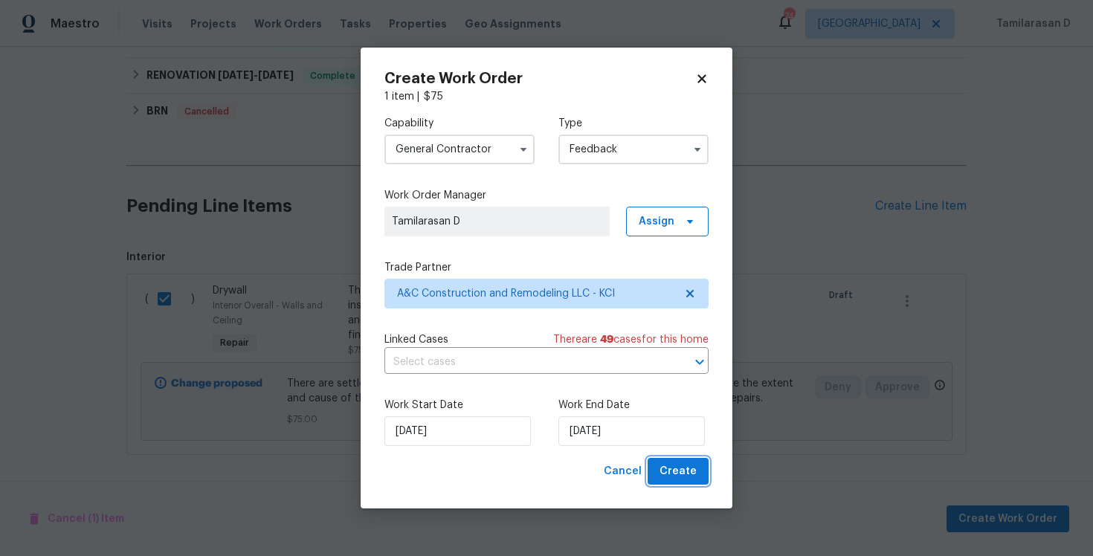
click at [679, 464] on span "Create" at bounding box center [678, 471] width 37 height 19
checkbox input "false"
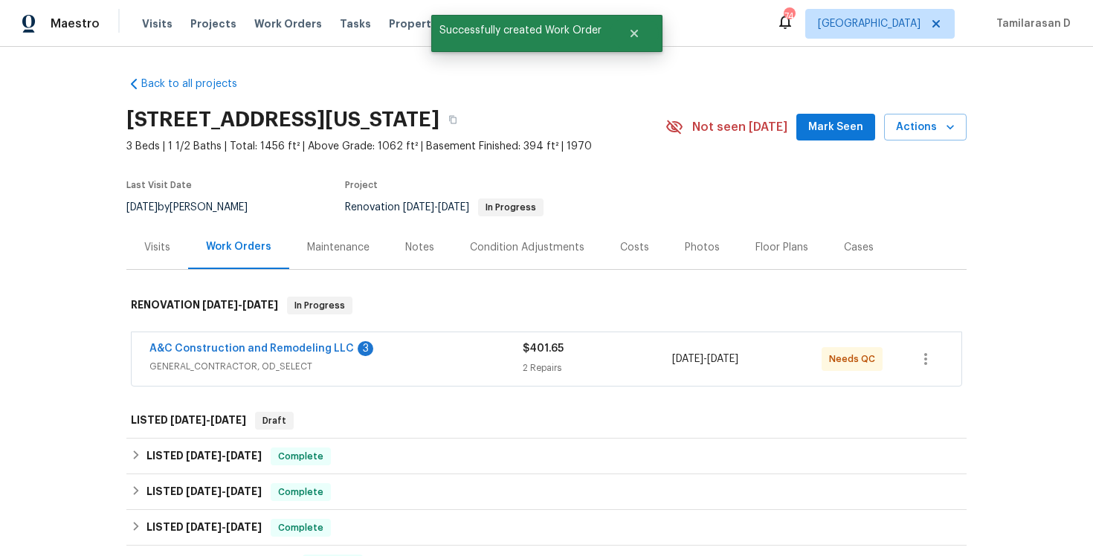
scroll to position [288, 0]
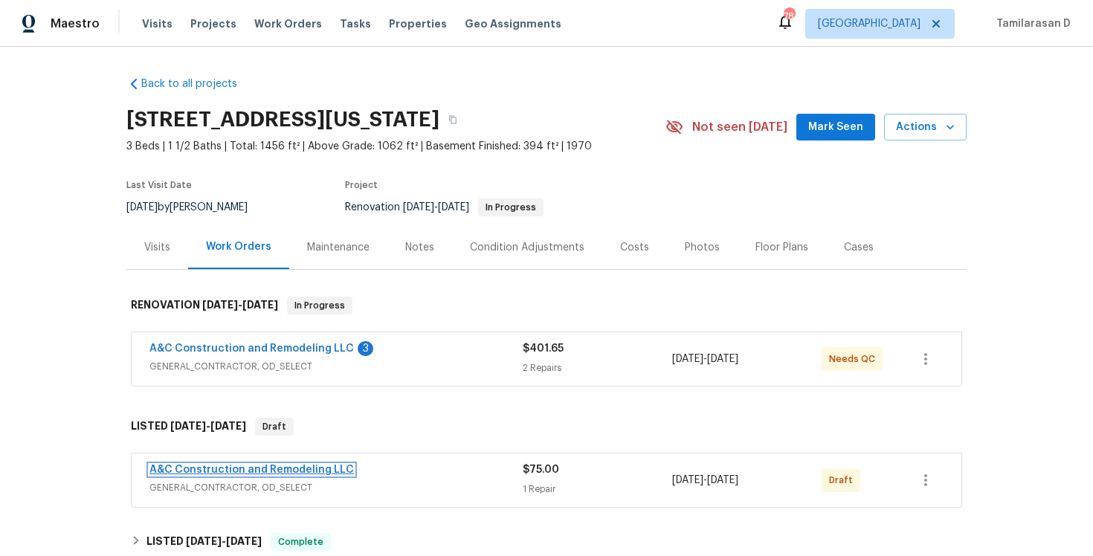
click at [211, 469] on link "A&C Construction and Remodeling LLC" at bounding box center [251, 470] width 204 height 10
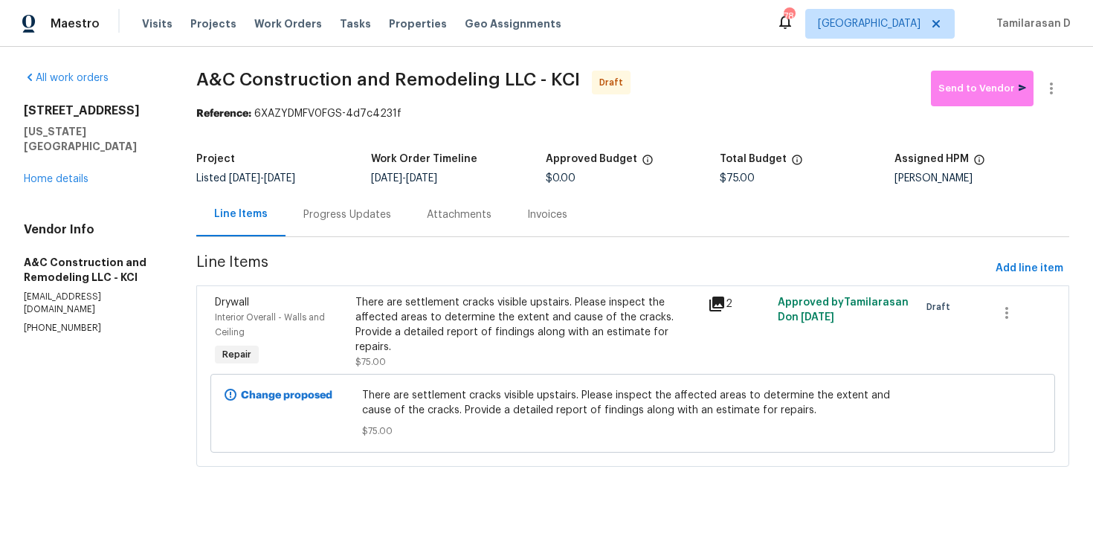
click at [355, 213] on div "Progress Updates" at bounding box center [347, 214] width 88 height 15
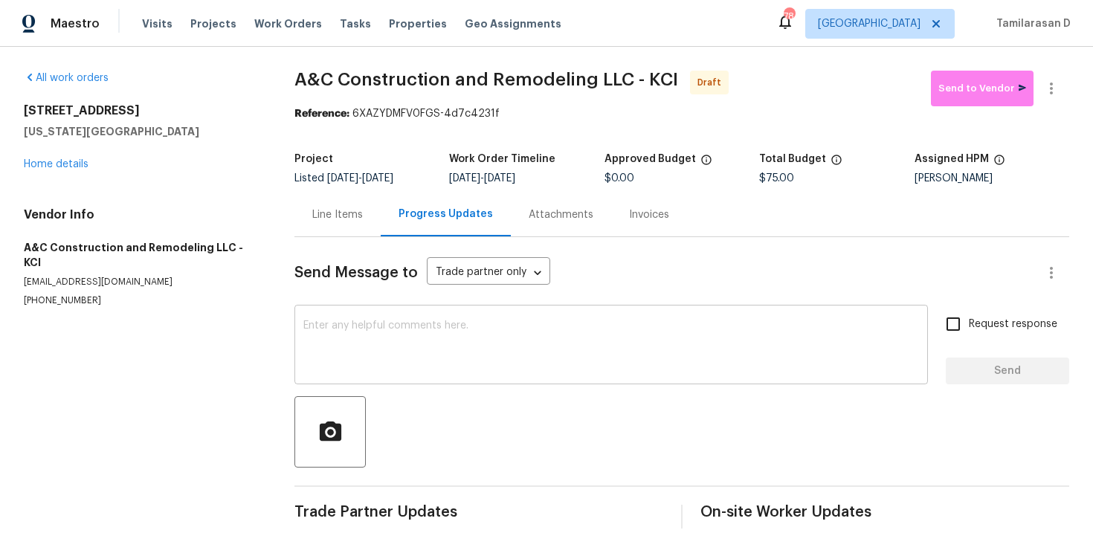
click at [344, 370] on textarea at bounding box center [611, 346] width 616 height 52
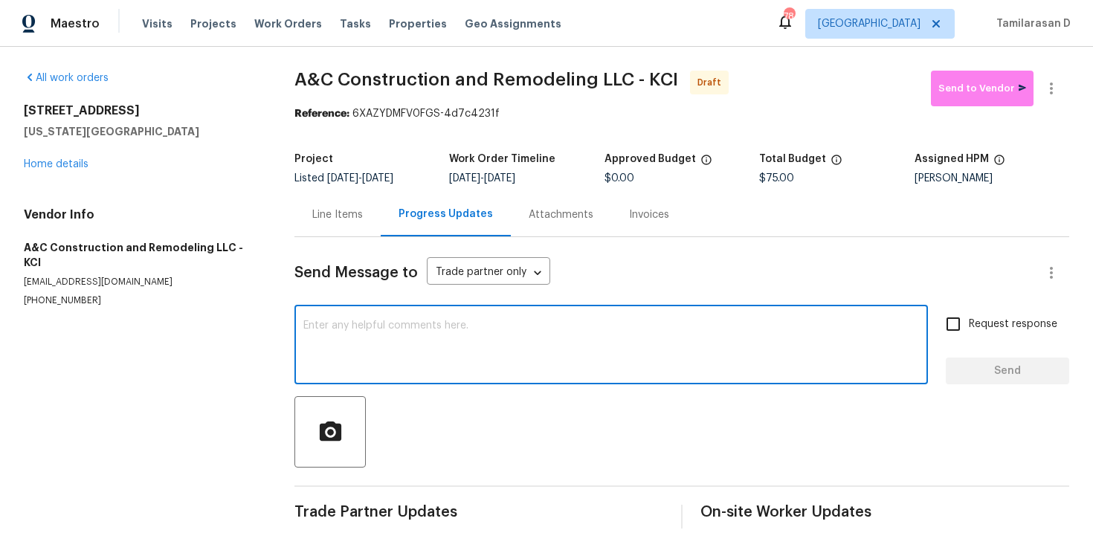
paste textarea "Hey, this is Tamil from Opendoor. I’m confirming you received the WO for the pr…"
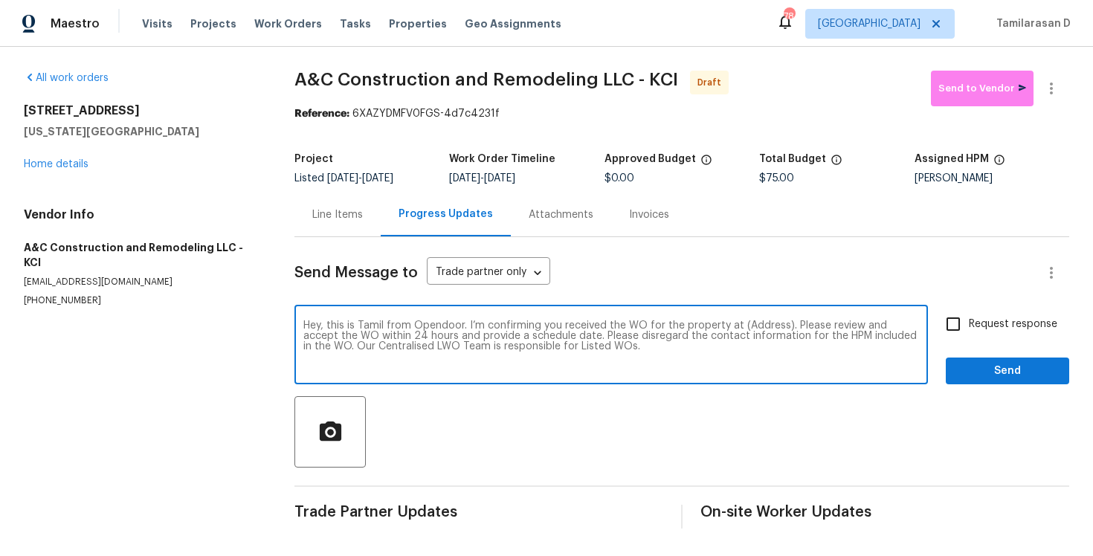
click at [764, 327] on textarea "Hey, this is Tamil from Opendoor. I’m confirming you received the WO for the pr…" at bounding box center [611, 346] width 616 height 52
click at [762, 326] on textarea "Hey, this is Tamil from Opendoor. I’m confirming you received the WO for the pr…" at bounding box center [611, 346] width 616 height 52
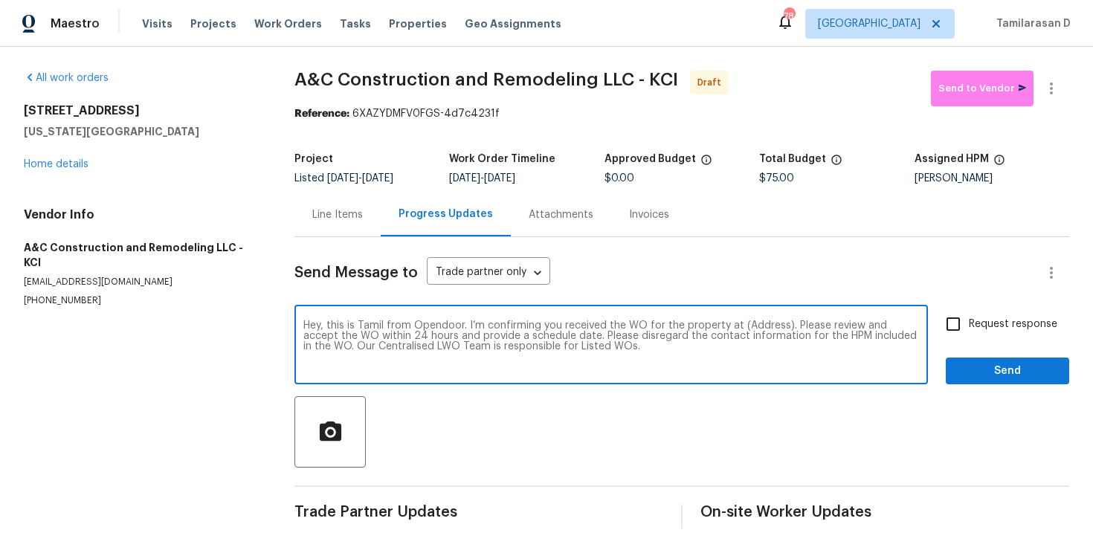
paste textarea "8412 E 103rd Ter, Kansas City, MO 64134"
type textarea "Hey, this is Tamil from Opendoor. I’m confirming you received the WO for the pr…"
click at [961, 320] on input "Request response" at bounding box center [953, 324] width 31 height 31
checkbox input "true"
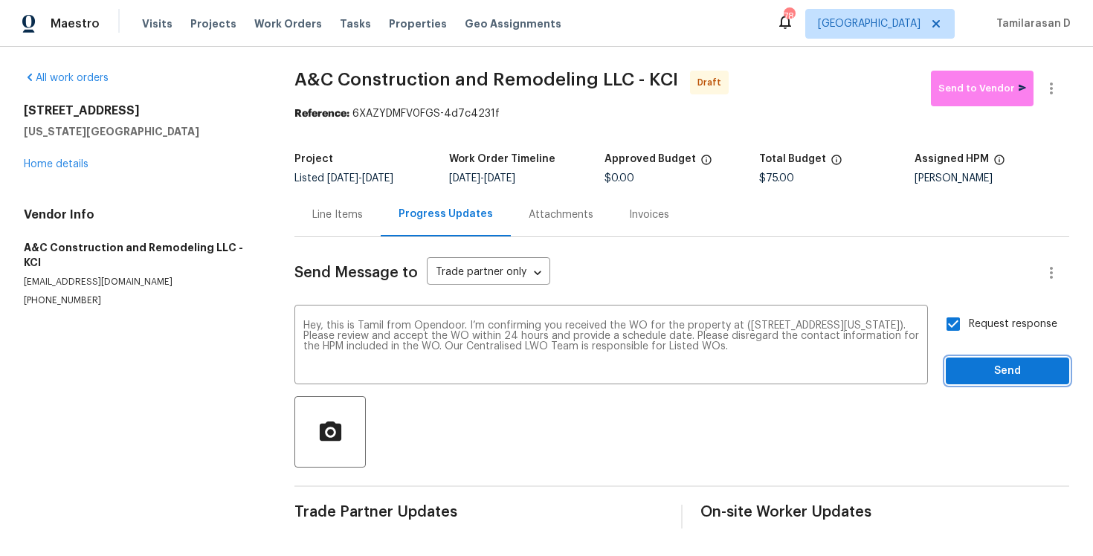
click at [1004, 362] on span "Send" at bounding box center [1008, 371] width 100 height 19
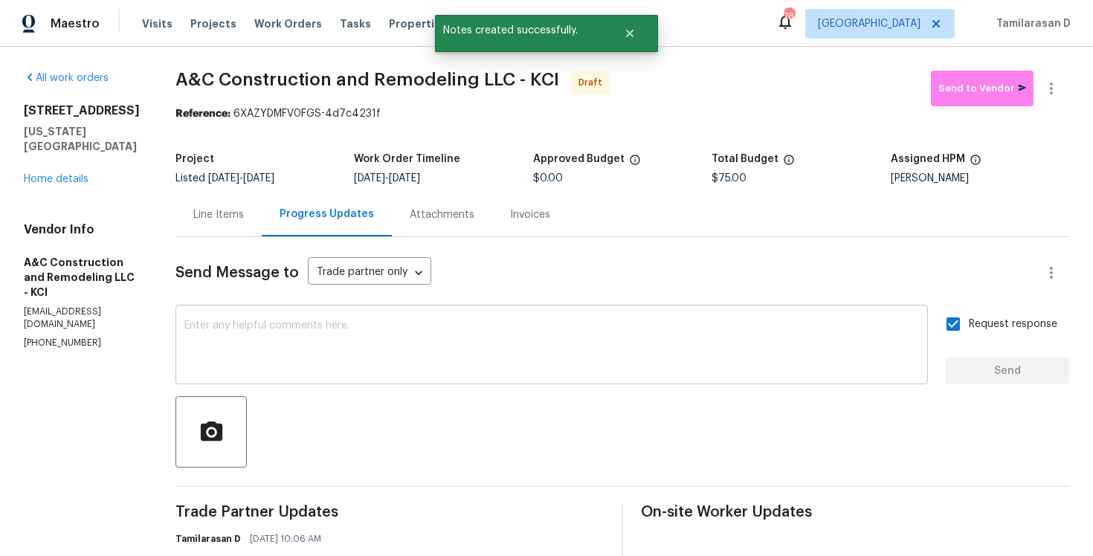
scroll to position [114, 0]
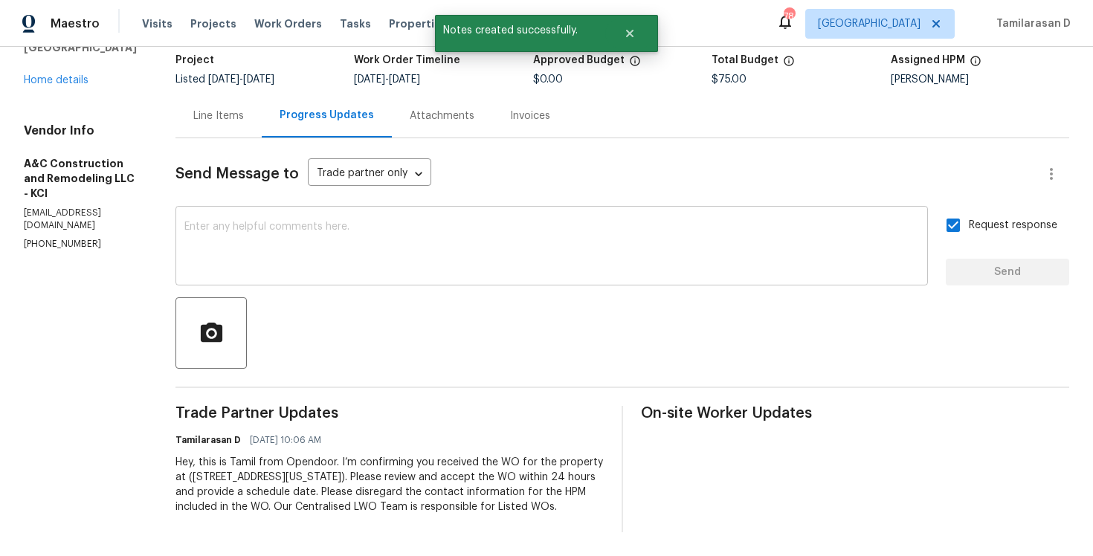
click at [276, 222] on textarea at bounding box center [551, 248] width 735 height 52
paste textarea "Attention All Work Orders must include before-photos (both close-up and wide-an…"
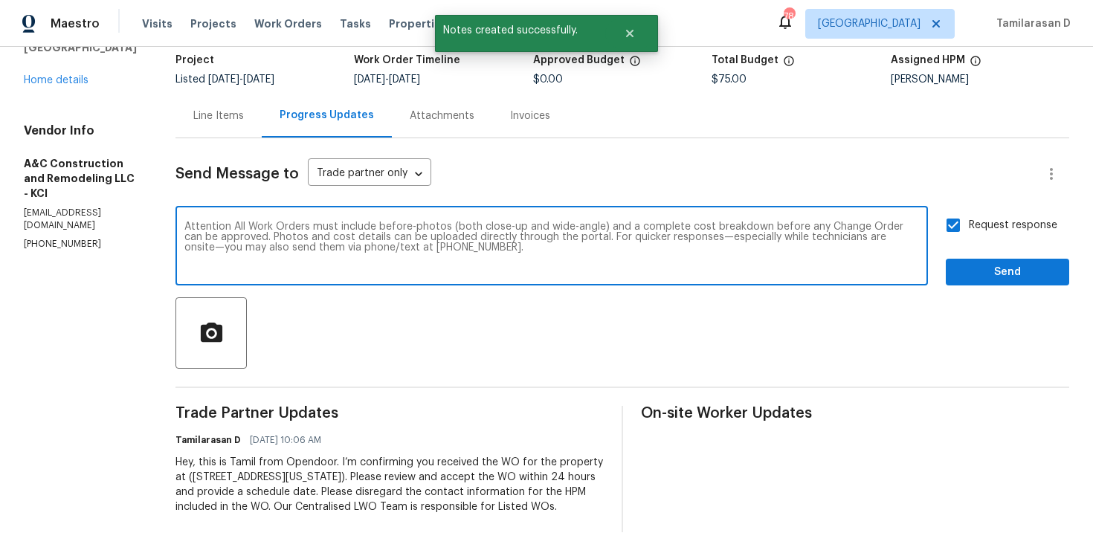
type textarea "Attention All Work Orders must include before-photos (both close-up and wide-an…"
click at [976, 263] on span "Send" at bounding box center [1008, 272] width 100 height 19
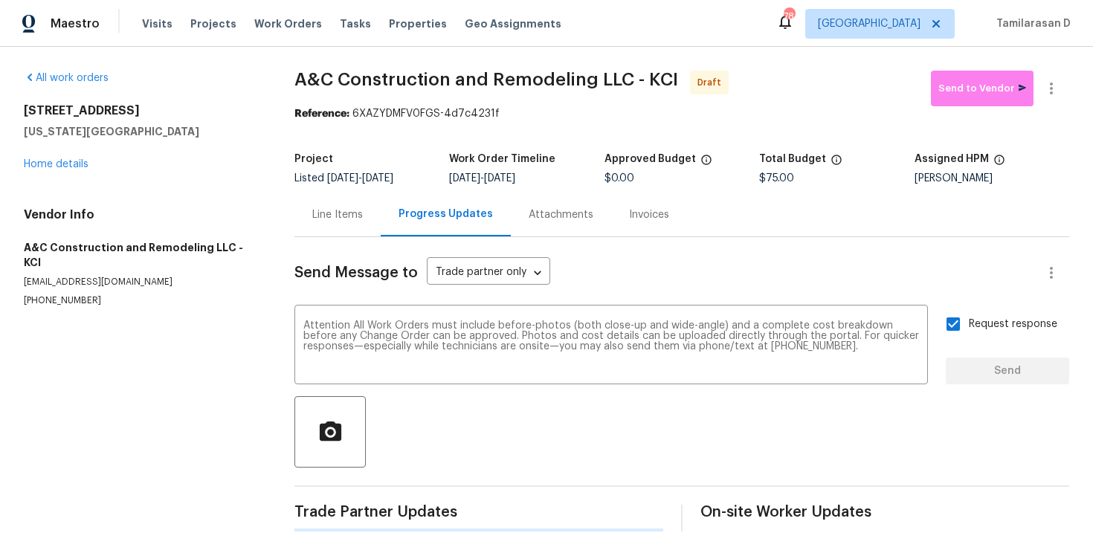
scroll to position [0, 0]
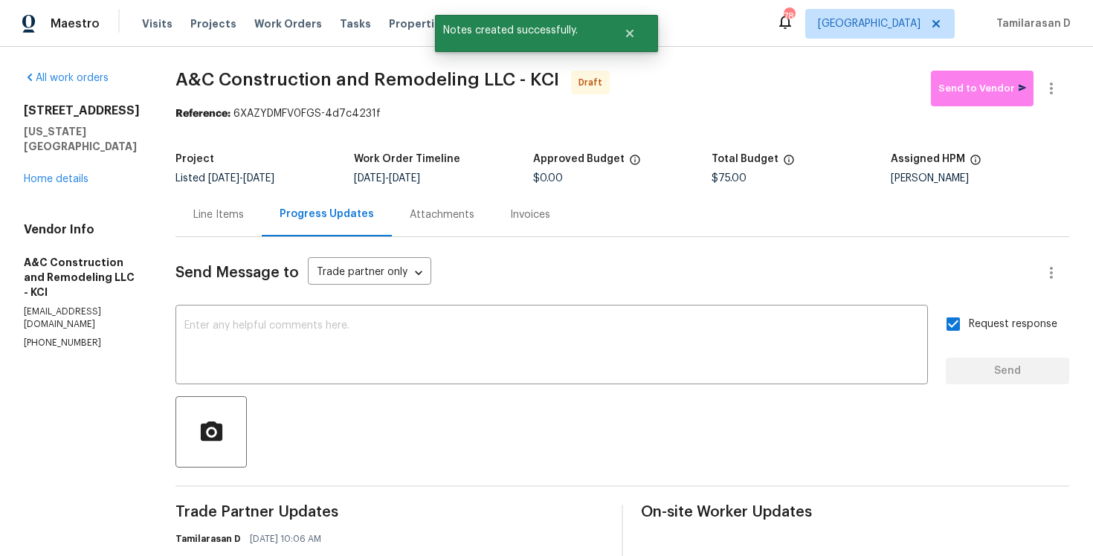
click at [1051, 92] on icon "button" at bounding box center [1051, 89] width 3 height 12
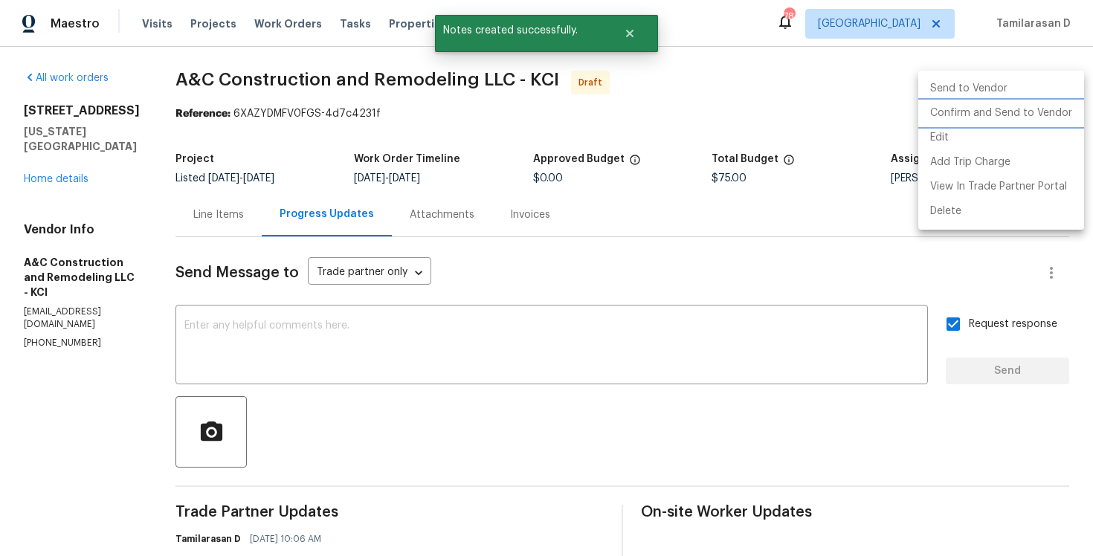
click at [969, 114] on li "Confirm and Send to Vendor" at bounding box center [1001, 113] width 166 height 25
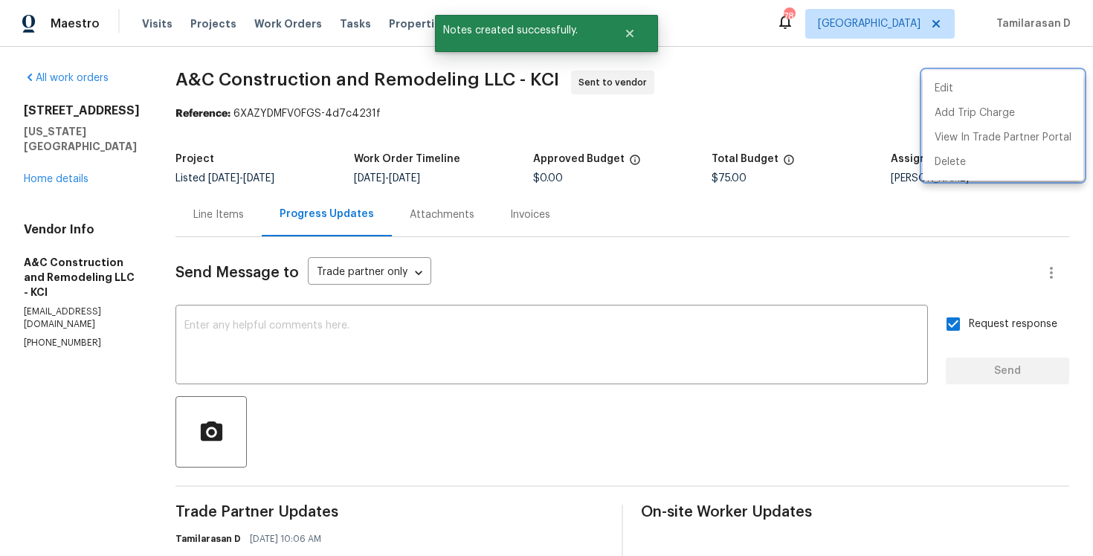
click at [484, 259] on div at bounding box center [546, 278] width 1093 height 556
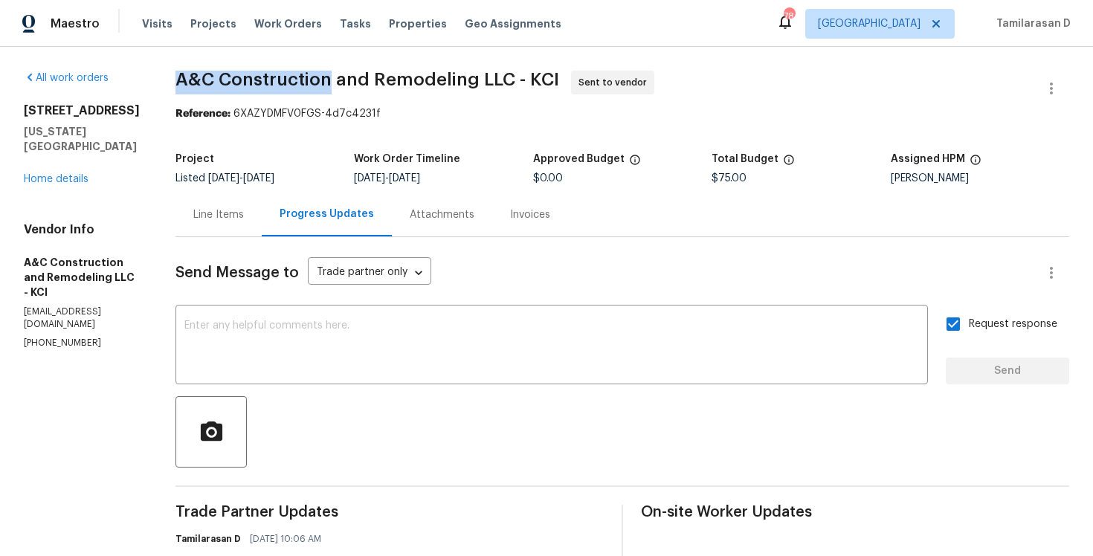
drag, startPoint x: 201, startPoint y: 80, endPoint x: 355, endPoint y: 82, distance: 154.7
click at [355, 82] on span "A&C Construction and Remodeling LLC - KCI Sent to vendor" at bounding box center [604, 89] width 858 height 36
copy span "A&C Construction"
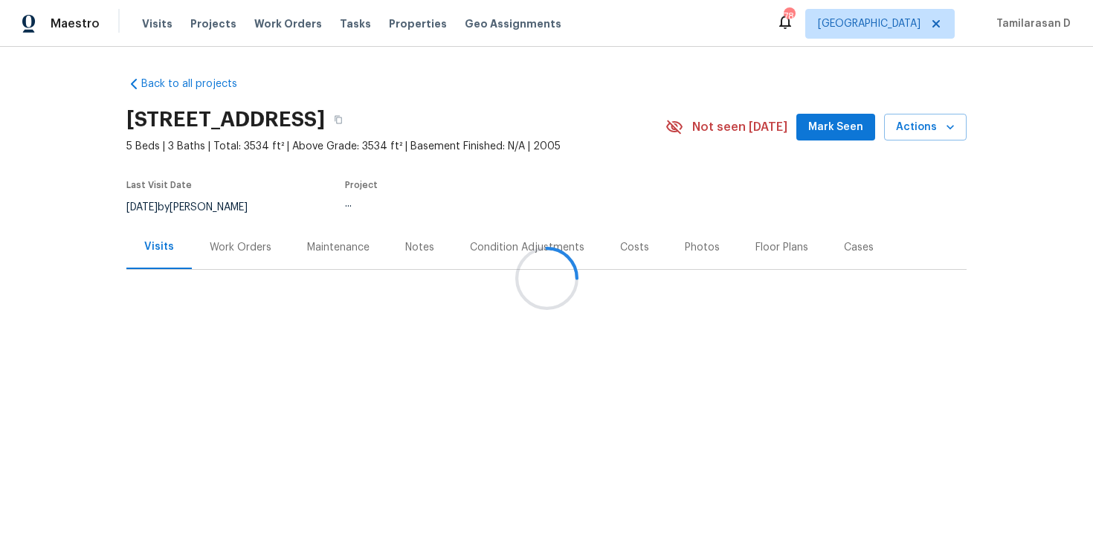
click at [221, 251] on div "Work Orders" at bounding box center [241, 247] width 62 height 15
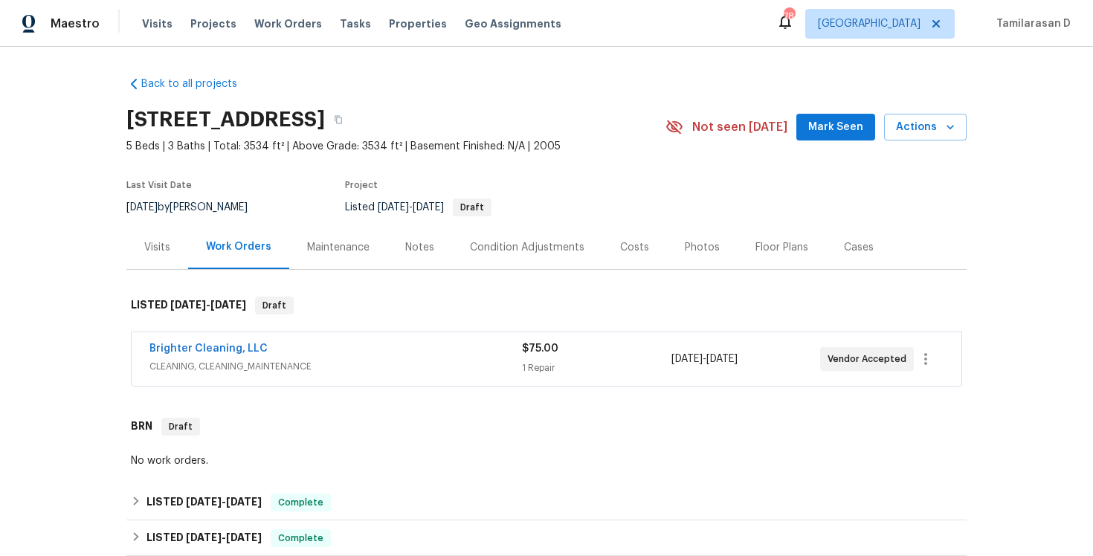
scroll to position [50, 0]
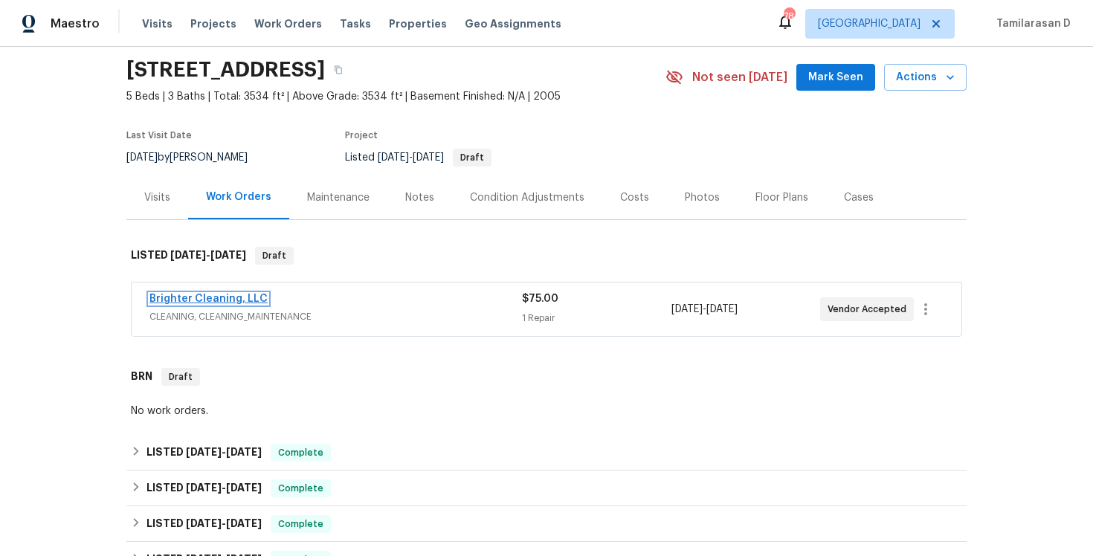
click at [220, 297] on link "Brighter Cleaning, LLC" at bounding box center [208, 299] width 118 height 10
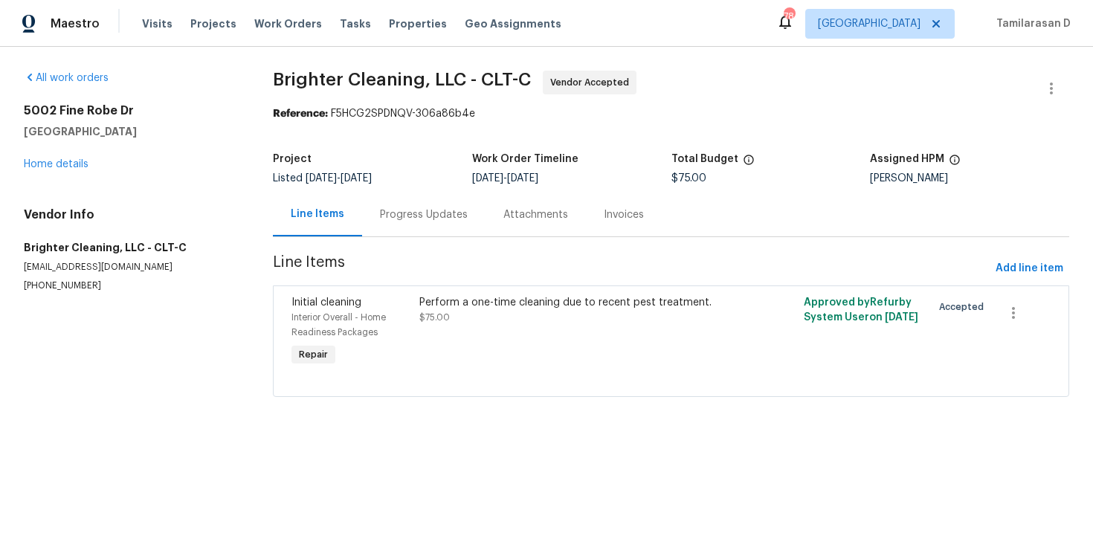
click at [387, 215] on div "Progress Updates" at bounding box center [424, 214] width 88 height 15
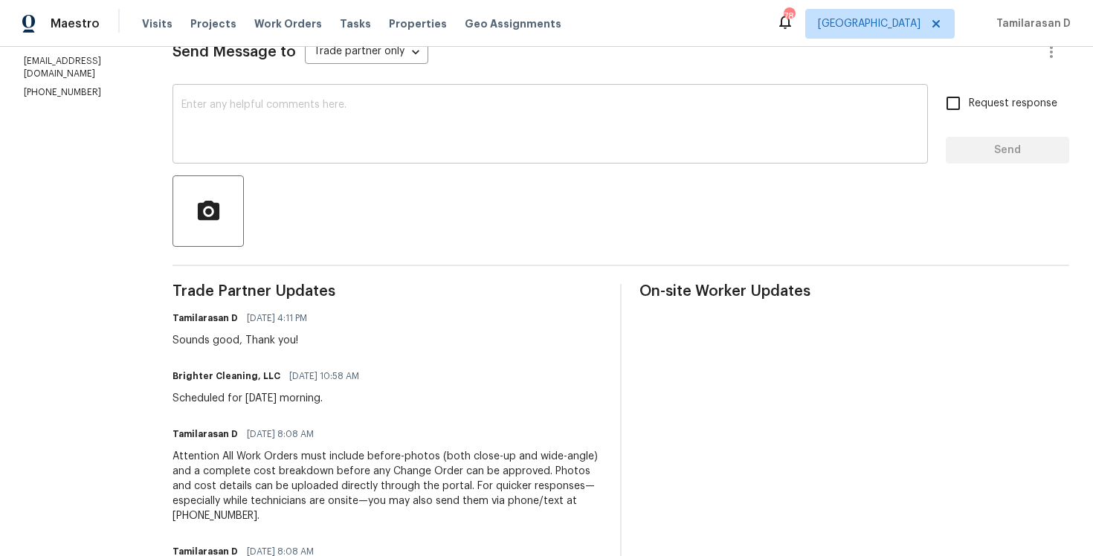
scroll to position [233, 0]
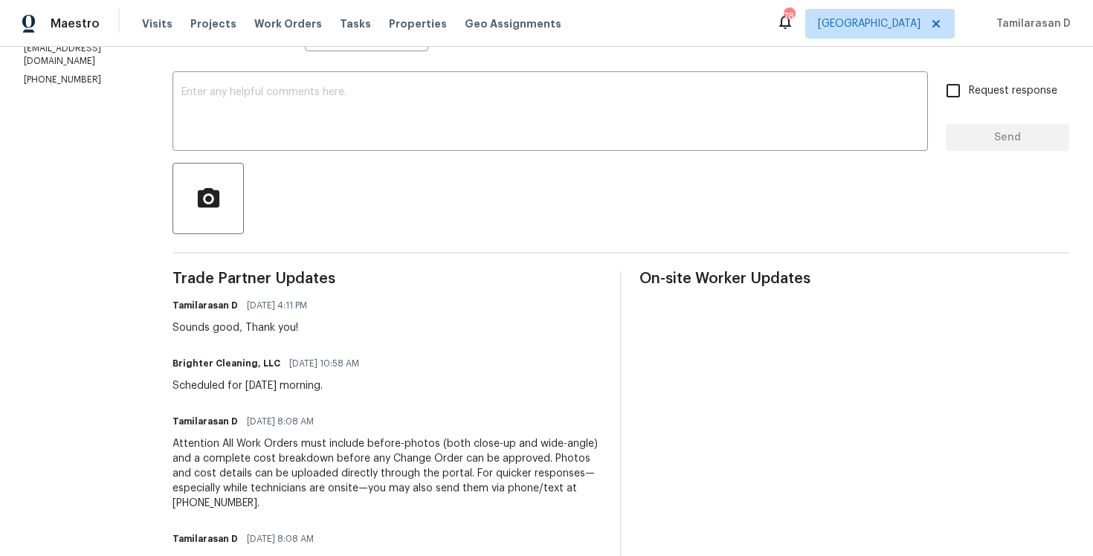
click at [278, 381] on div "Scheduled for [DATE] morning." at bounding box center [271, 385] width 196 height 15
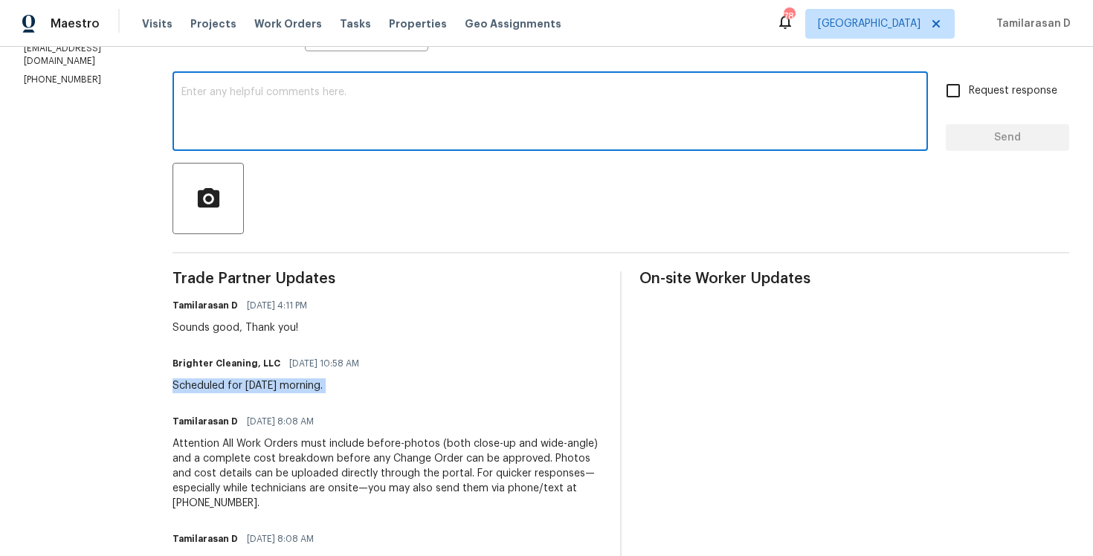
click at [289, 122] on textarea at bounding box center [550, 113] width 738 height 52
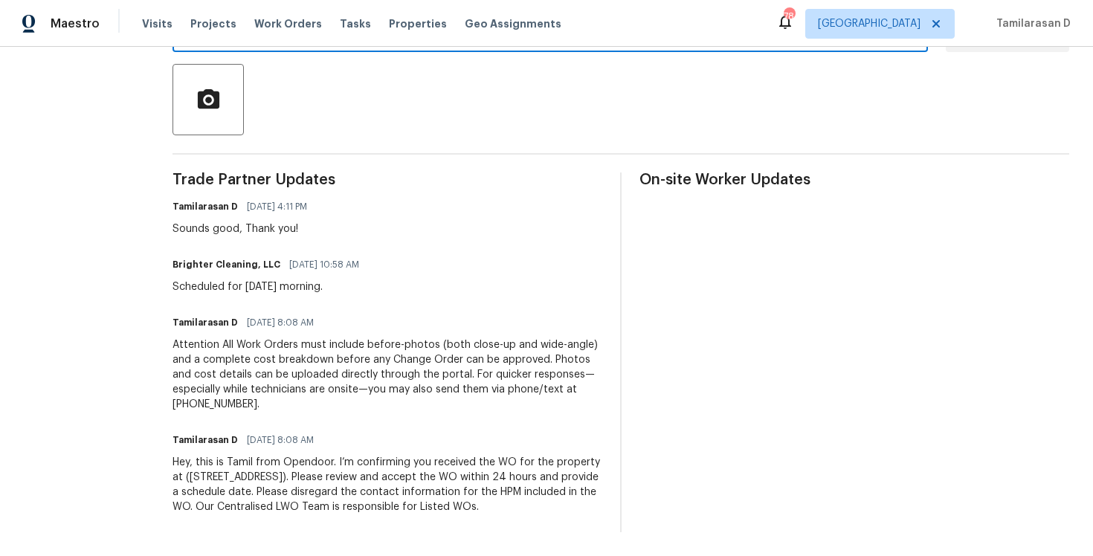
scroll to position [105, 0]
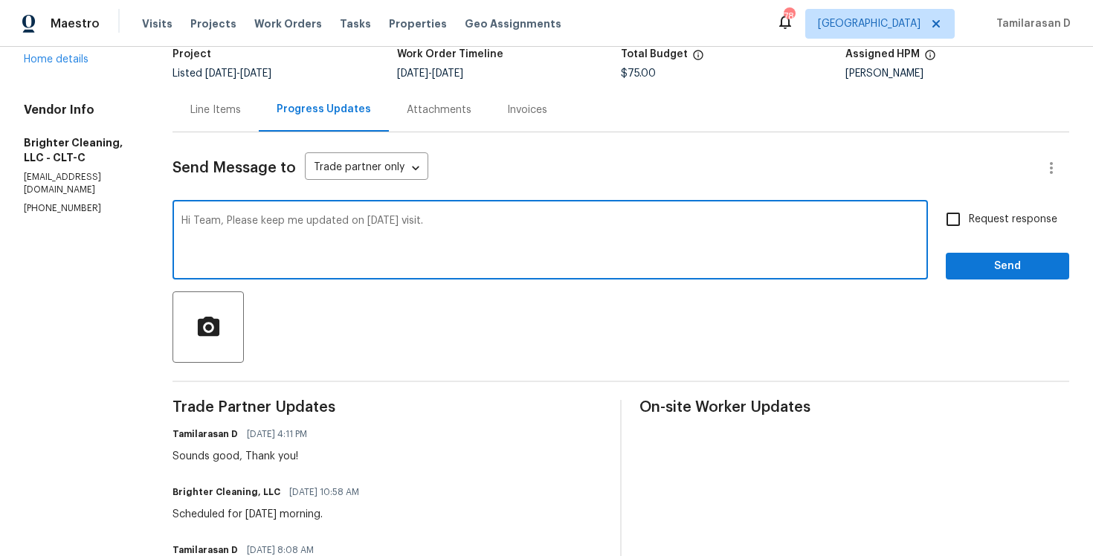
click at [345, 246] on textarea "Hi Team, Please keep me updated on [DATE] visit." at bounding box center [550, 242] width 738 height 52
type textarea "Hi Team, Please keep me updated on [DATE] visit."
click at [941, 231] on input "Request response" at bounding box center [953, 219] width 31 height 31
checkbox input "true"
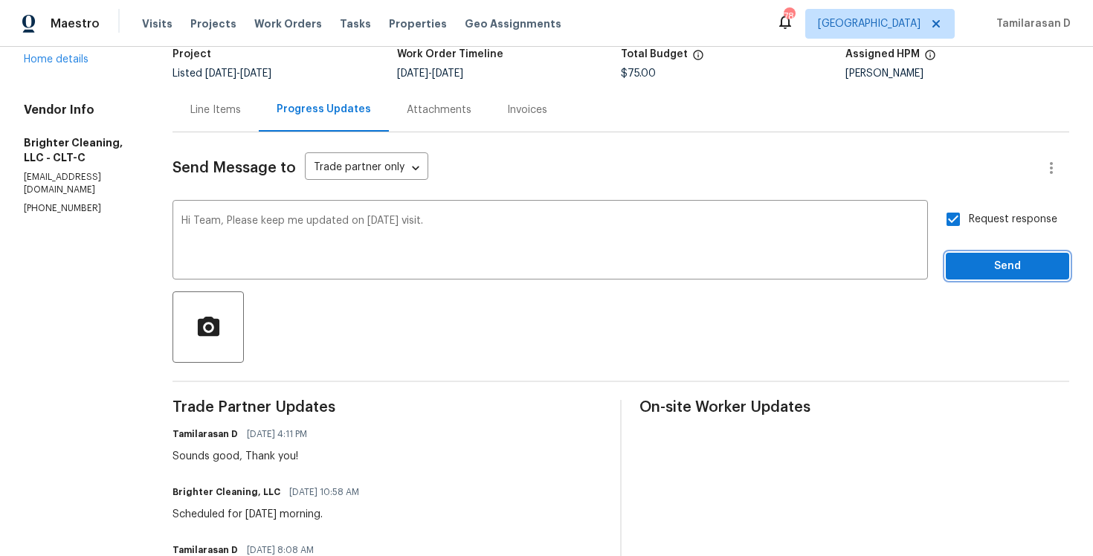
click at [972, 265] on span "Send" at bounding box center [1008, 266] width 100 height 19
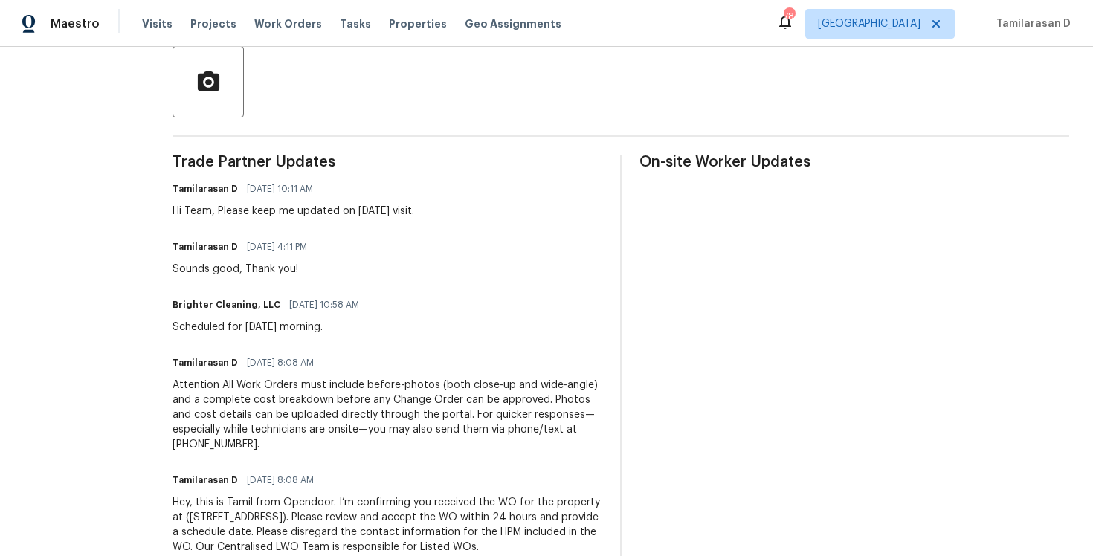
scroll to position [0, 0]
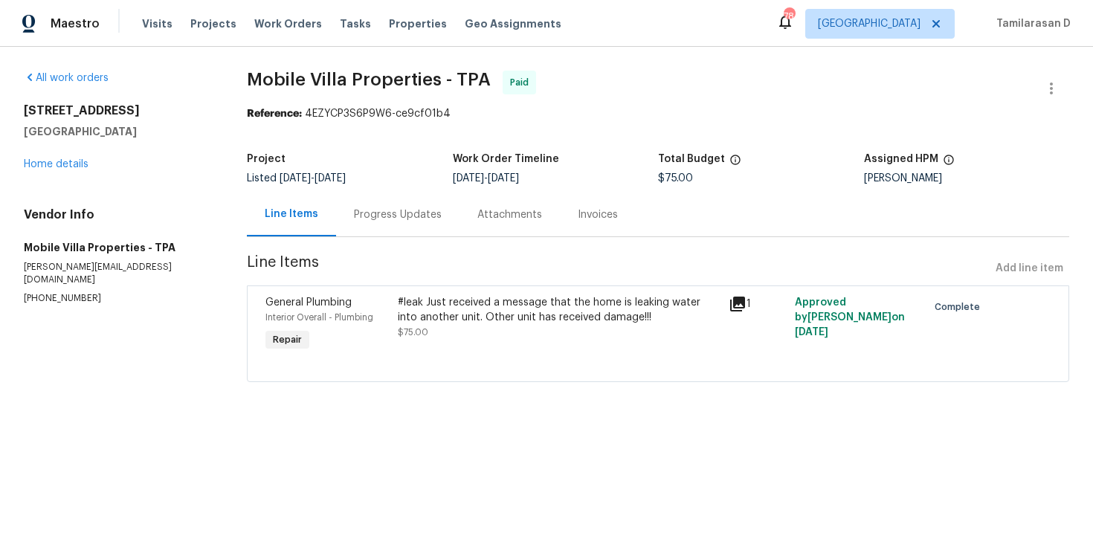
click at [59, 157] on div "[STREET_ADDRESS] Home details" at bounding box center [117, 137] width 187 height 68
click at [57, 162] on link "Home details" at bounding box center [56, 164] width 65 height 10
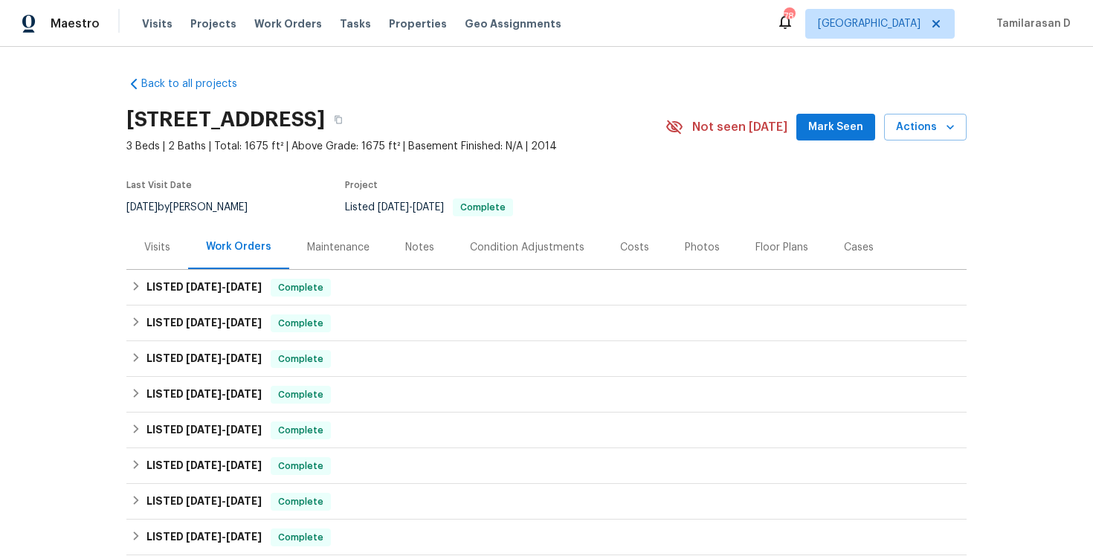
scroll to position [126, 0]
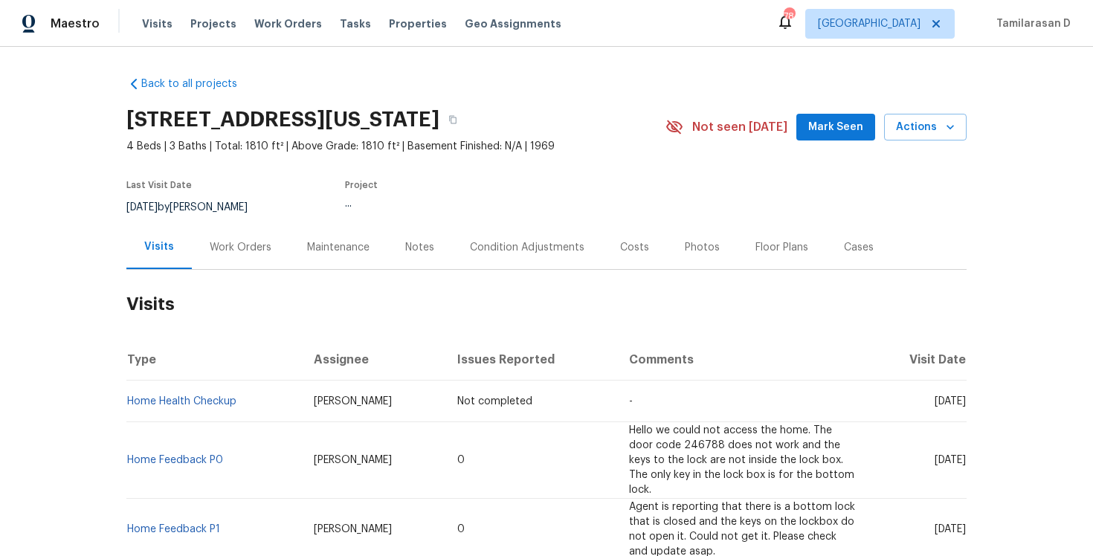
click at [236, 259] on div "Work Orders" at bounding box center [240, 247] width 97 height 44
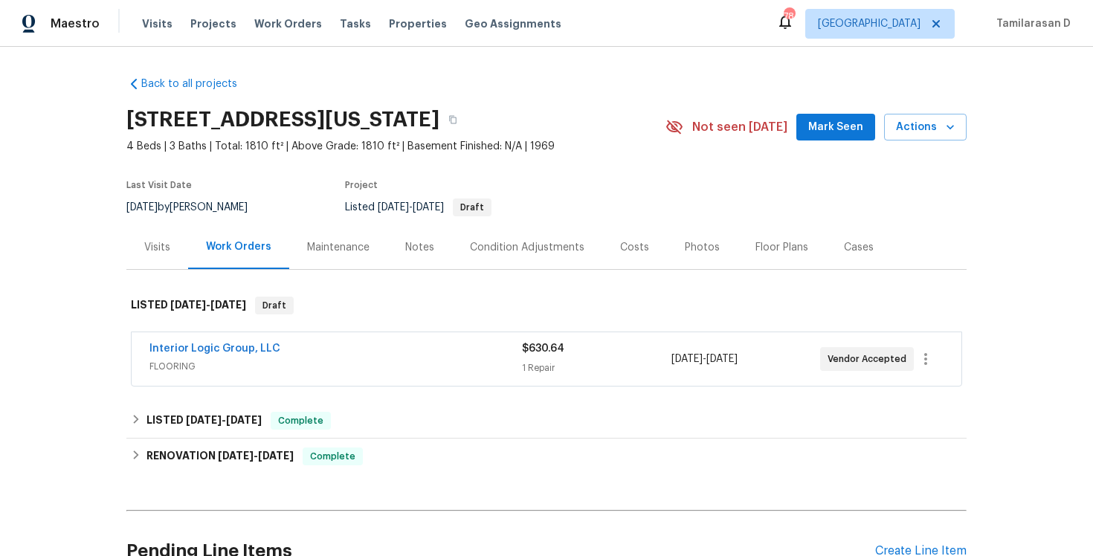
scroll to position [42, 0]
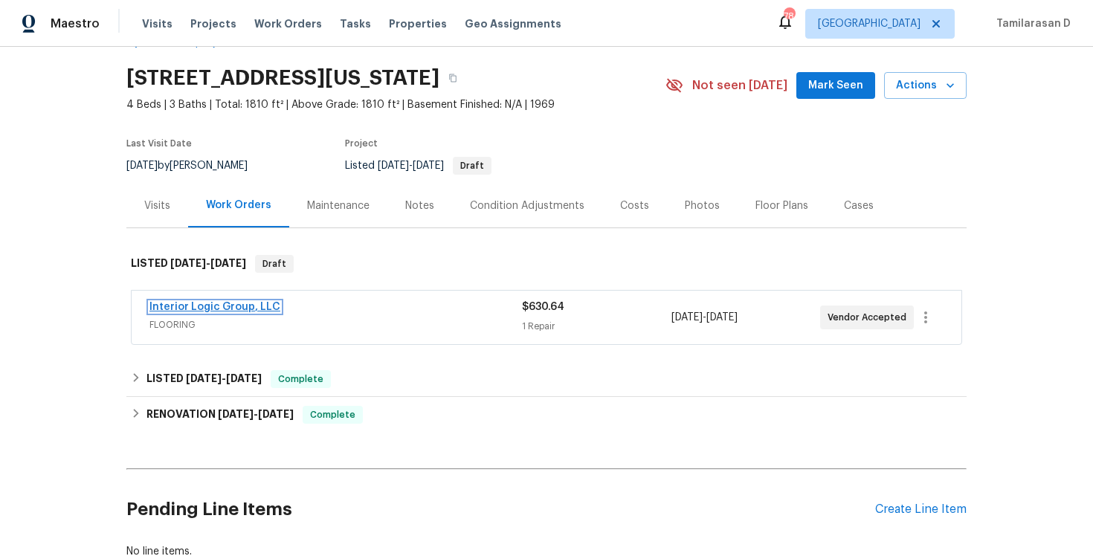
click at [213, 309] on link "Interior Logic Group, LLC" at bounding box center [214, 307] width 131 height 10
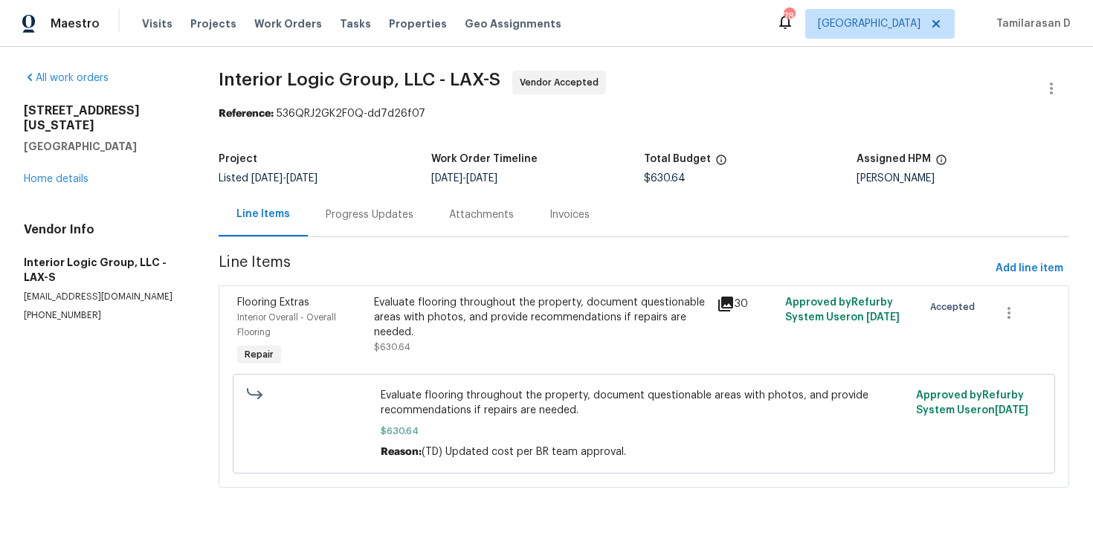
click at [391, 214] on div "Progress Updates" at bounding box center [370, 214] width 88 height 15
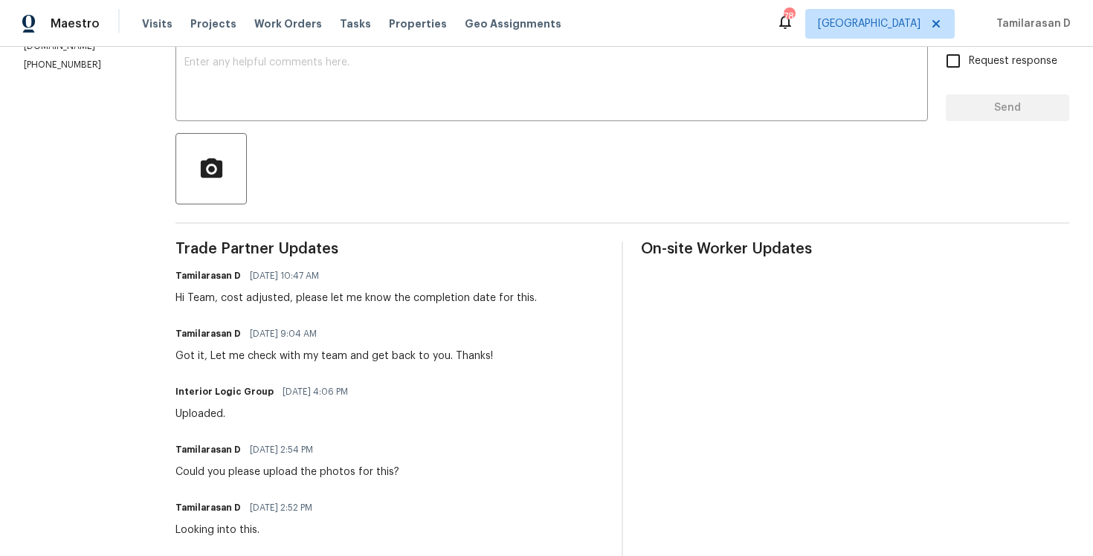
scroll to position [262, 0]
click at [344, 299] on div "Hi Team, cost adjusted, please let me know the completion date for this." at bounding box center [355, 298] width 361 height 15
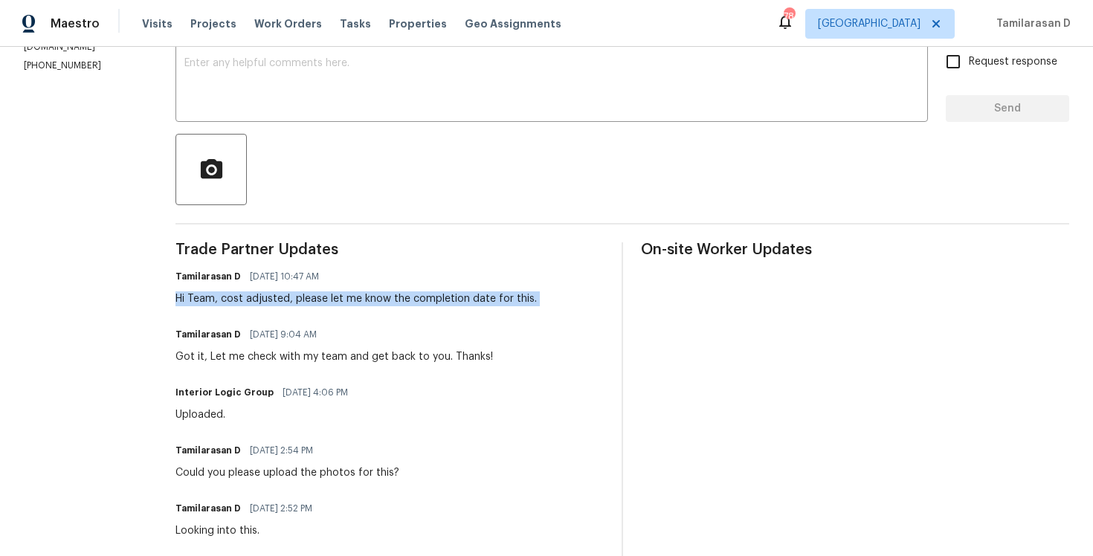
click at [344, 299] on div "Hi Team, cost adjusted, please let me know the completion date for this." at bounding box center [355, 298] width 361 height 15
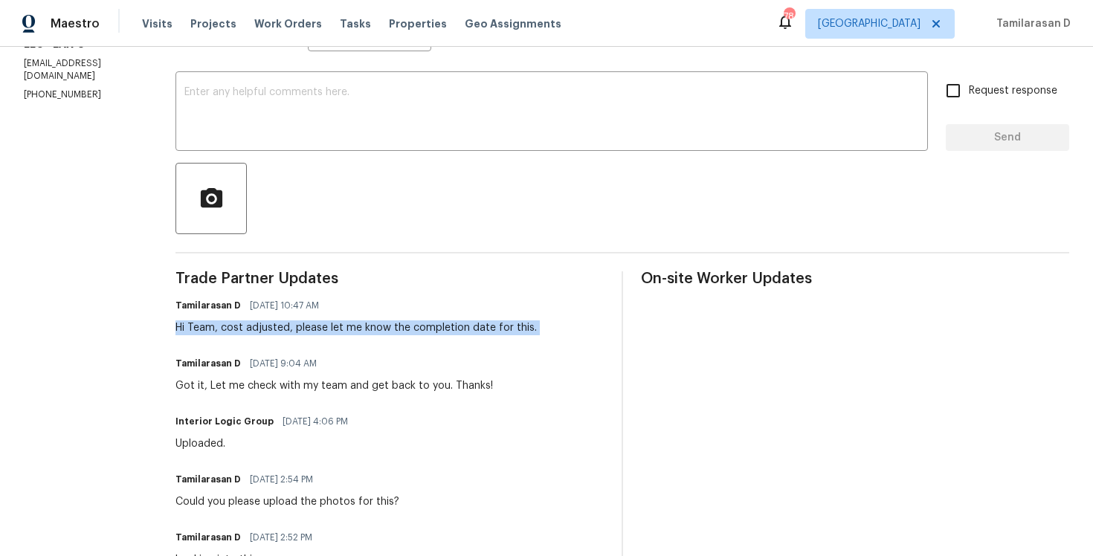
scroll to position [232, 0]
click at [333, 333] on div "Hi Team, cost adjusted, please let me know the completion date for this." at bounding box center [355, 329] width 361 height 15
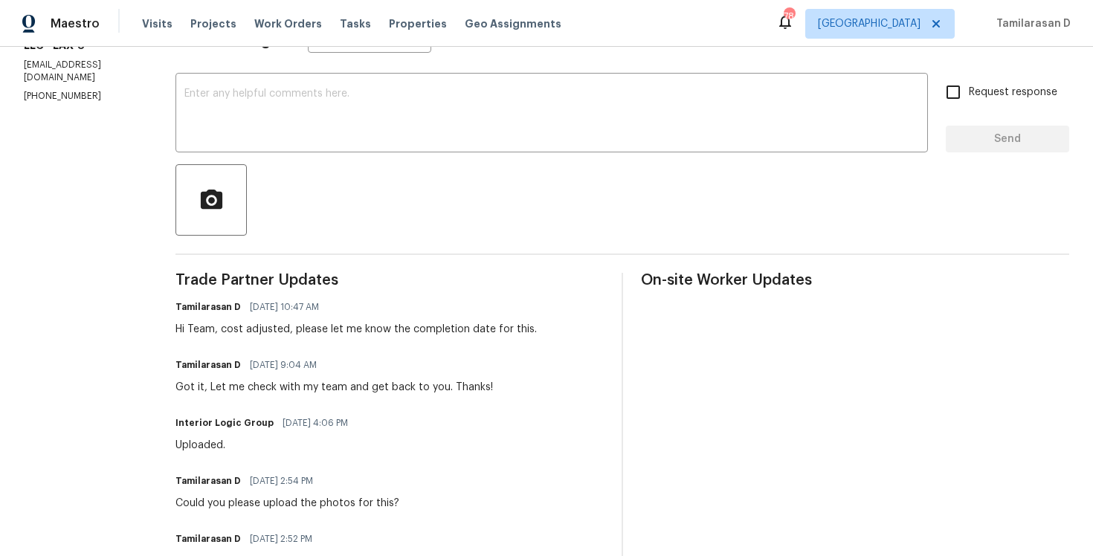
click at [333, 333] on div "Hi Team, cost adjusted, please let me know the completion date for this." at bounding box center [355, 329] width 361 height 15
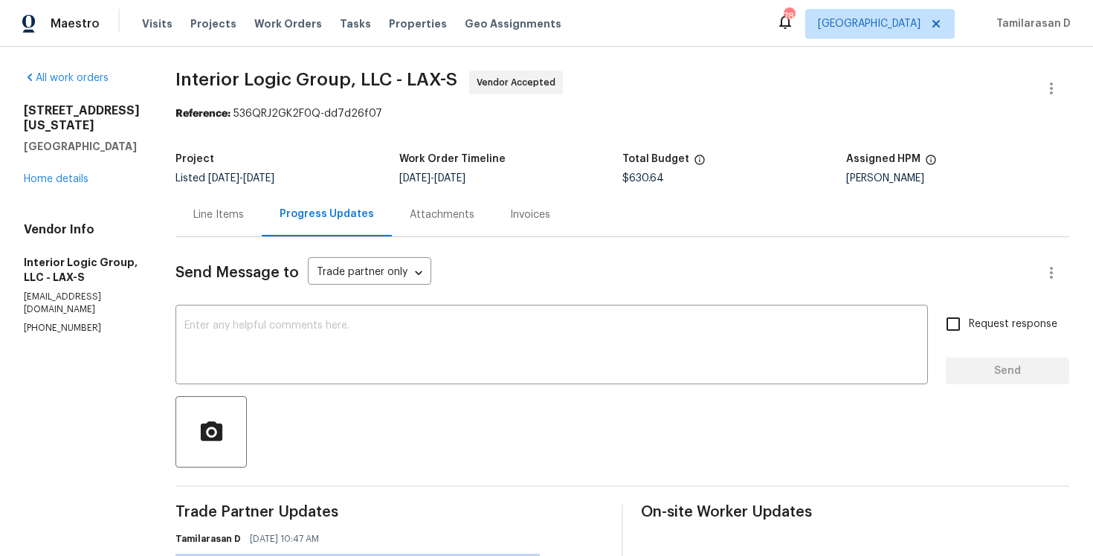
click at [54, 291] on p "ps.natact@interiorlogicgroup.com" at bounding box center [82, 303] width 116 height 25
click at [51, 322] on p "(503) 433-2972" at bounding box center [82, 328] width 116 height 13
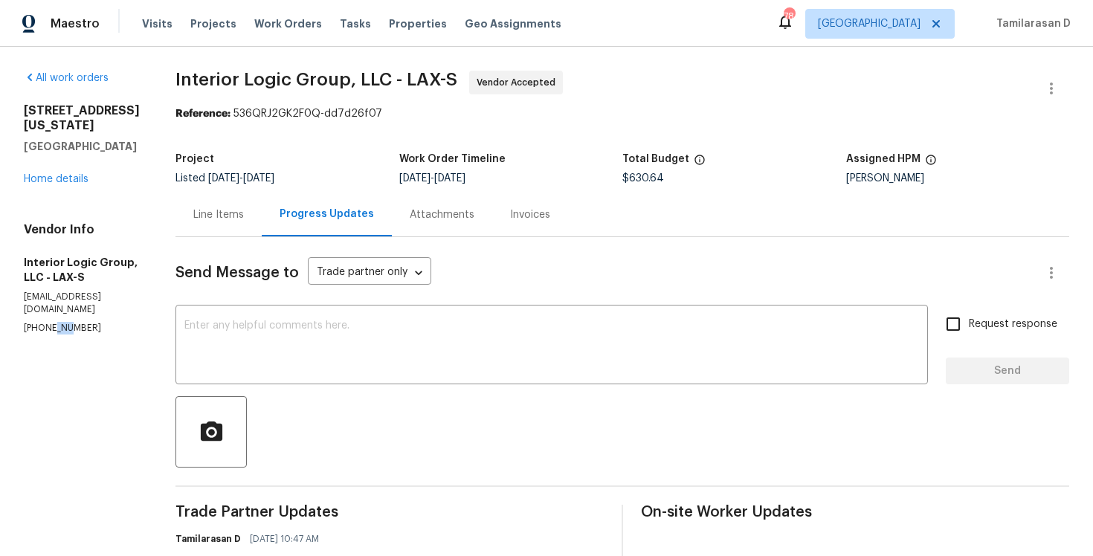
click at [51, 322] on p "(503) 433-2972" at bounding box center [82, 328] width 116 height 13
copy p "(503) 433-2972"
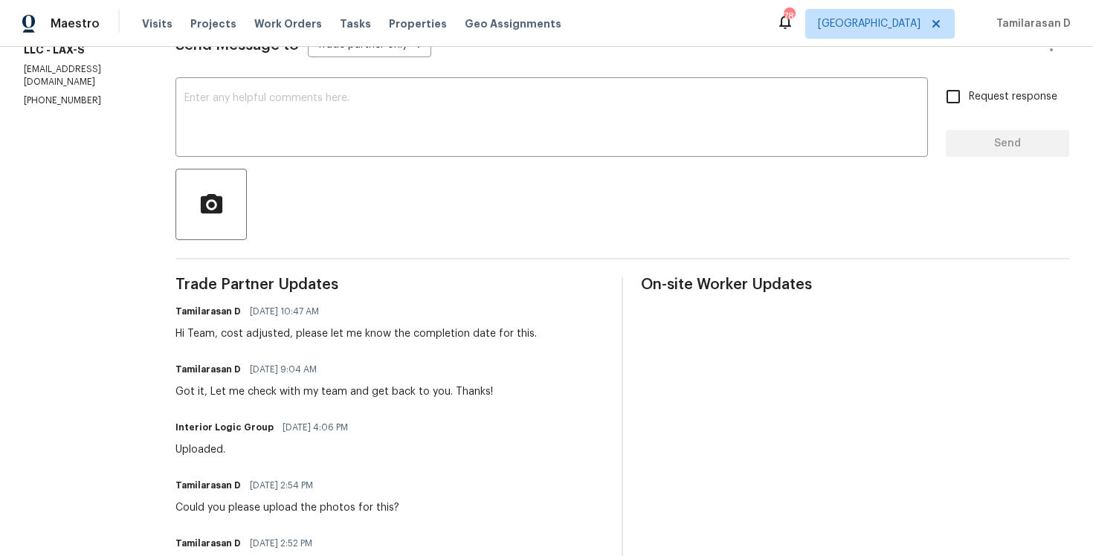
scroll to position [239, 0]
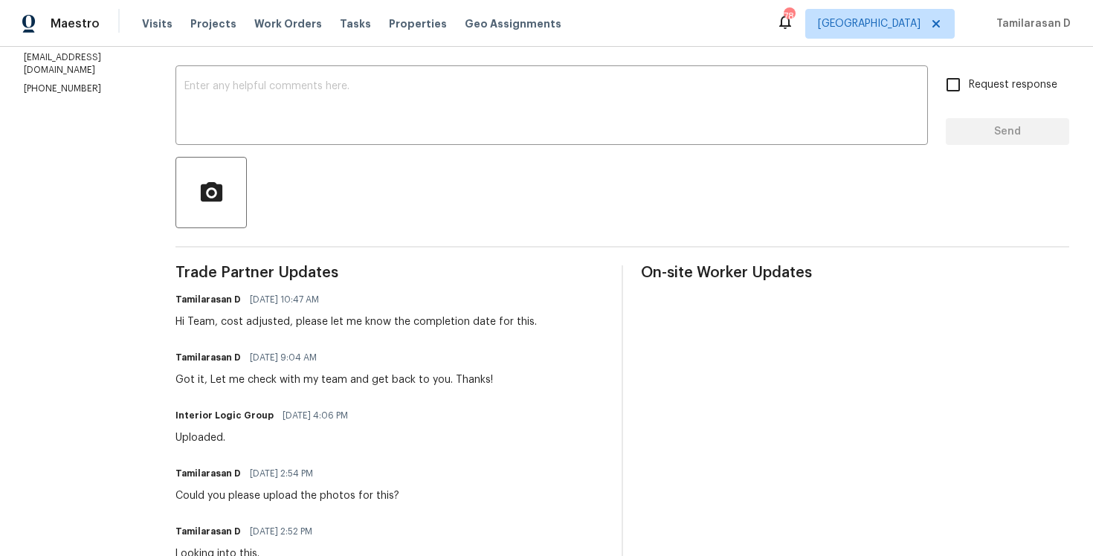
click at [254, 327] on div "Hi Team, cost adjusted, please let me know the completion date for this." at bounding box center [355, 322] width 361 height 15
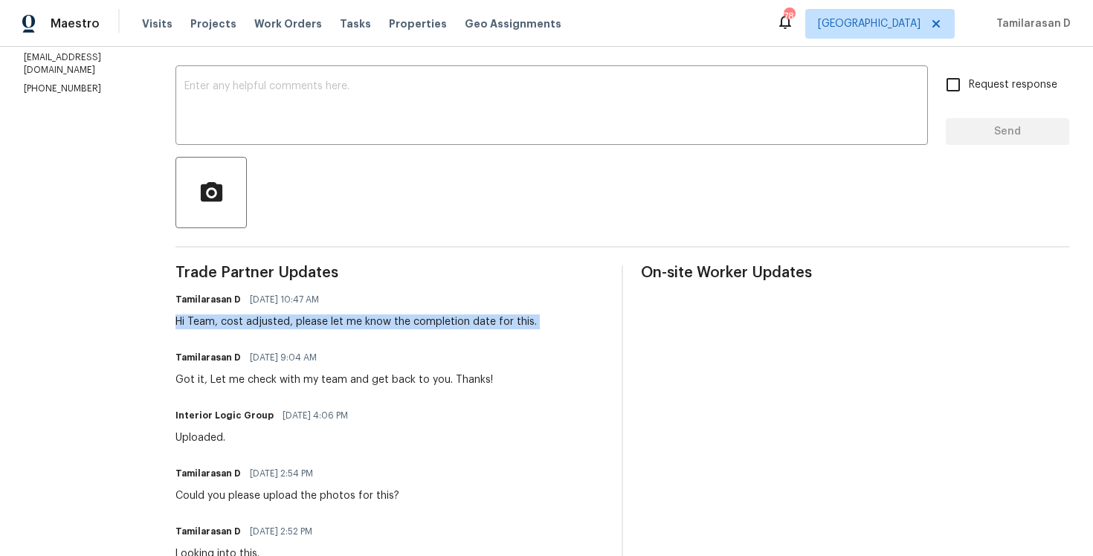
scroll to position [222, 0]
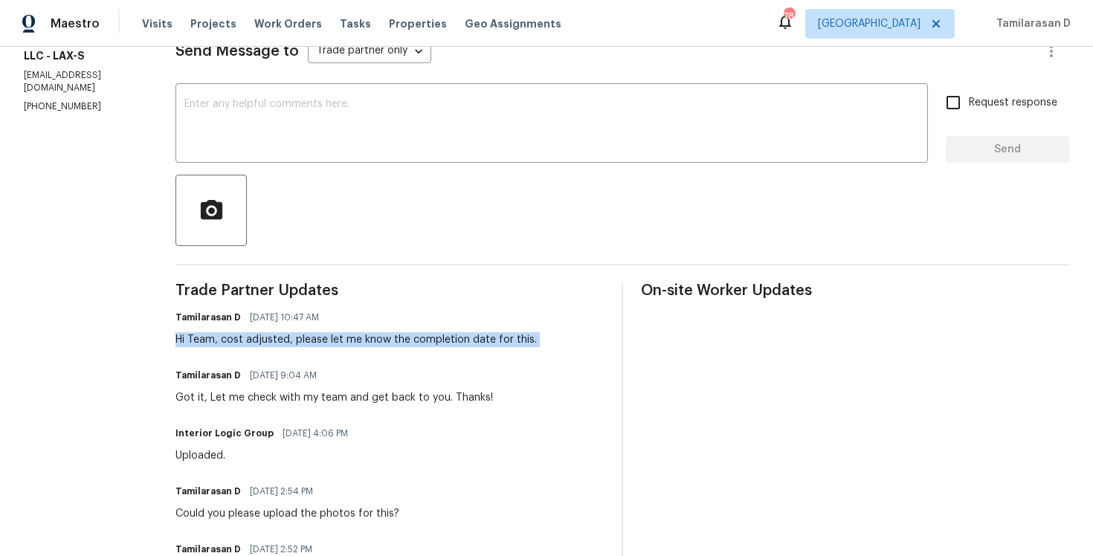
click at [265, 401] on div "Got it, Let me check with my team and get back to you. Thanks!" at bounding box center [333, 397] width 317 height 15
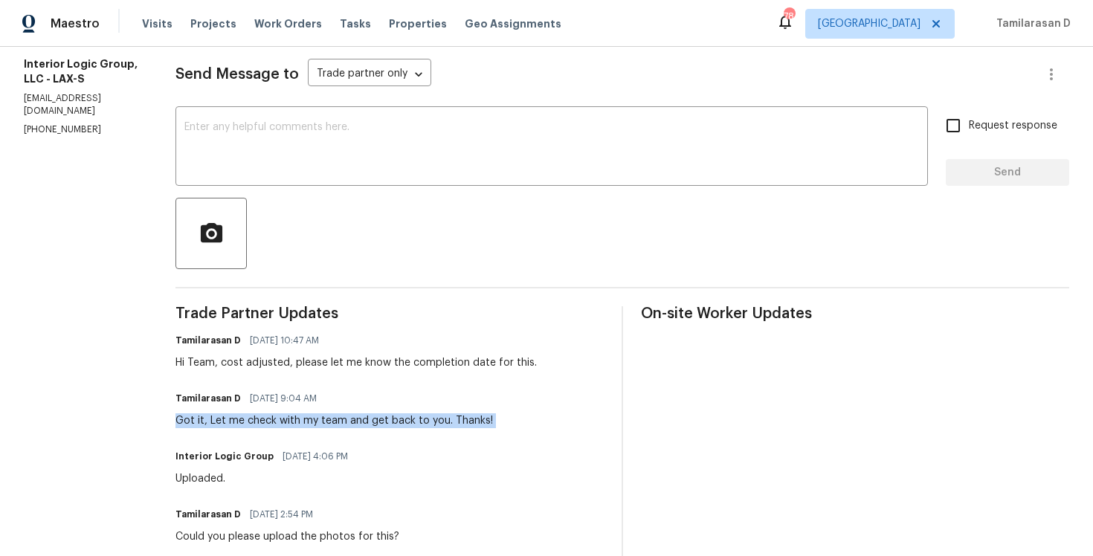
scroll to position [236, 0]
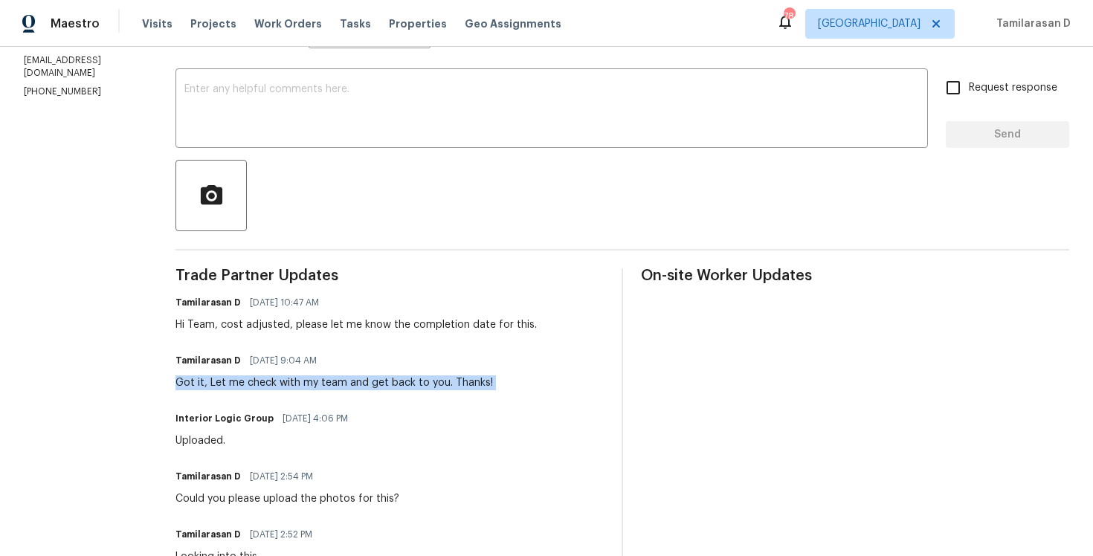
click at [289, 329] on div "Hi Team, cost adjusted, please let me know the completion date for this." at bounding box center [355, 324] width 361 height 15
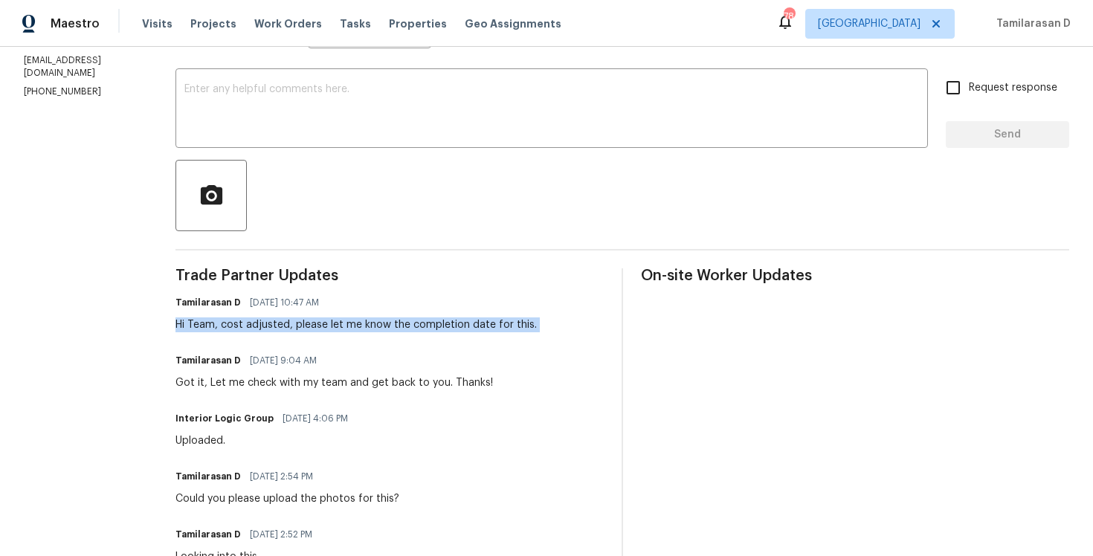
scroll to position [98, 0]
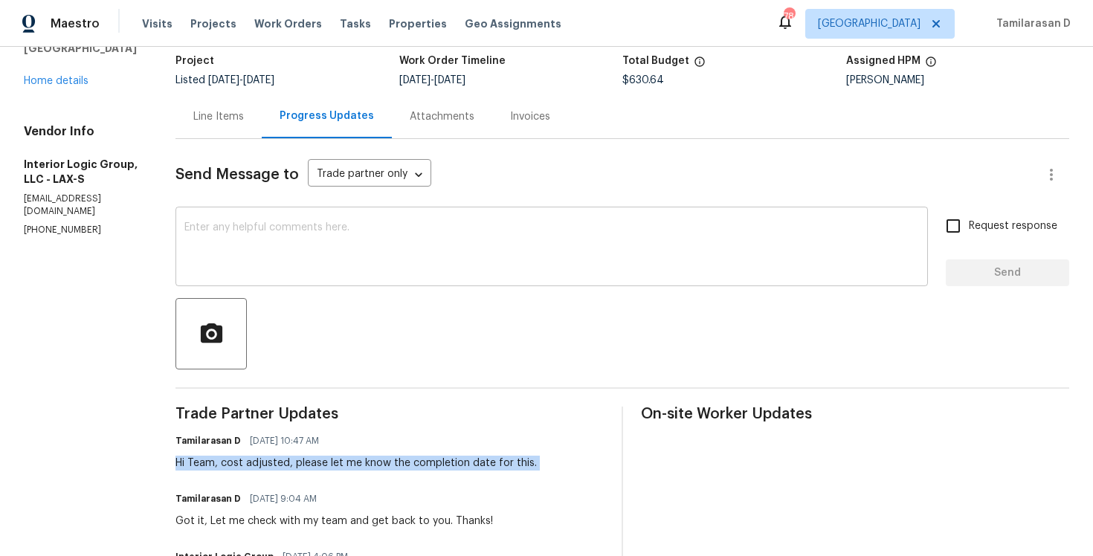
click at [258, 245] on textarea at bounding box center [551, 248] width 735 height 52
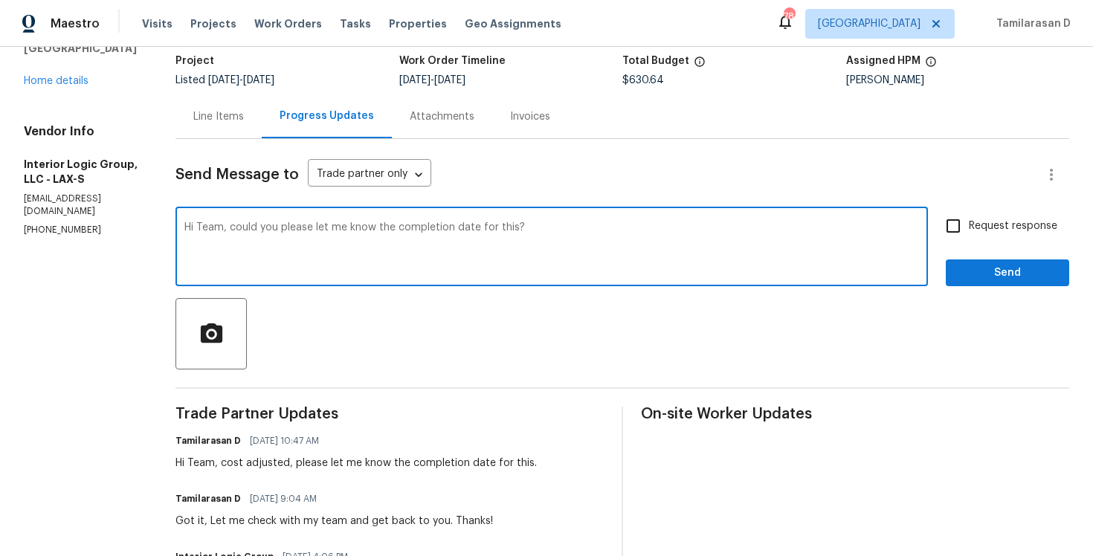
type textarea "Hi Team, could you please let me know the completion date for this?"
click at [969, 217] on input "Request response" at bounding box center [953, 225] width 31 height 31
checkbox input "true"
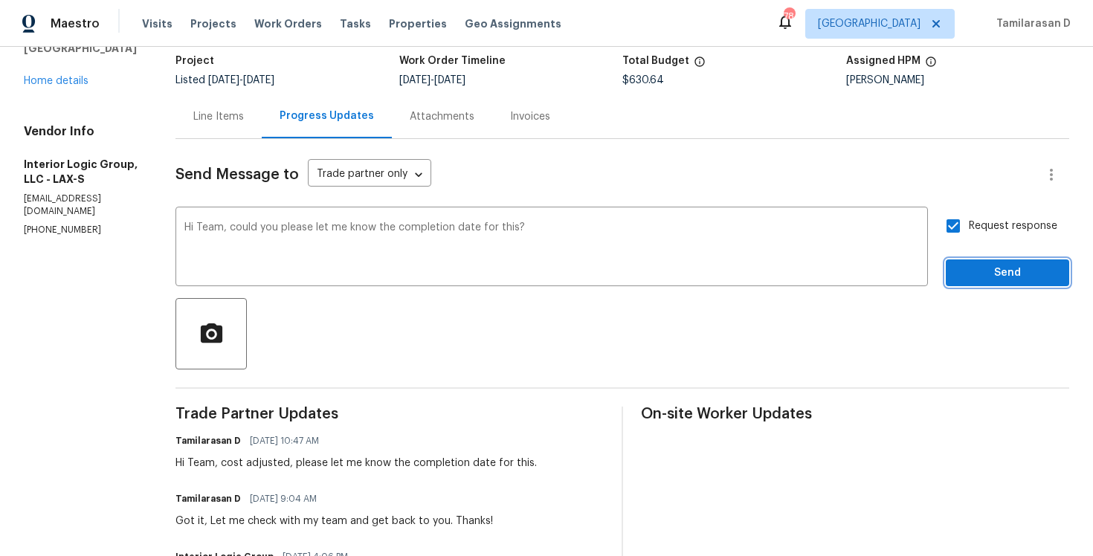
click at [981, 274] on span "Send" at bounding box center [1008, 273] width 100 height 19
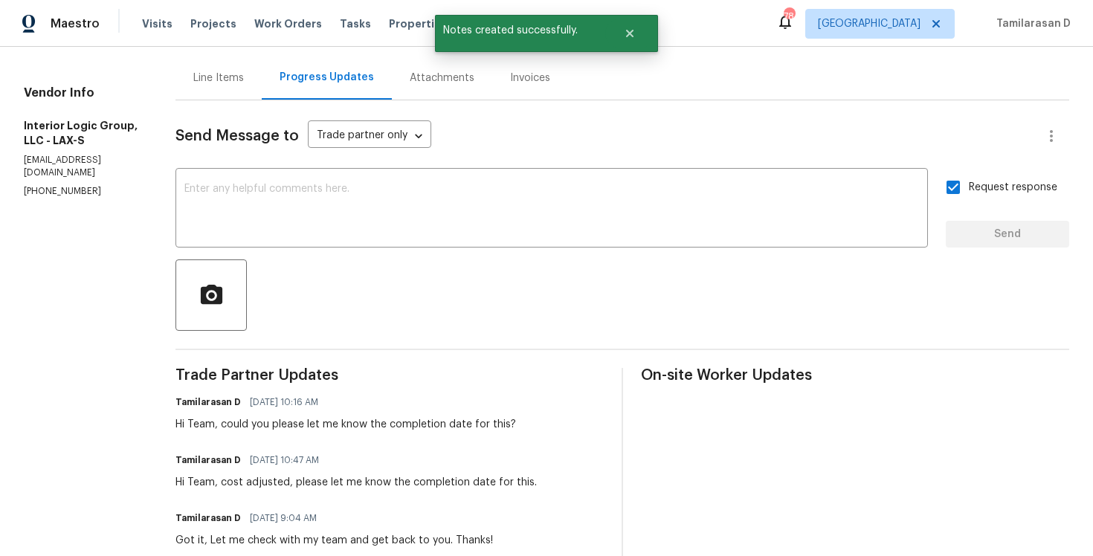
scroll to position [0, 0]
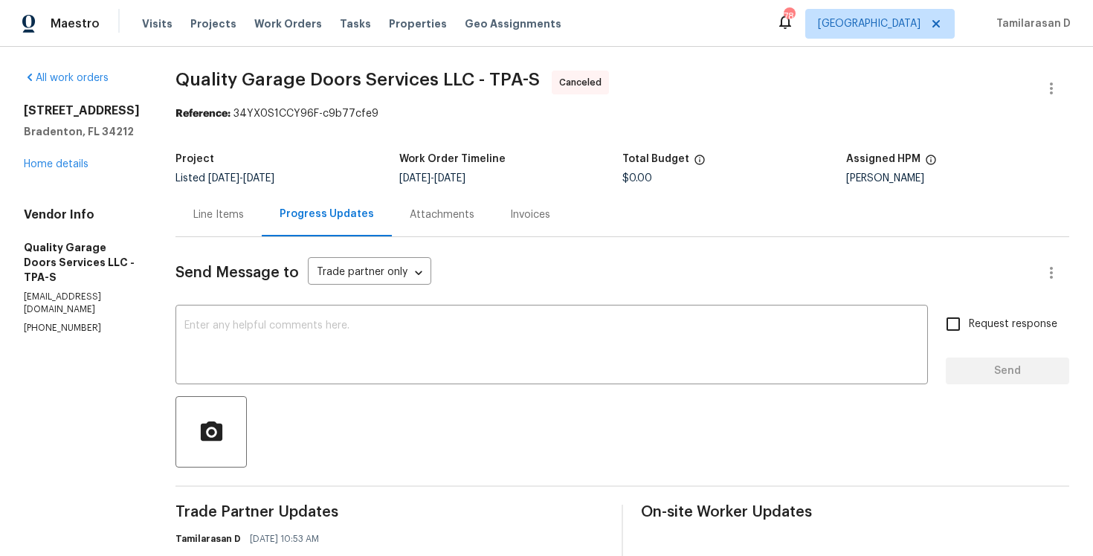
click at [74, 170] on div "[STREET_ADDRESS] Home details" at bounding box center [82, 137] width 116 height 68
click at [66, 161] on link "Home details" at bounding box center [56, 164] width 65 height 10
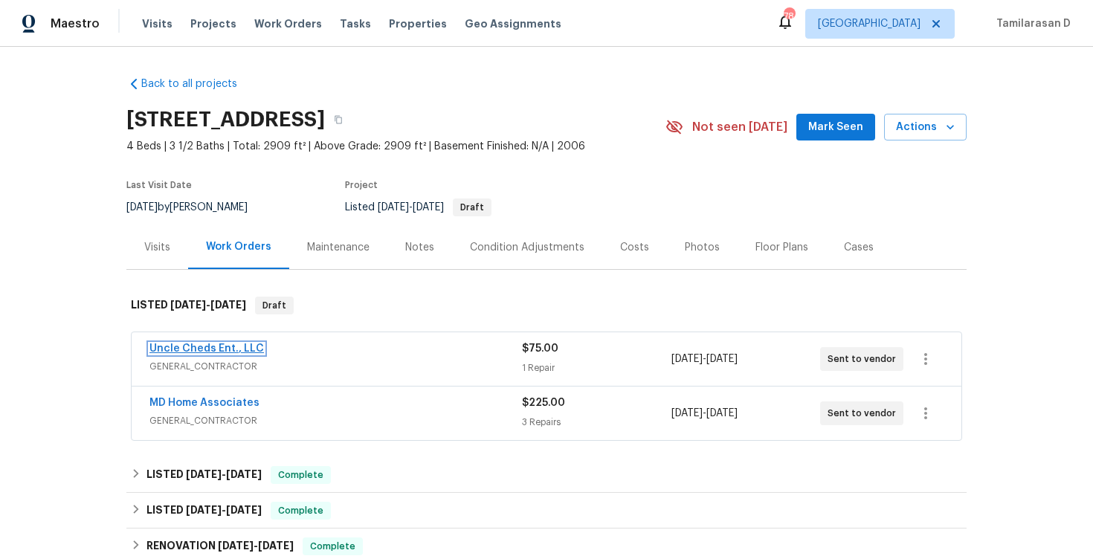
click at [205, 349] on link "Uncle Cheds Ent., LLC" at bounding box center [206, 349] width 115 height 10
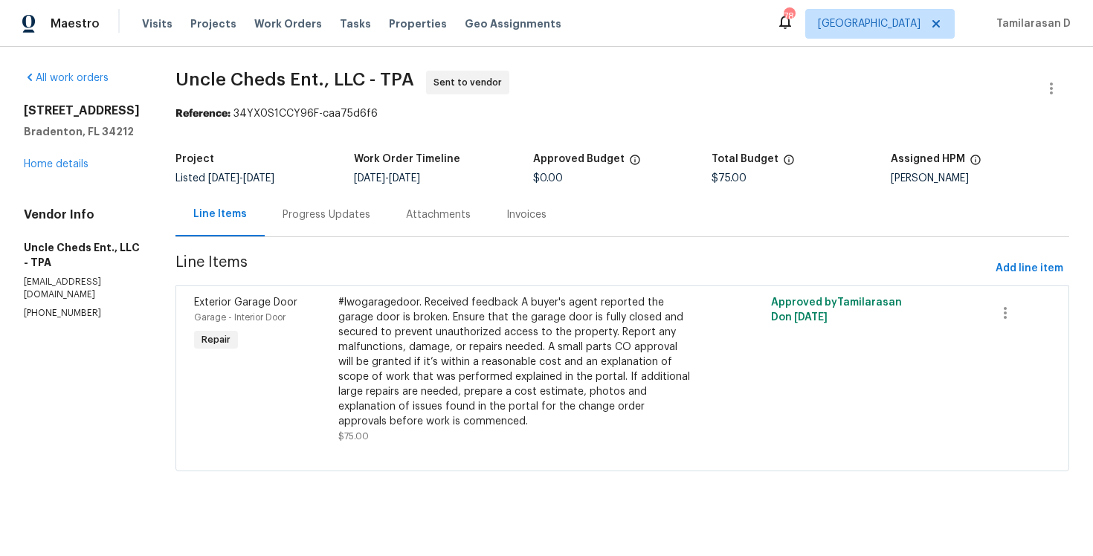
click at [293, 210] on div "Progress Updates" at bounding box center [327, 214] width 88 height 15
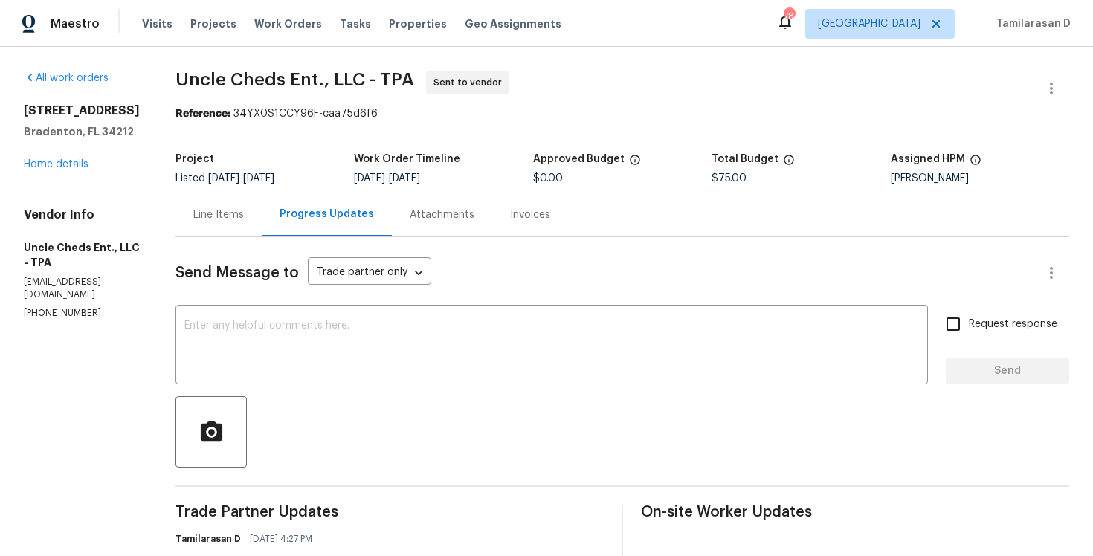
click at [67, 314] on p "[PHONE_NUMBER]" at bounding box center [82, 313] width 116 height 13
copy p "[PHONE_NUMBER]"
click at [317, 352] on textarea at bounding box center [551, 346] width 735 height 52
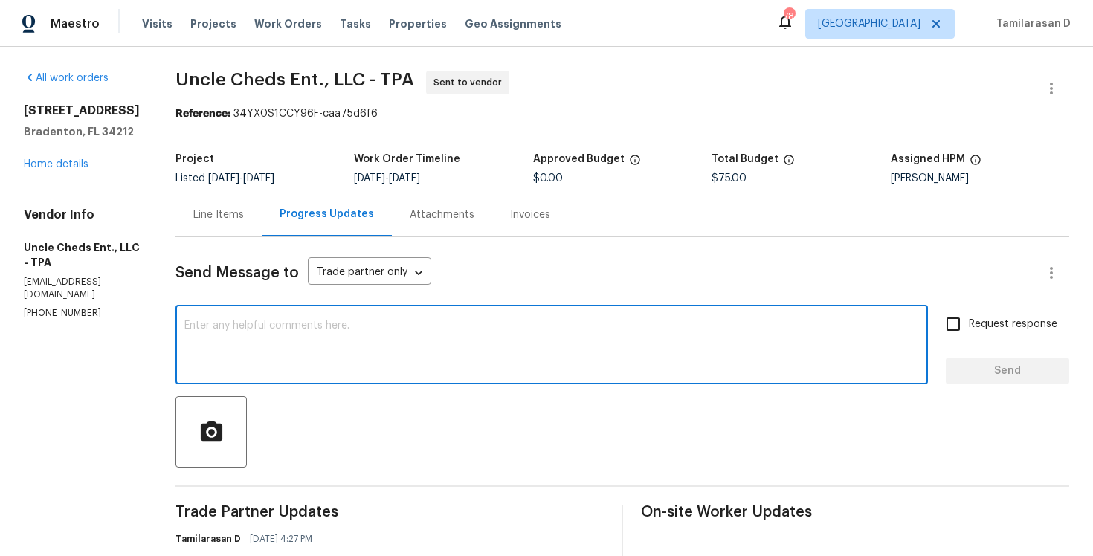
click at [272, 325] on textarea at bounding box center [551, 346] width 735 height 52
paste textarea "Hello Team, Please confirm your availability by accepting this work order with …"
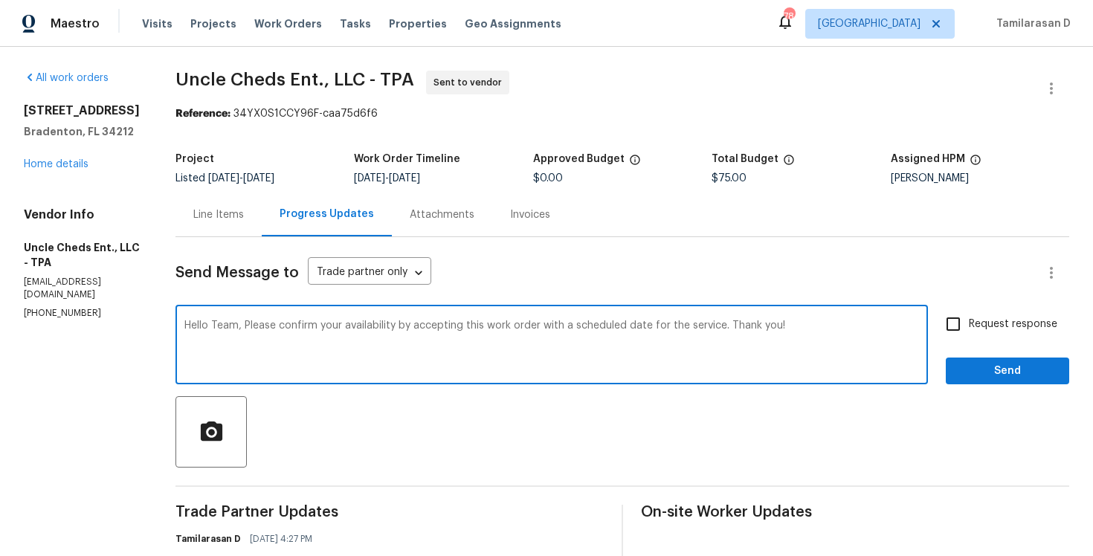
type textarea "Hello Team, Please confirm your availability by accepting this work order with …"
click at [959, 323] on input "Request response" at bounding box center [953, 324] width 31 height 31
checkbox input "true"
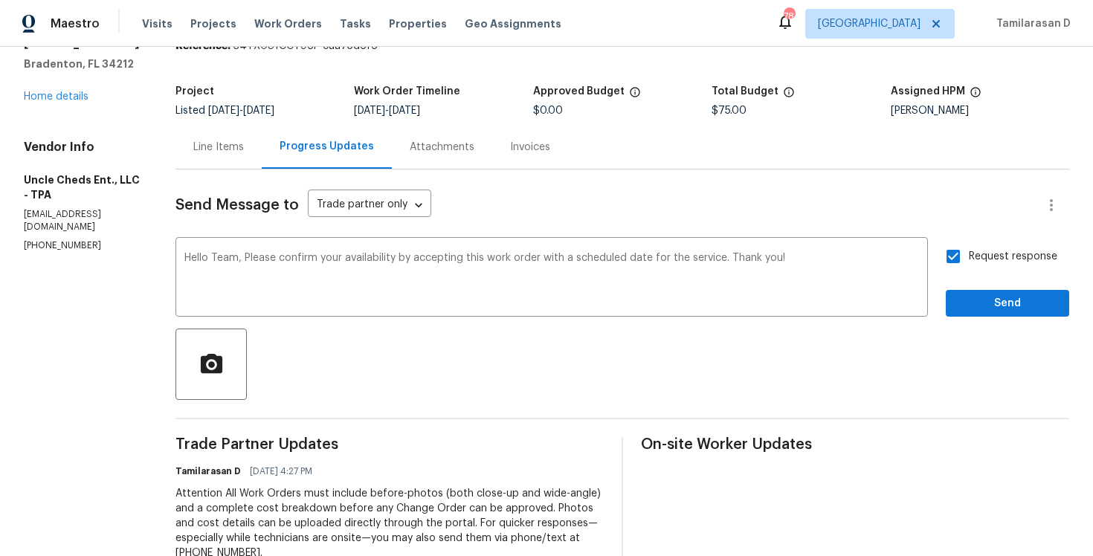
scroll to position [73, 0]
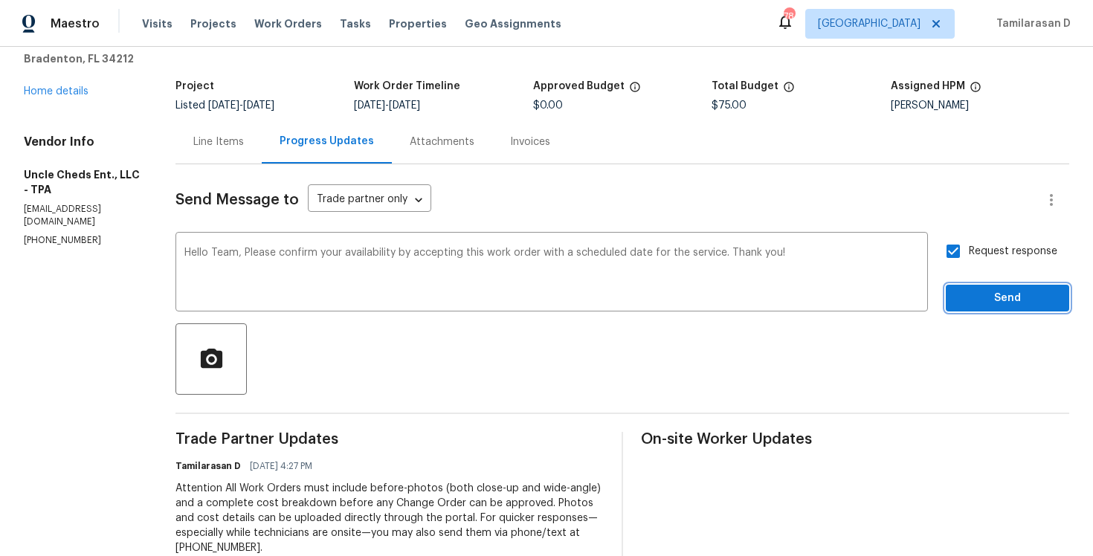
click at [982, 298] on span "Send" at bounding box center [1008, 298] width 100 height 19
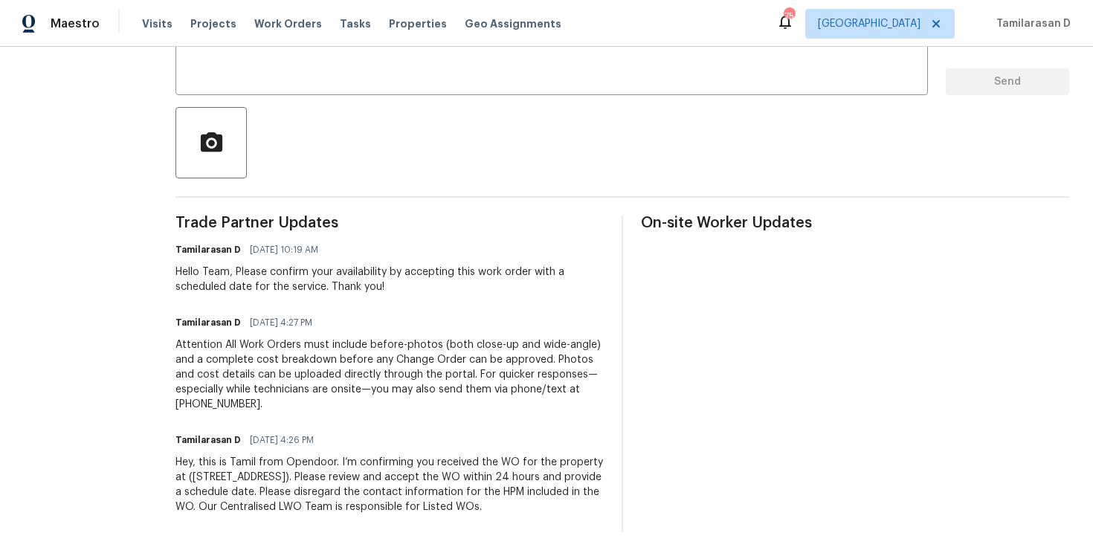
scroll to position [0, 0]
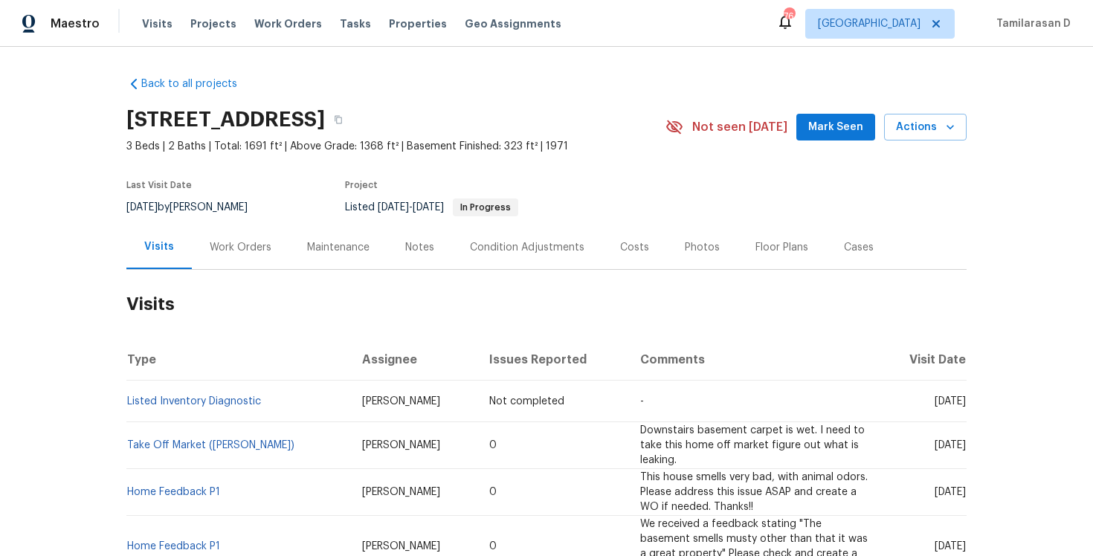
click at [216, 254] on div "Work Orders" at bounding box center [241, 247] width 62 height 15
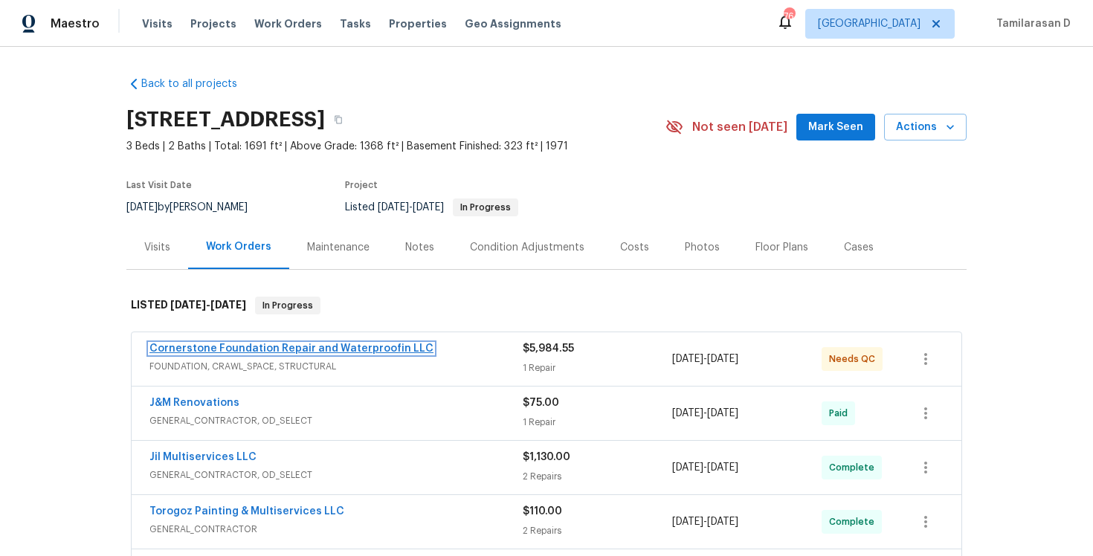
click at [203, 347] on link "Cornerstone Foundation Repair and Waterproofin LLC" at bounding box center [291, 349] width 284 height 10
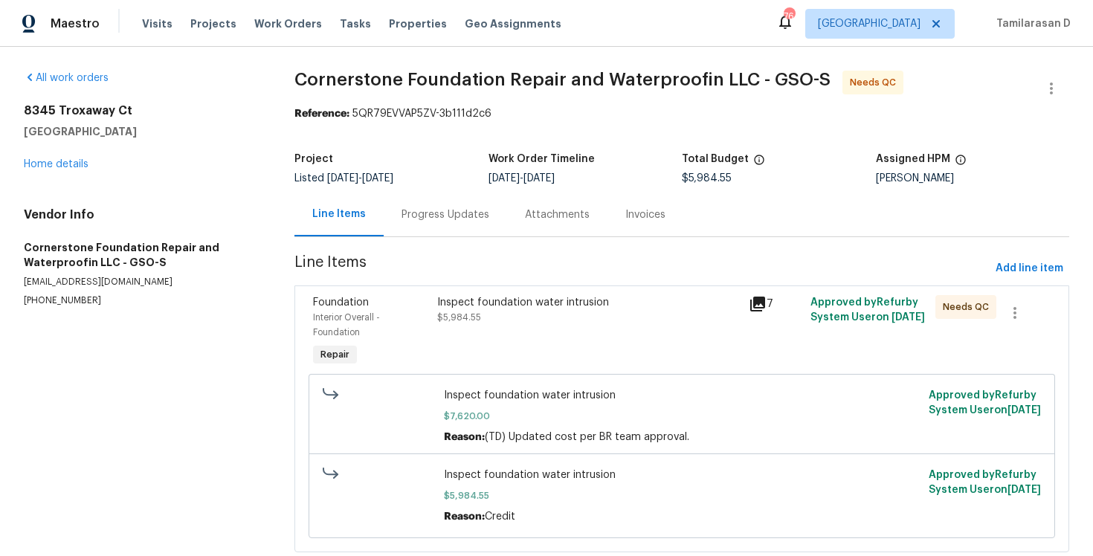
click at [423, 218] on div "Progress Updates" at bounding box center [446, 214] width 88 height 15
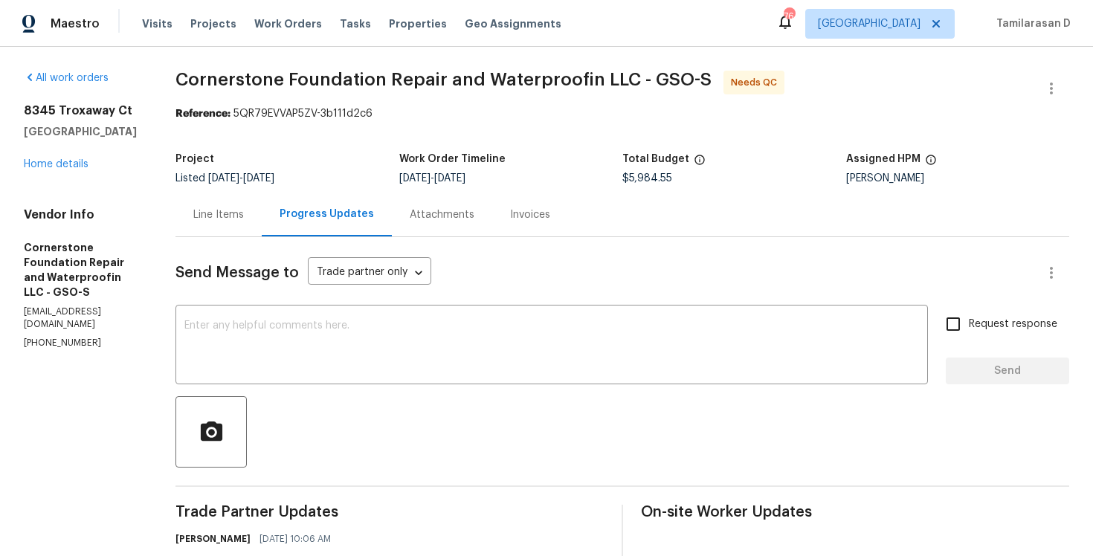
click at [214, 226] on div "Line Items" at bounding box center [218, 215] width 86 height 44
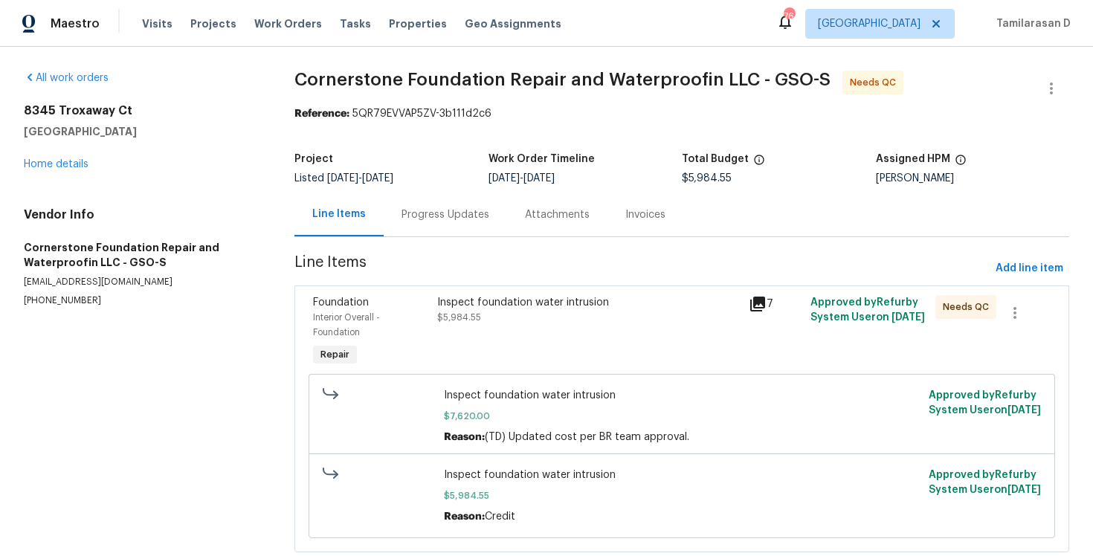
click at [409, 218] on div "Progress Updates" at bounding box center [446, 214] width 88 height 15
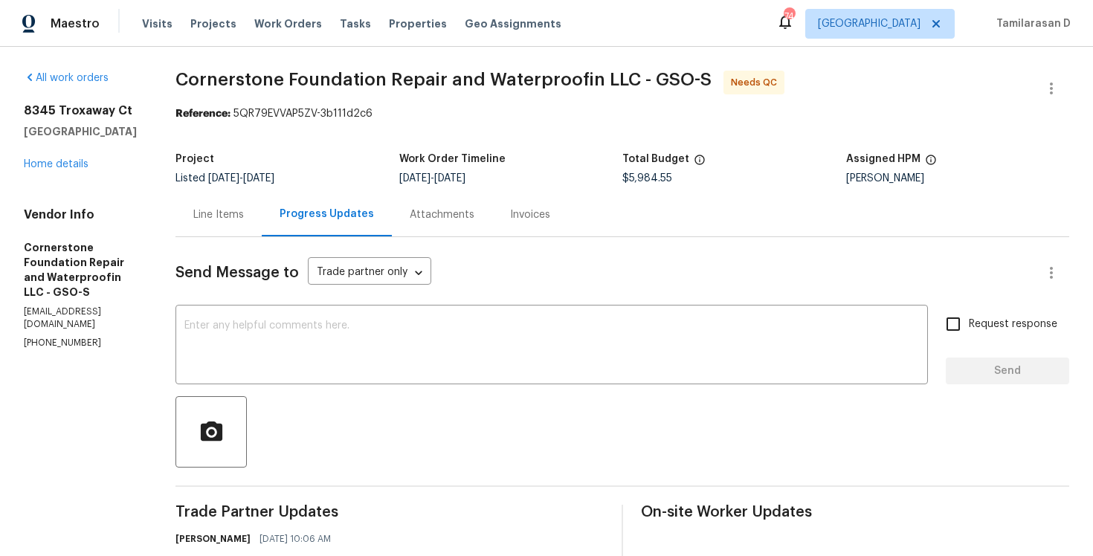
click at [215, 201] on div "Line Items" at bounding box center [218, 215] width 86 height 44
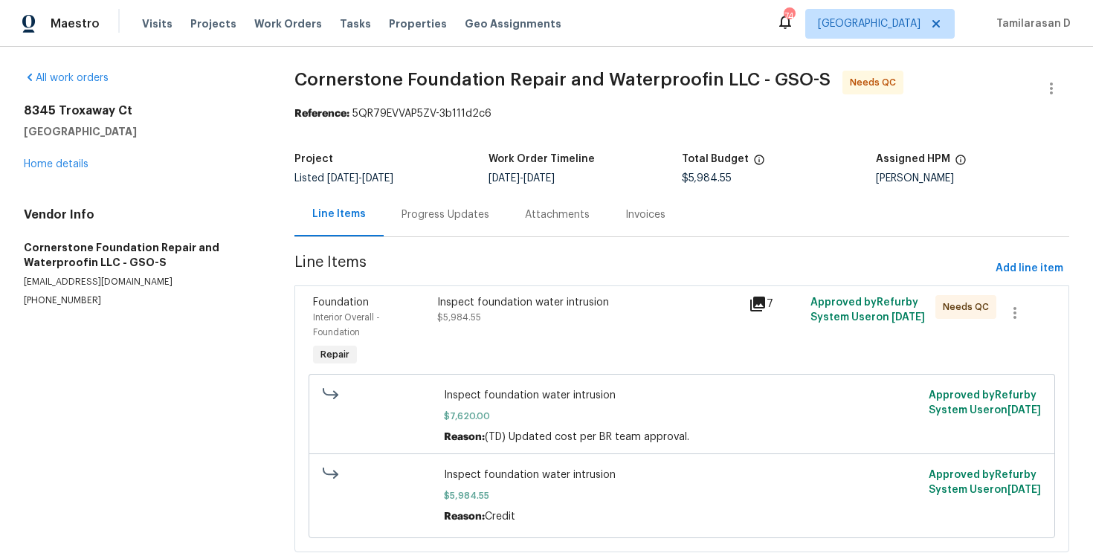
click at [413, 199] on div "Progress Updates" at bounding box center [445, 215] width 123 height 44
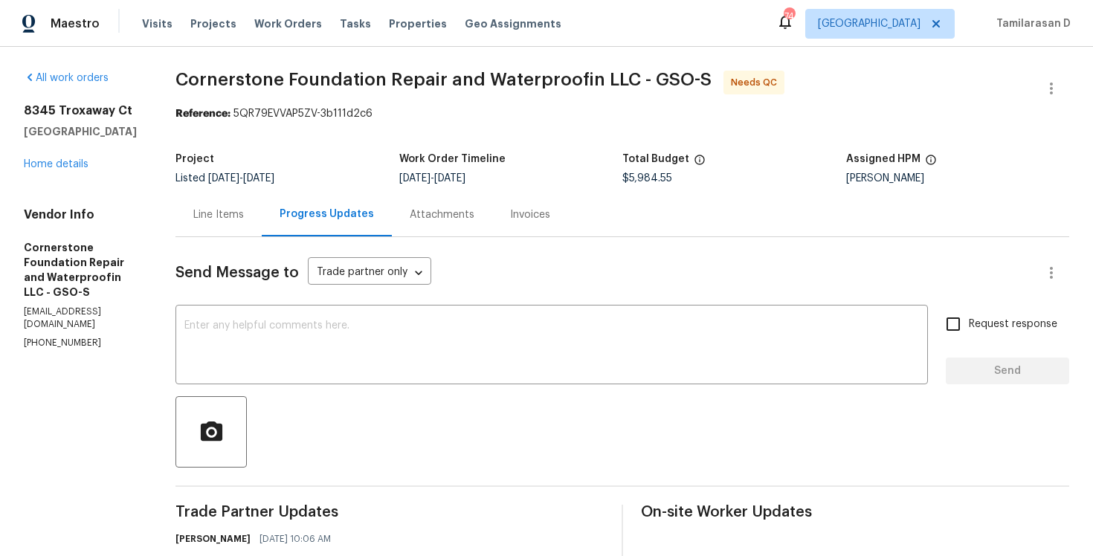
click at [213, 216] on div "Line Items" at bounding box center [218, 214] width 51 height 15
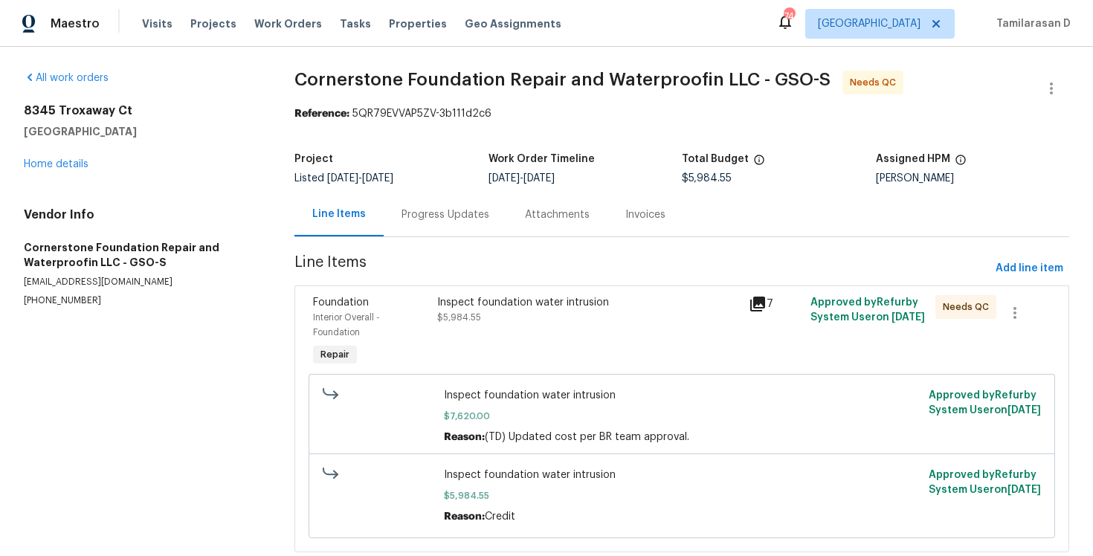
click at [416, 210] on div "Progress Updates" at bounding box center [446, 214] width 88 height 15
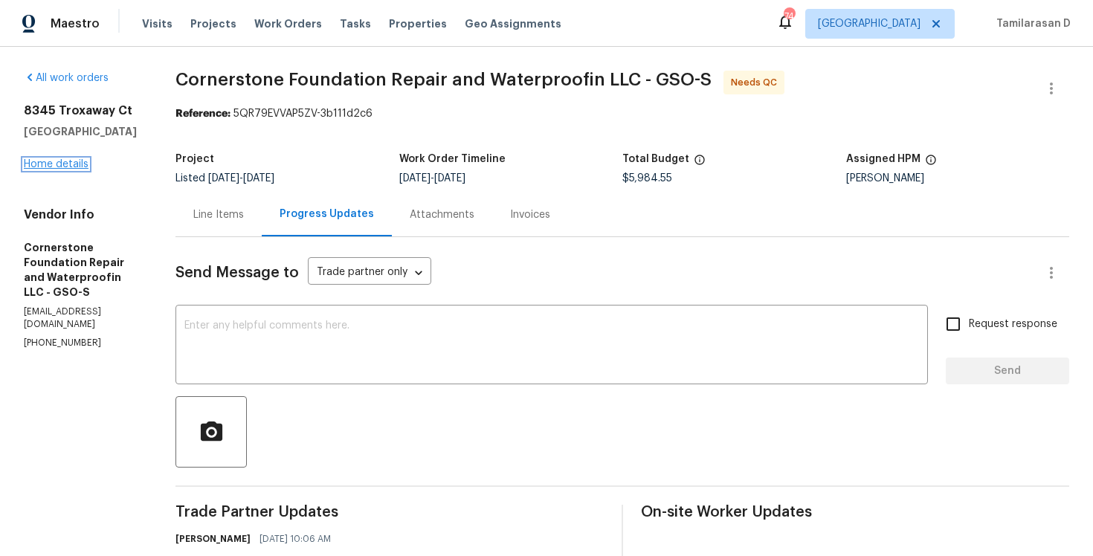
click at [71, 165] on link "Home details" at bounding box center [56, 164] width 65 height 10
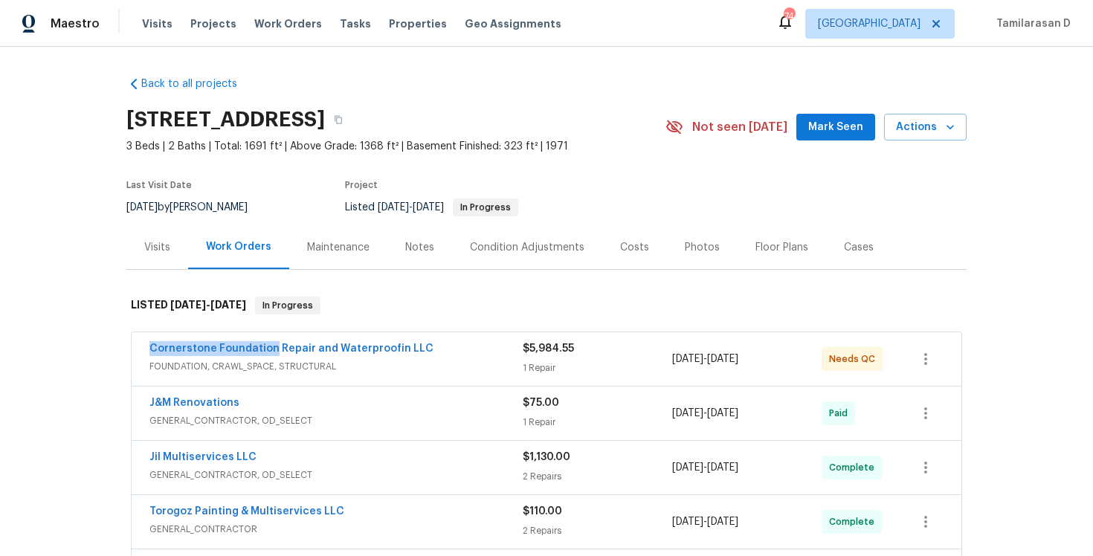
drag, startPoint x: 144, startPoint y: 351, endPoint x: 271, endPoint y: 354, distance: 127.2
click at [271, 354] on div "Cornerstone Foundation Repair and Waterproofin LLC FOUNDATION, CRAWL_SPACE, STR…" at bounding box center [547, 359] width 830 height 54
copy link "Cornerstone Foundation"
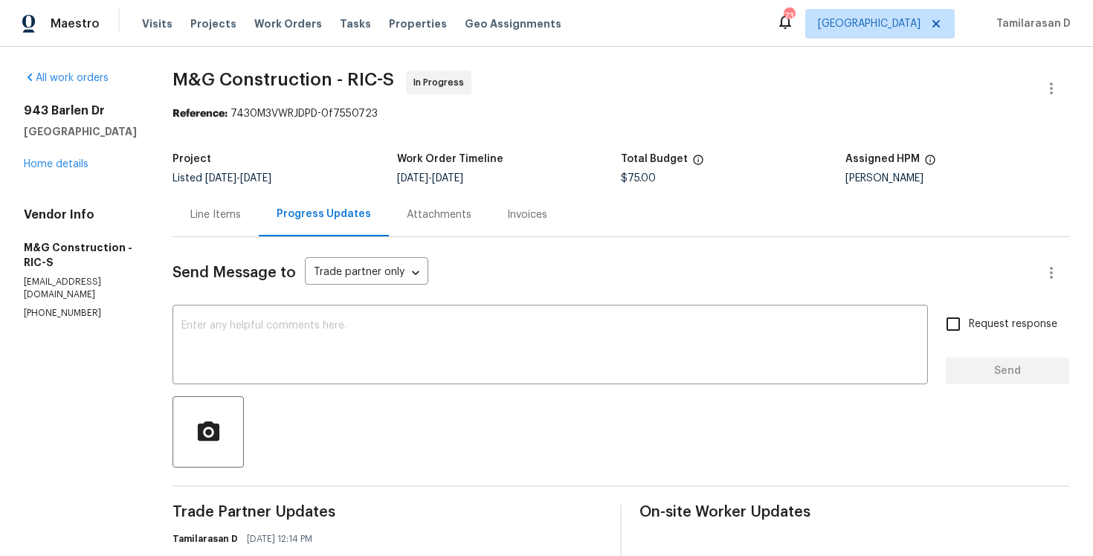
click at [315, 149] on div "Project Listed [DATE] - [DATE] Work Order Timeline [DATE] - [DATE] Total Budget…" at bounding box center [621, 169] width 897 height 48
click at [280, 137] on section "M&G Construction - RIC-S In Progress Reference: 7430M3VWRJDPD-0f7550723 Project…" at bounding box center [621, 410] width 897 height 678
drag, startPoint x: 178, startPoint y: 77, endPoint x: 332, endPoint y: 77, distance: 153.9
click at [332, 77] on span "M&G Construction - RIC-S" at bounding box center [284, 80] width 222 height 18
copy span "M&G Construction"
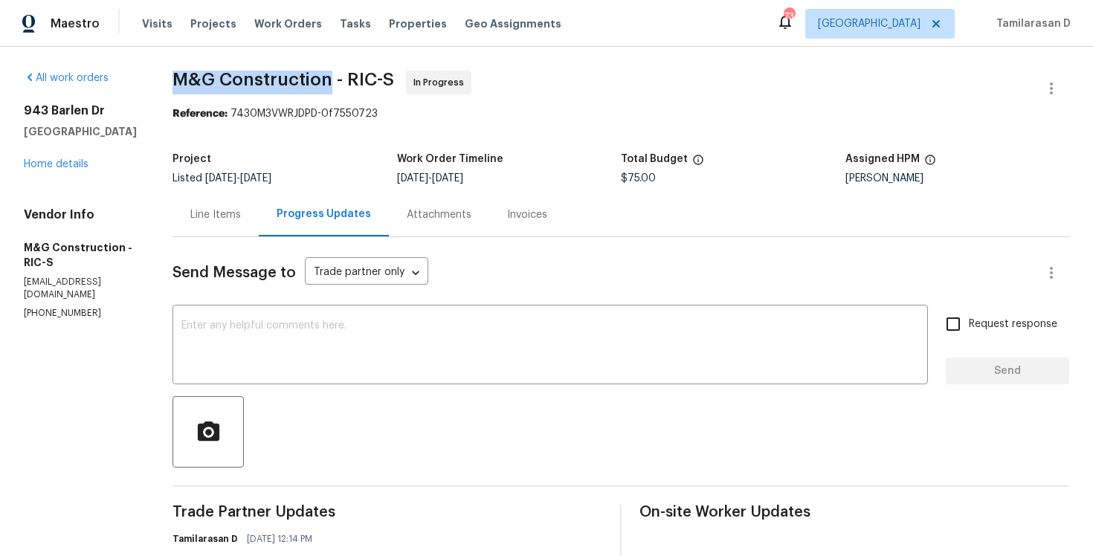
scroll to position [216, 0]
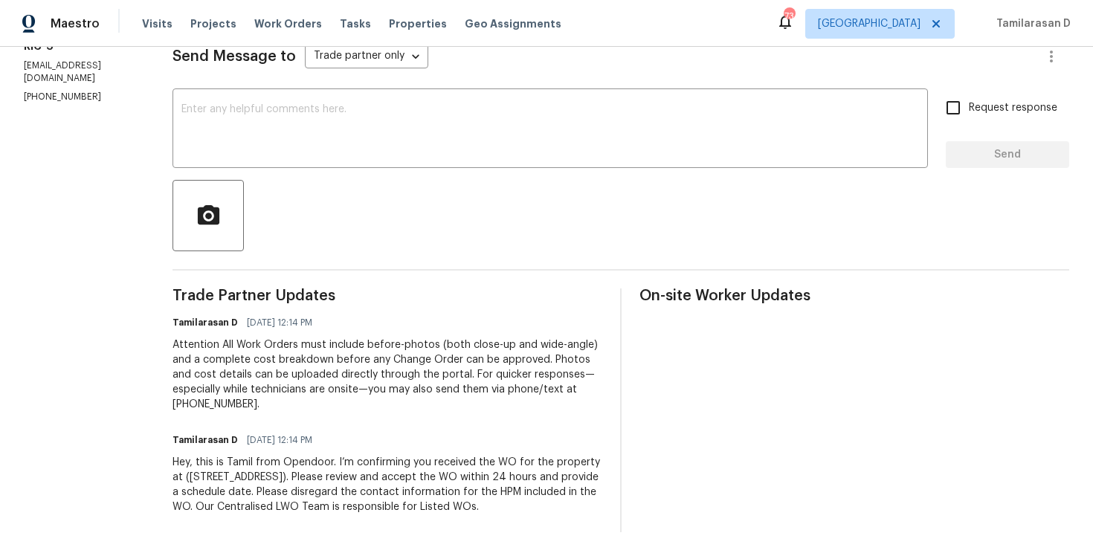
copy span "M&G Construction"
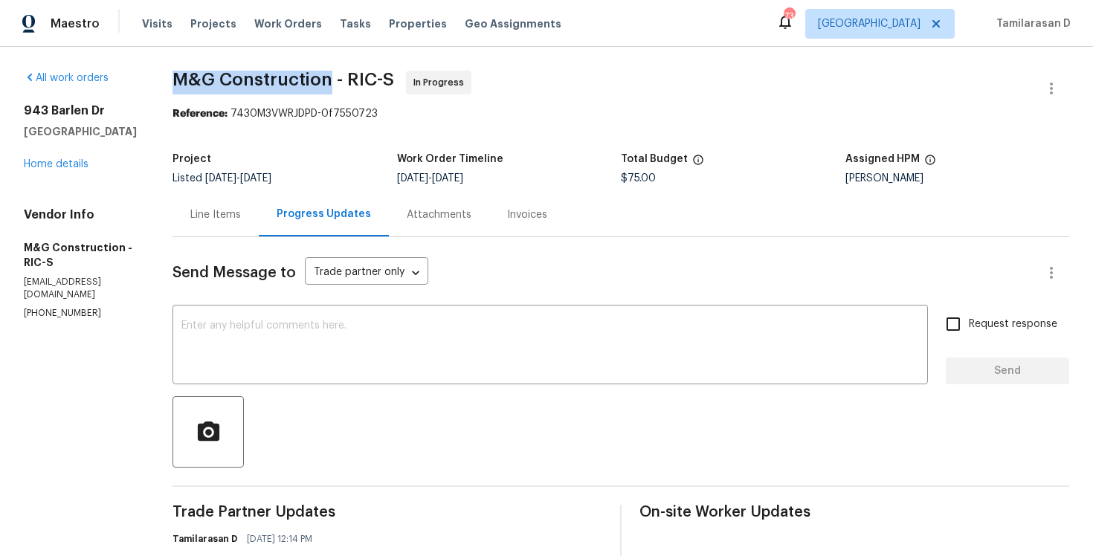
click at [303, 152] on div "Project Listed [DATE] - [DATE] Work Order Timeline [DATE] - [DATE] Total Budget…" at bounding box center [621, 169] width 897 height 48
click at [343, 160] on div "Project" at bounding box center [285, 163] width 225 height 19
click at [266, 328] on textarea at bounding box center [550, 346] width 738 height 52
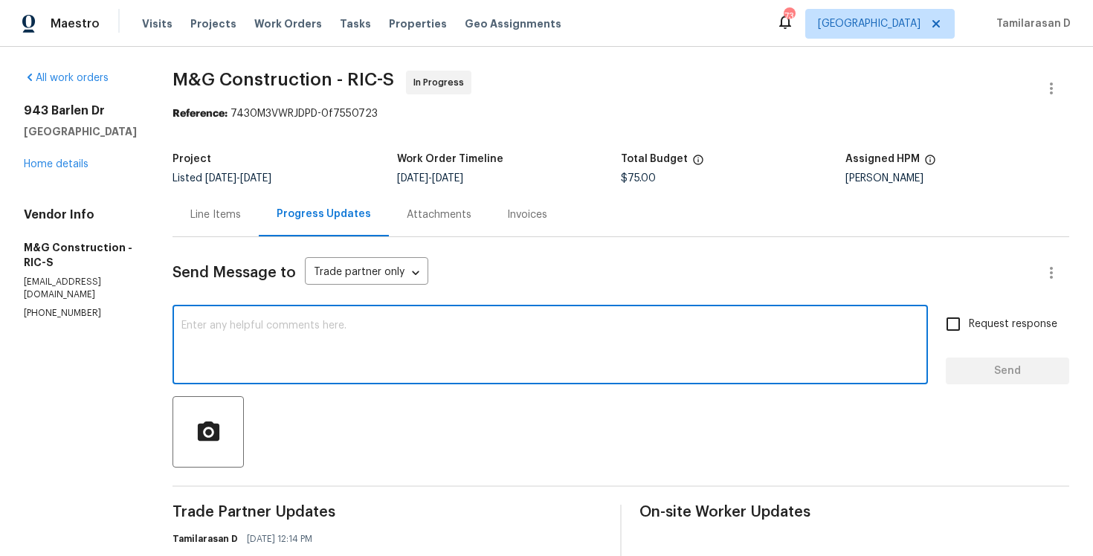
paste textarea "Hey there, Thank you for accepting the work order, could you please let me know…"
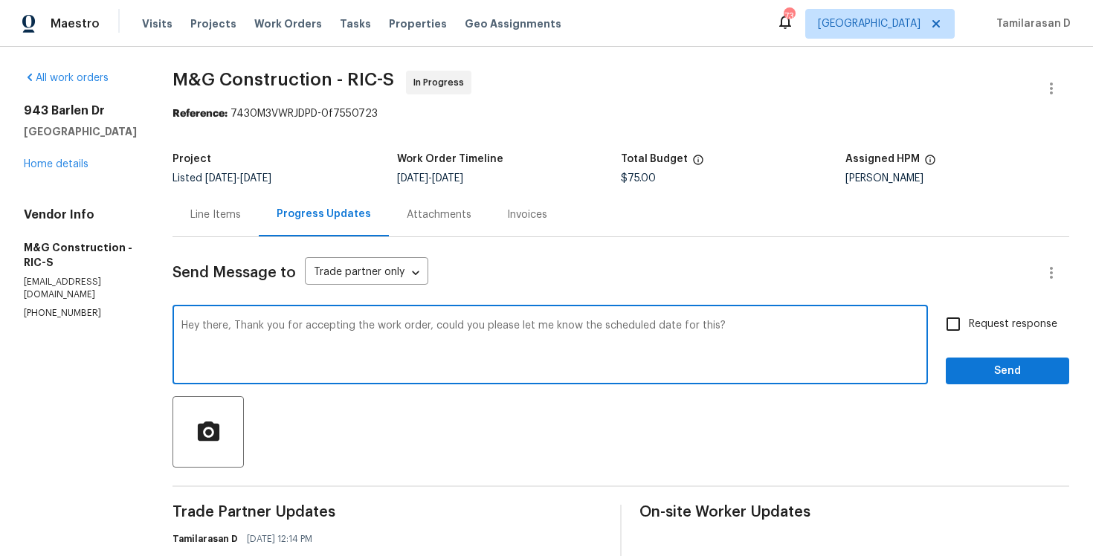
type textarea "Hey there, Thank you for accepting the work order, could you please let me know…"
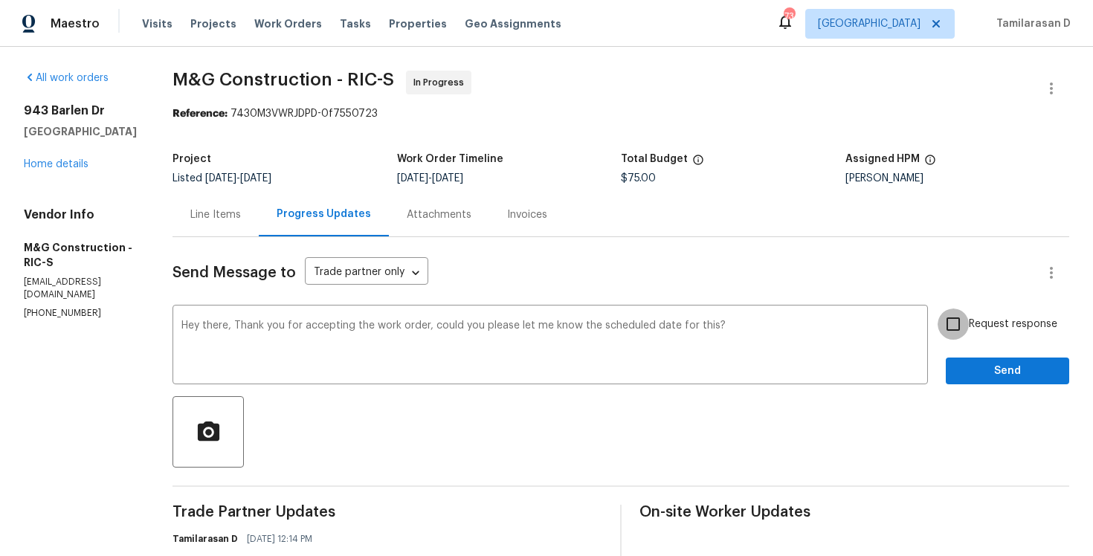
click at [964, 325] on input "Request response" at bounding box center [953, 324] width 31 height 31
checkbox input "true"
click at [988, 366] on span "Send" at bounding box center [1008, 371] width 100 height 19
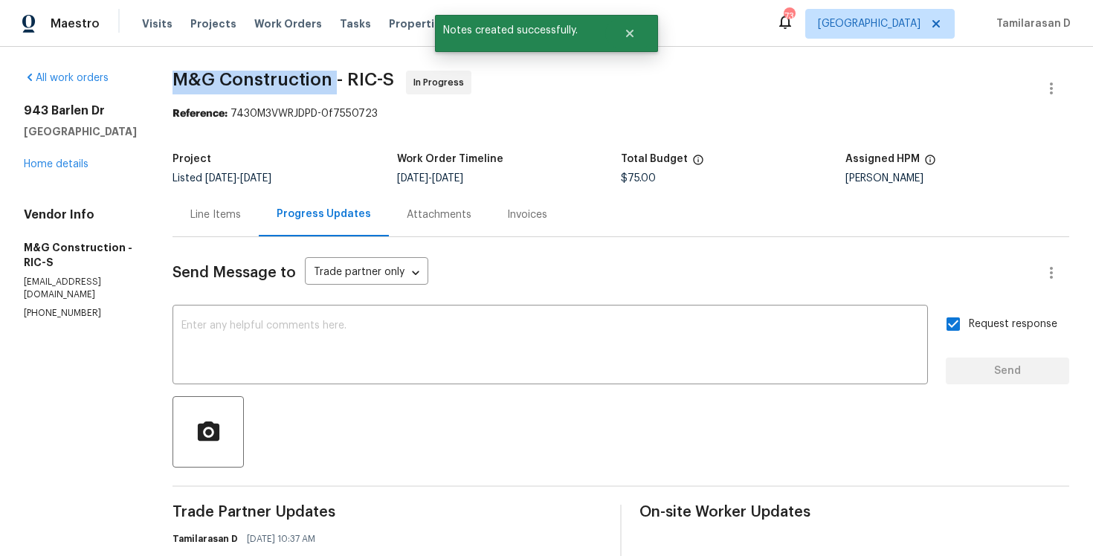
drag, startPoint x: 176, startPoint y: 77, endPoint x: 339, endPoint y: 77, distance: 162.8
click at [339, 77] on span "M&G Construction - RIC-S" at bounding box center [284, 80] width 222 height 18
copy span "M&G Construction"
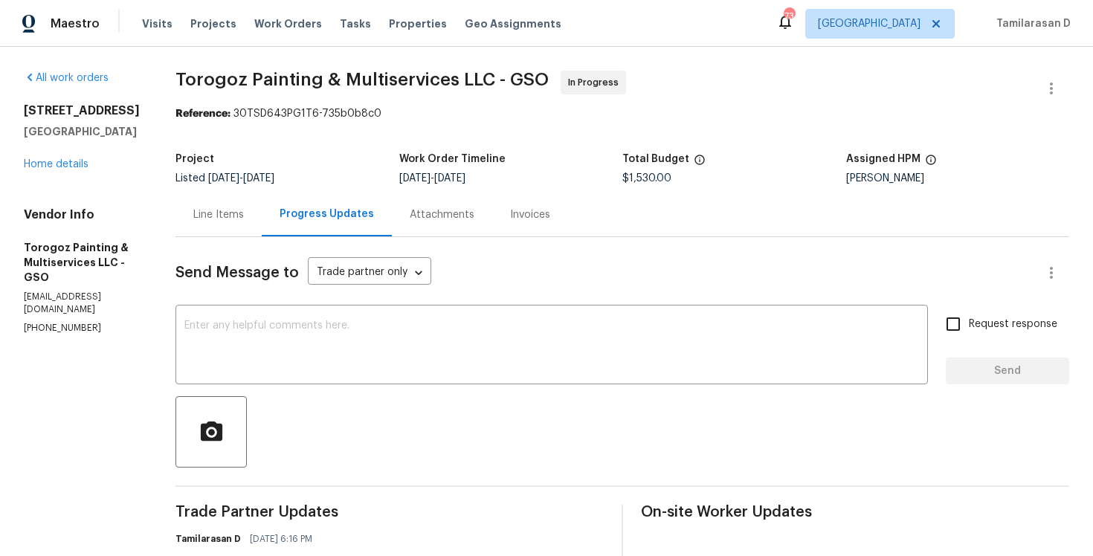
click at [773, 93] on span "Torogoz Painting & Multiservices LLC - GSO In Progress" at bounding box center [604, 89] width 858 height 36
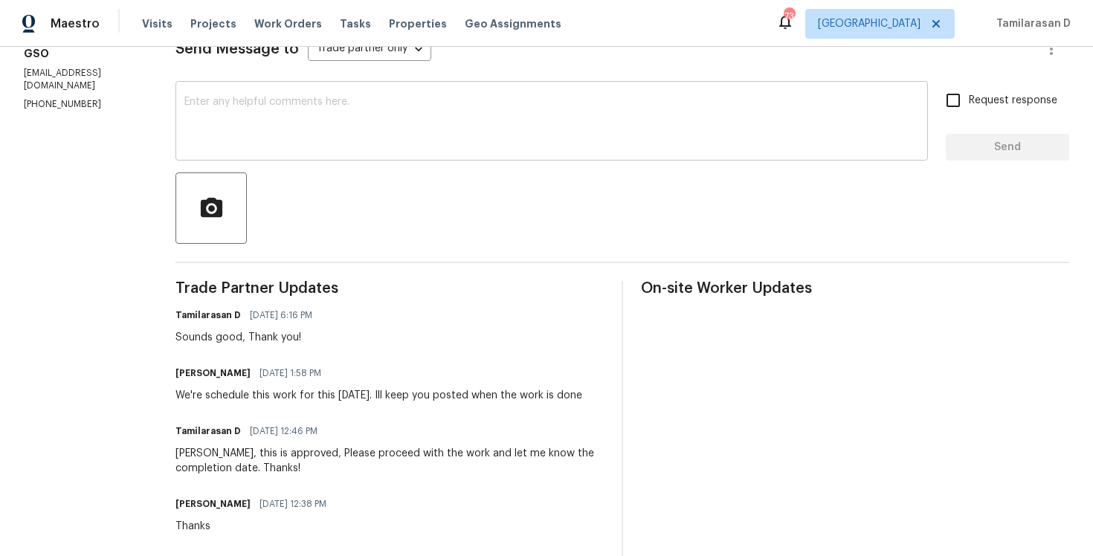
scroll to position [225, 0]
click at [274, 402] on div "We're schedule this work for this [DATE]. Ill keep you posted when the work is …" at bounding box center [378, 394] width 407 height 15
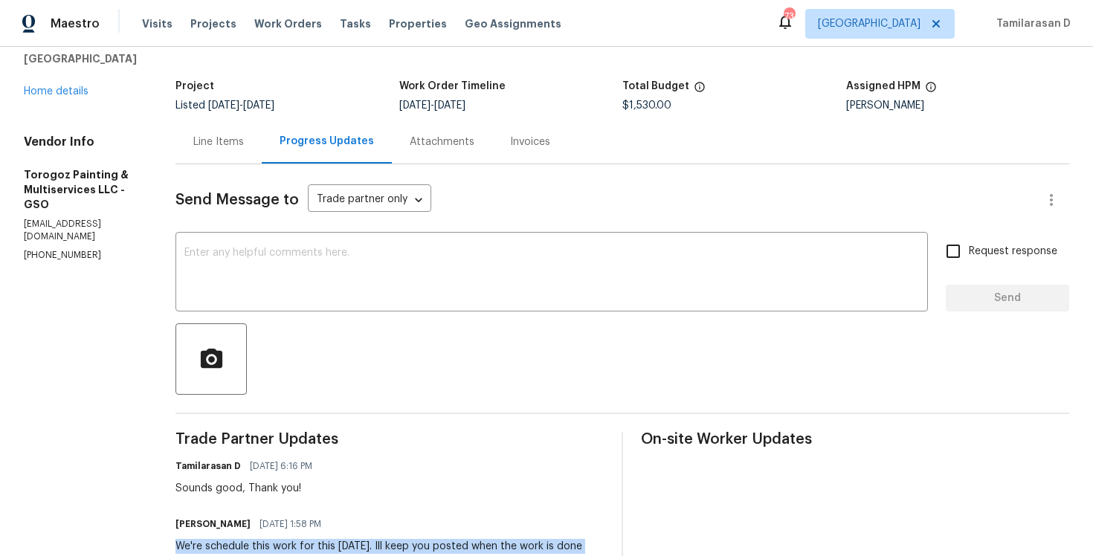
scroll to position [0, 0]
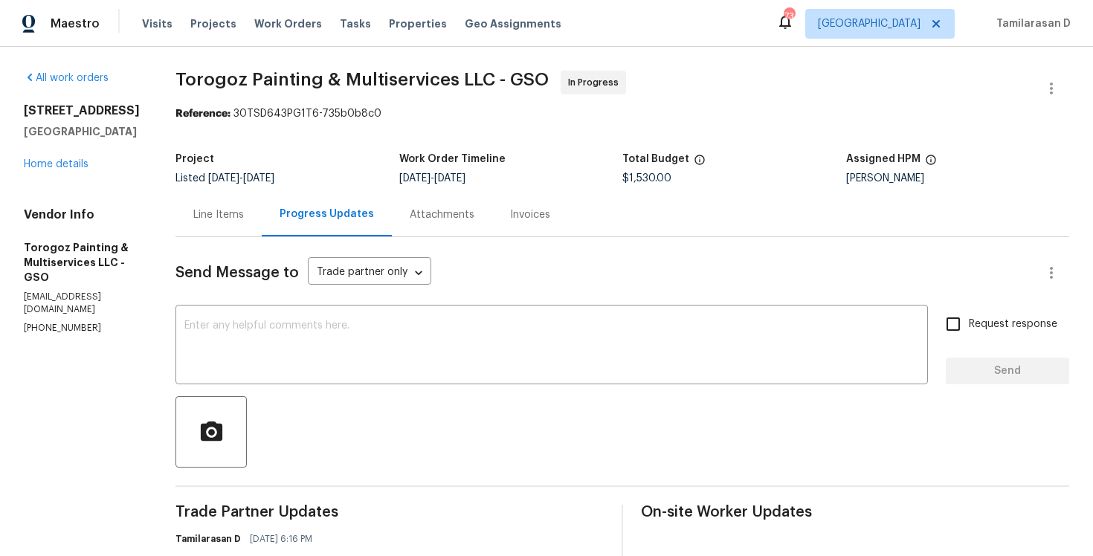
click at [387, 156] on div "Project" at bounding box center [287, 163] width 224 height 19
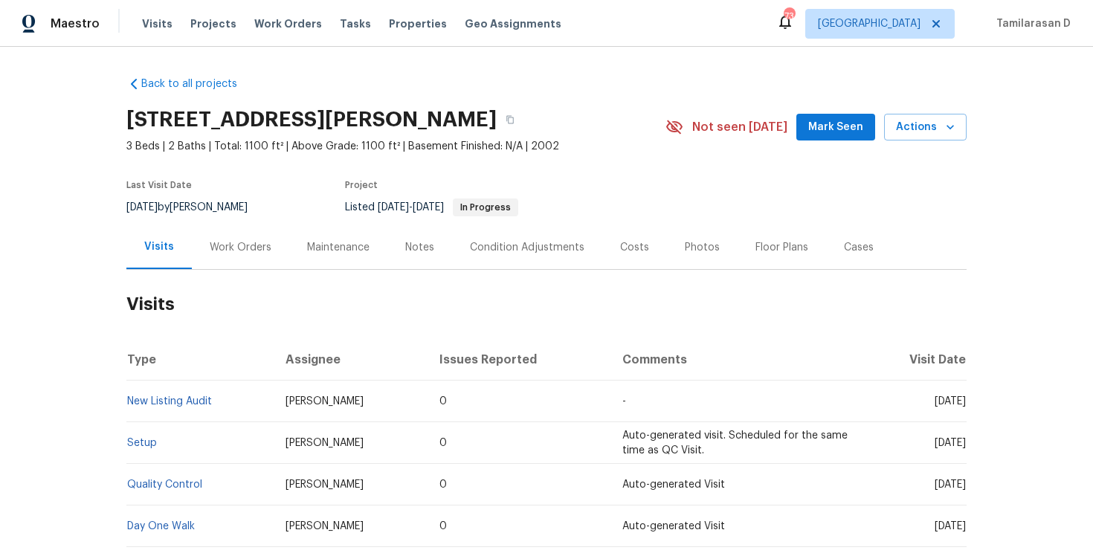
click at [241, 244] on div "Work Orders" at bounding box center [241, 247] width 62 height 15
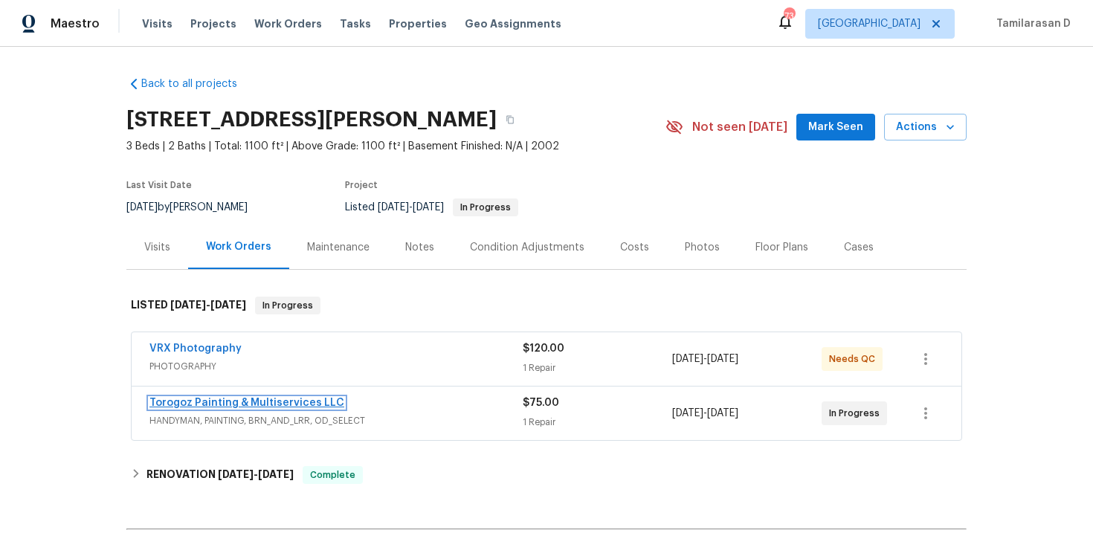
click at [200, 404] on link "Torogoz Painting & Multiservices LLC" at bounding box center [246, 403] width 195 height 10
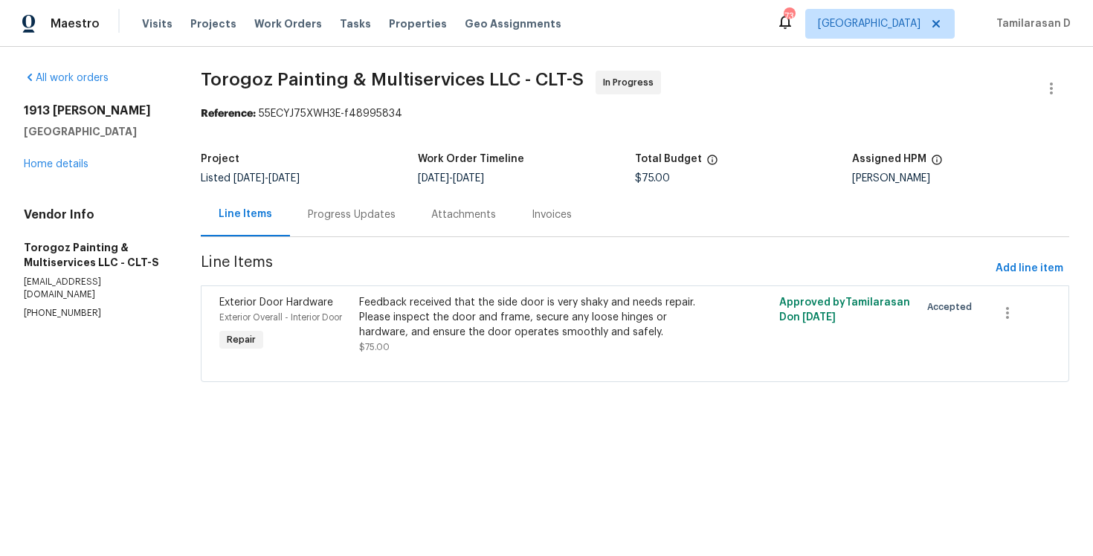
click at [374, 220] on div "Progress Updates" at bounding box center [352, 214] width 88 height 15
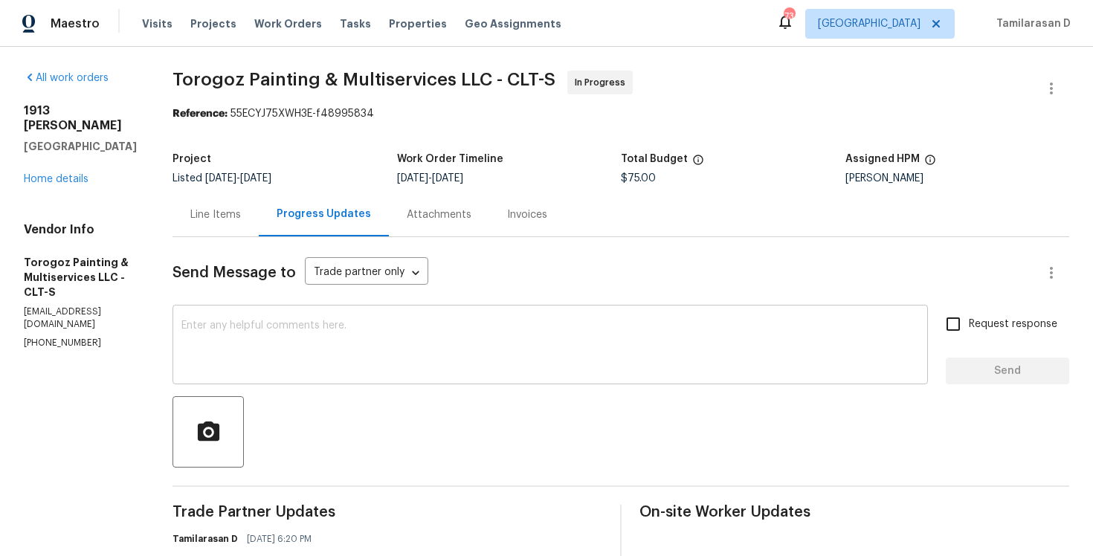
scroll to position [230, 0]
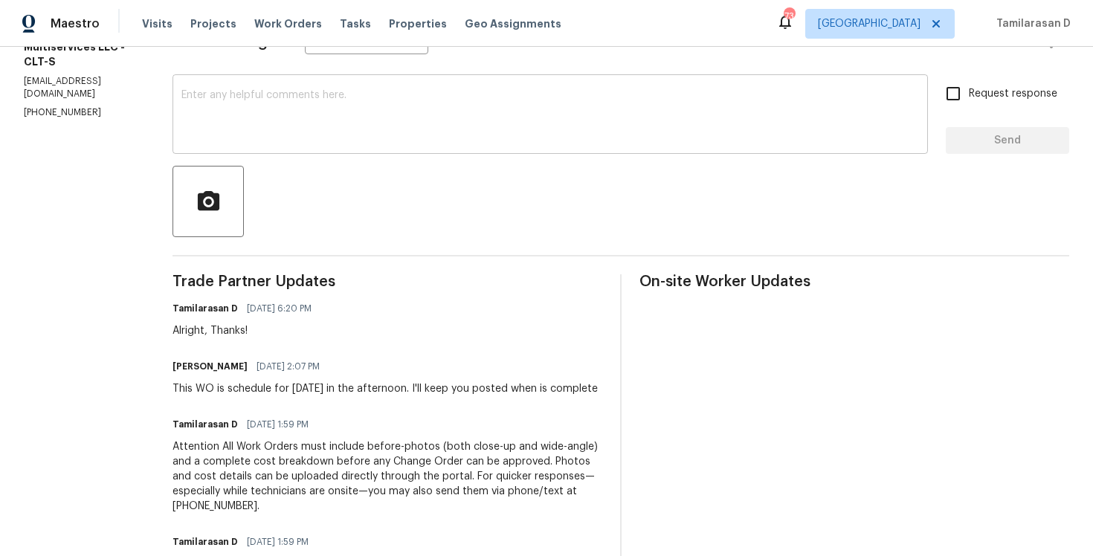
click at [283, 107] on textarea at bounding box center [550, 116] width 738 height 52
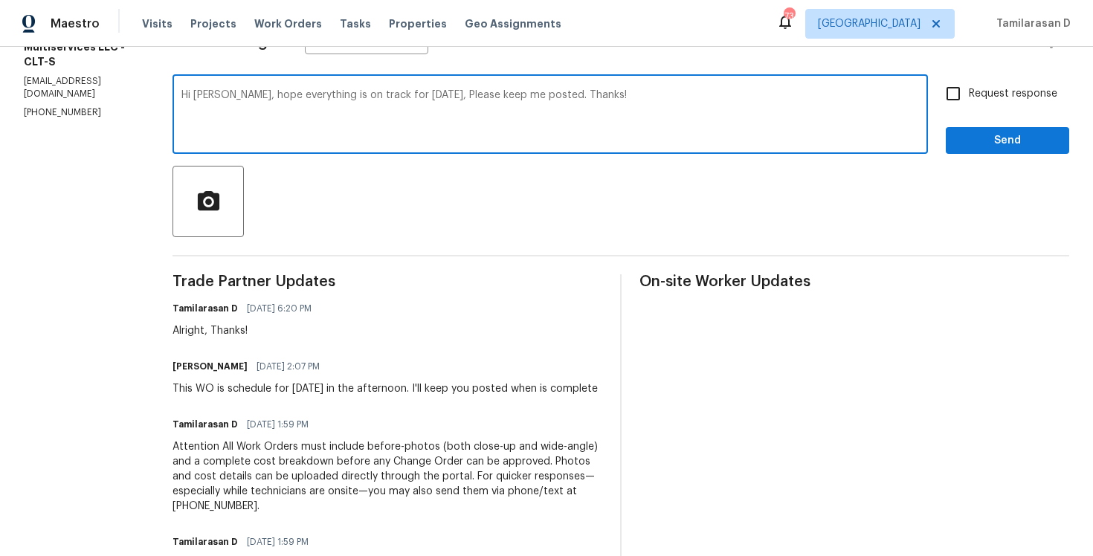
type textarea "Hi [PERSON_NAME], hope everything is on track for [DATE], Please keep me posted…"
click at [992, 86] on span "Request response" at bounding box center [1013, 94] width 88 height 16
click at [969, 86] on input "Request response" at bounding box center [953, 93] width 31 height 31
checkbox input "true"
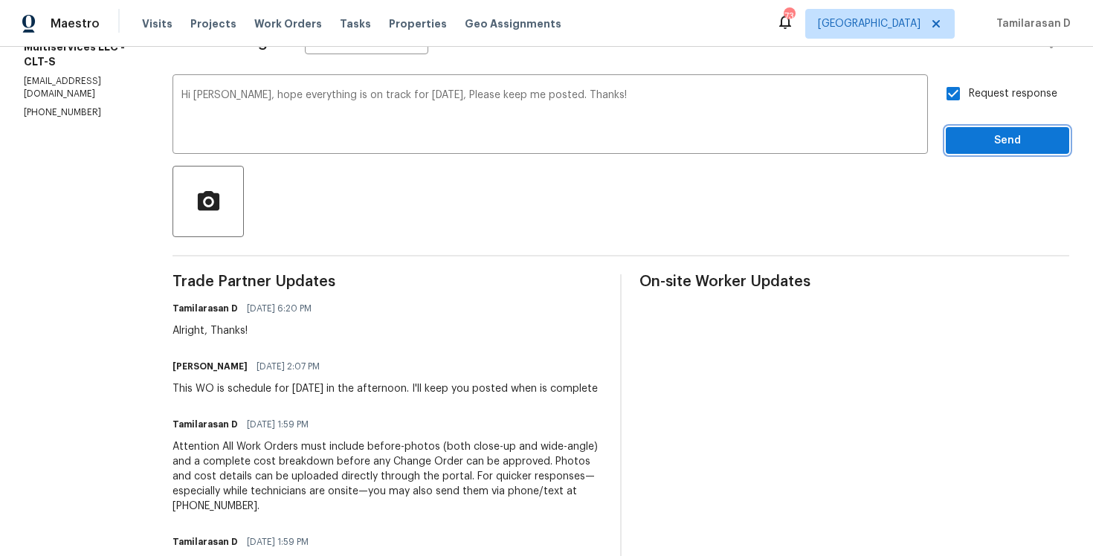
click at [1015, 140] on span "Send" at bounding box center [1008, 141] width 100 height 19
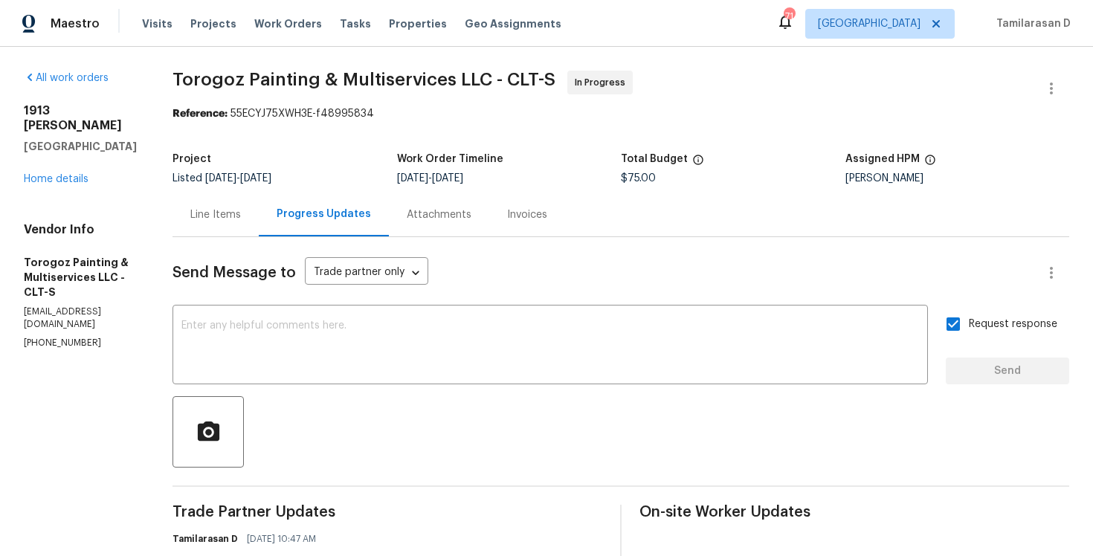
click at [245, 205] on div "Line Items" at bounding box center [216, 215] width 86 height 44
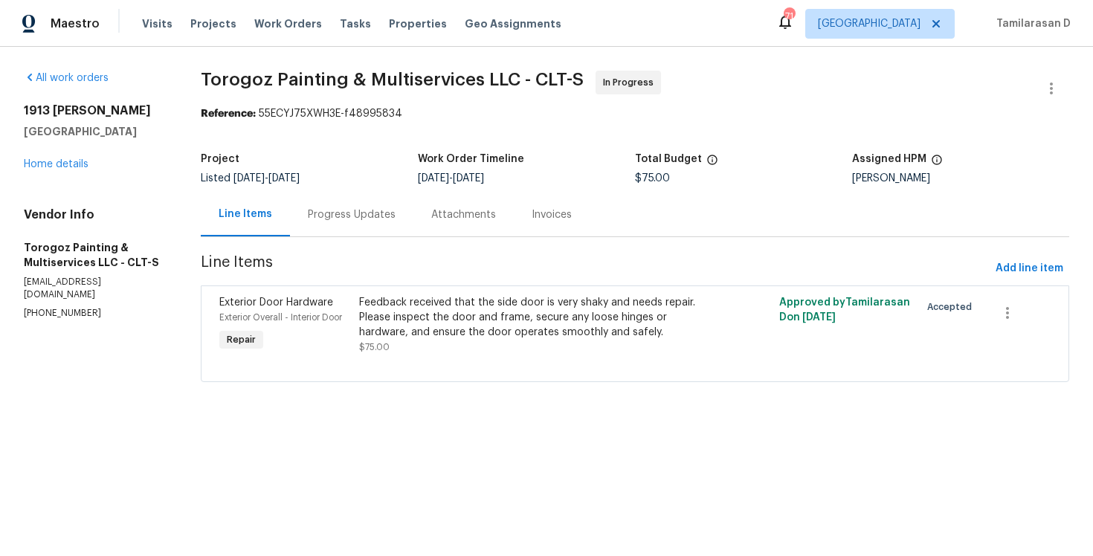
click at [355, 222] on div "Progress Updates" at bounding box center [352, 214] width 88 height 15
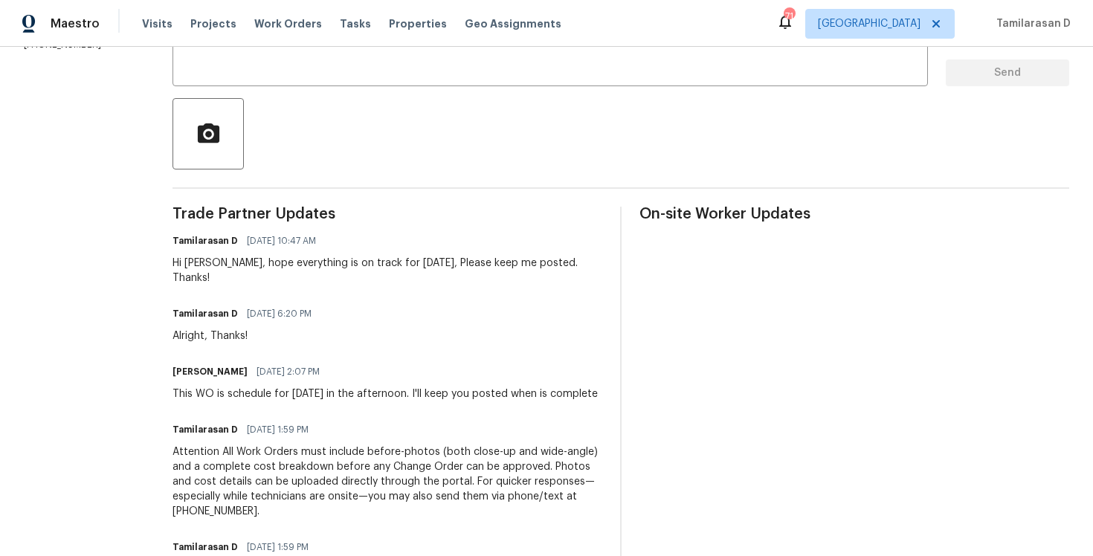
scroll to position [286, 0]
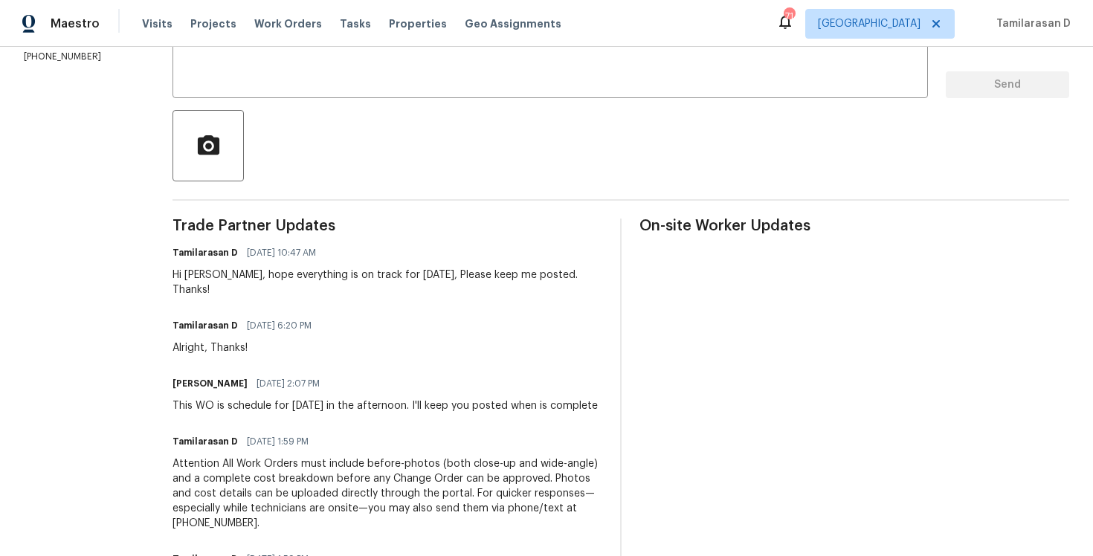
click at [278, 277] on div "Hi [PERSON_NAME], hope everything is on track for [DATE], Please keep me posted…" at bounding box center [388, 283] width 430 height 30
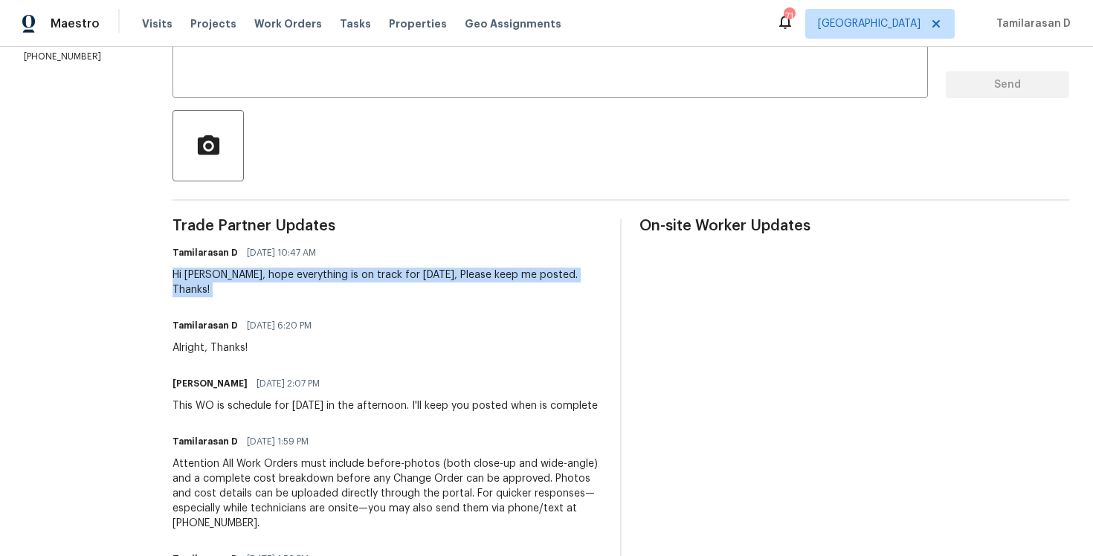
click at [278, 277] on div "Hi [PERSON_NAME], hope everything is on track for [DATE], Please keep me posted…" at bounding box center [388, 283] width 430 height 30
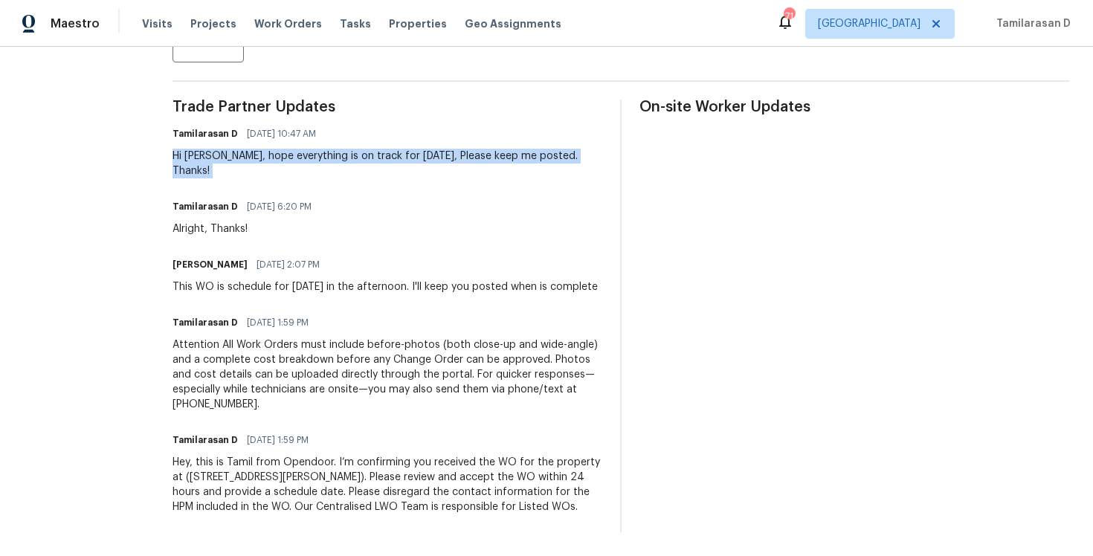
scroll to position [0, 0]
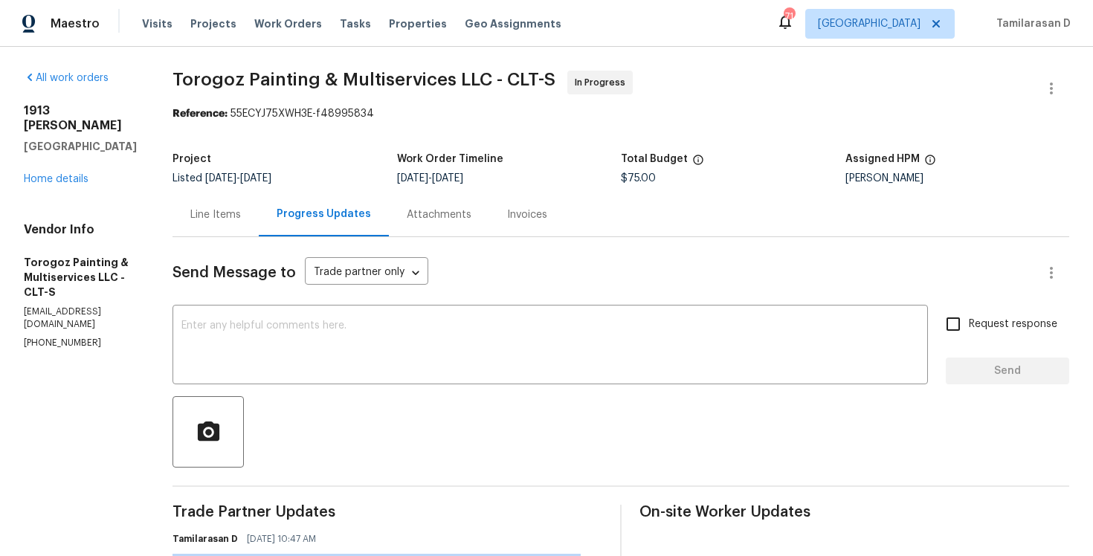
click at [374, 169] on div "Project" at bounding box center [285, 163] width 225 height 19
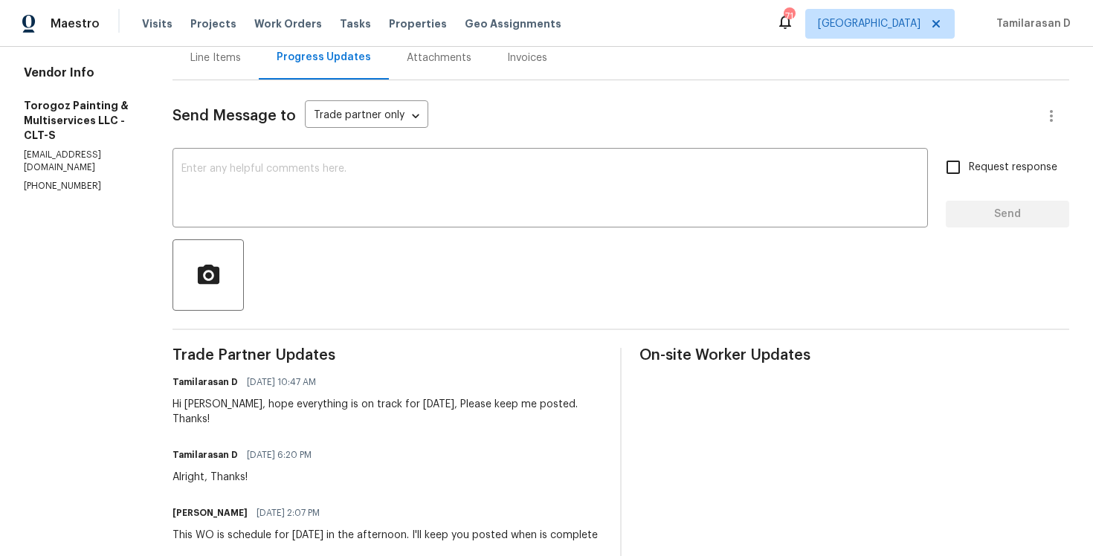
scroll to position [420, 0]
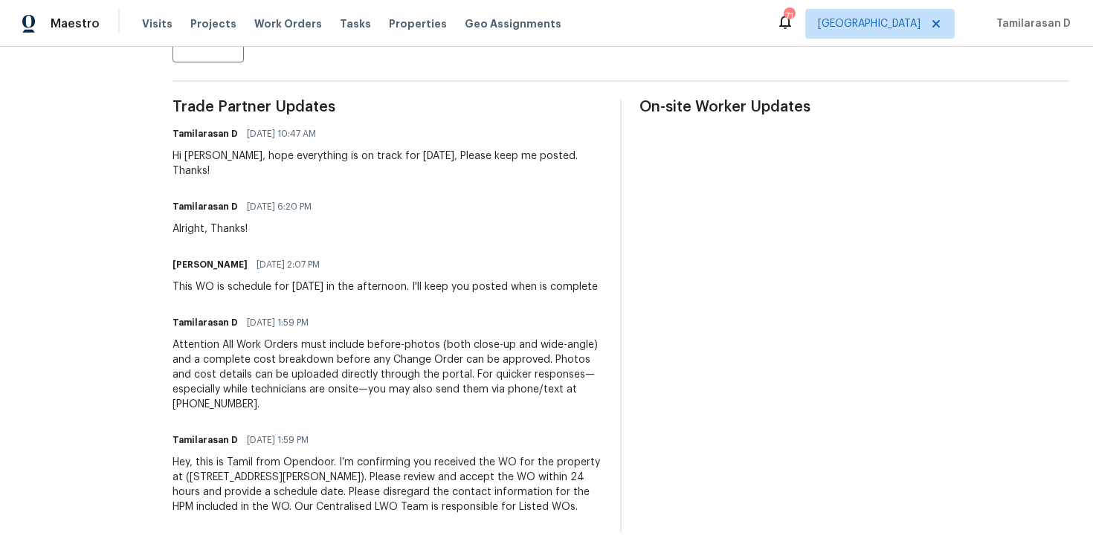
click at [265, 280] on div "This WO is schedule for [DATE] in the afternoon. I'll keep you posted when is c…" at bounding box center [385, 287] width 425 height 15
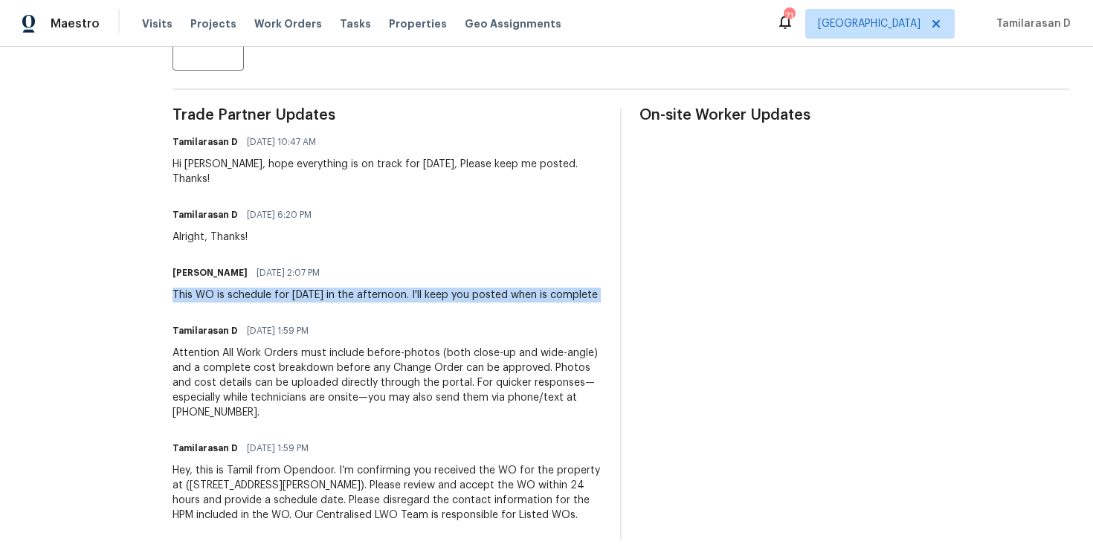
scroll to position [366, 0]
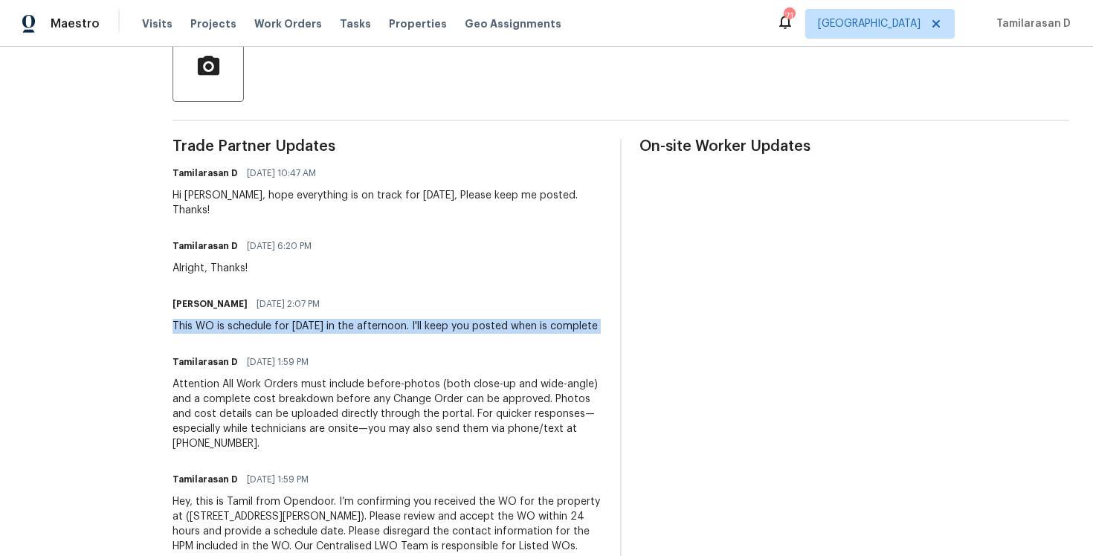
click at [264, 197] on div "Hi [PERSON_NAME], hope everything is on track for [DATE], Please keep me posted…" at bounding box center [388, 203] width 430 height 30
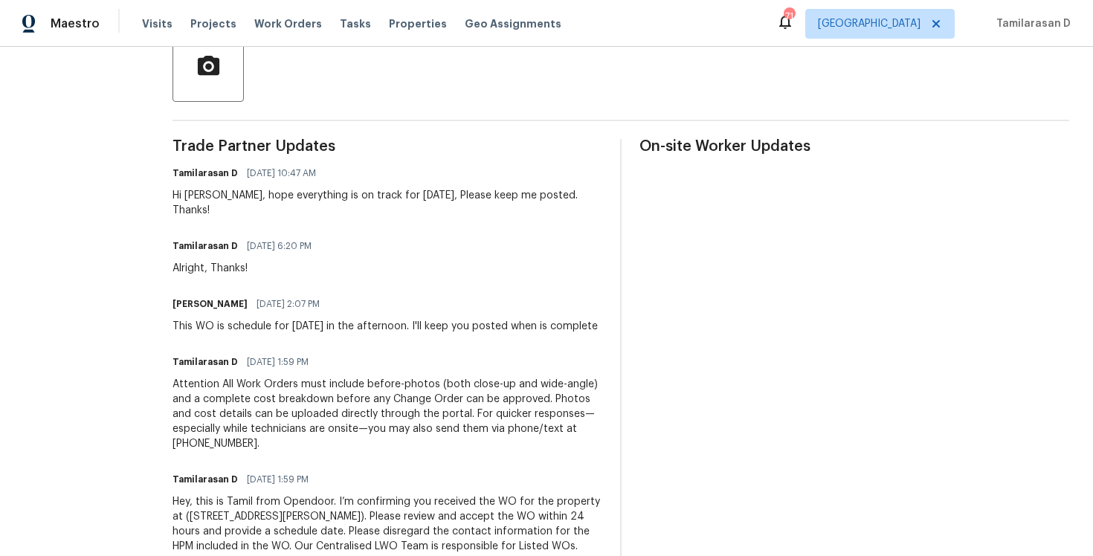
click at [264, 197] on div "Hi [PERSON_NAME], hope everything is on track for [DATE], Please keep me posted…" at bounding box center [388, 203] width 430 height 30
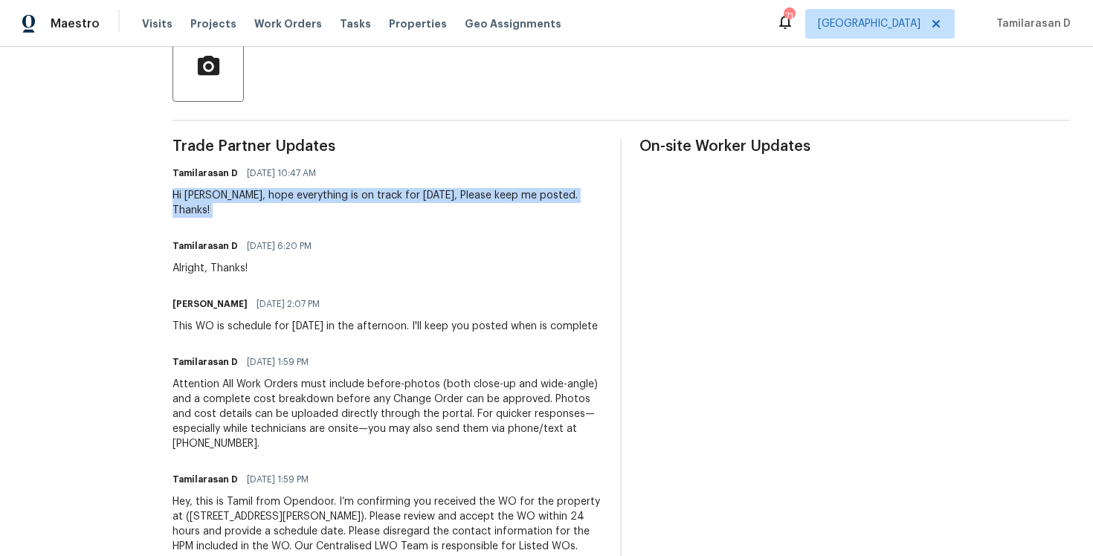
click at [264, 197] on div "Hi [PERSON_NAME], hope everything is on track for [DATE], Please keep me posted…" at bounding box center [388, 203] width 430 height 30
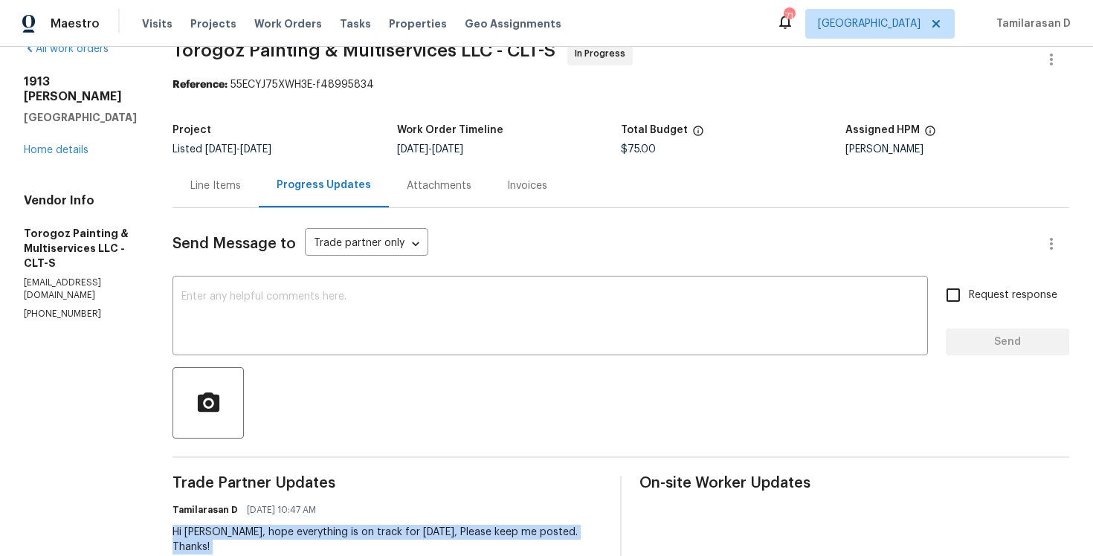
scroll to position [0, 0]
